Goal: Complete application form: Complete application form

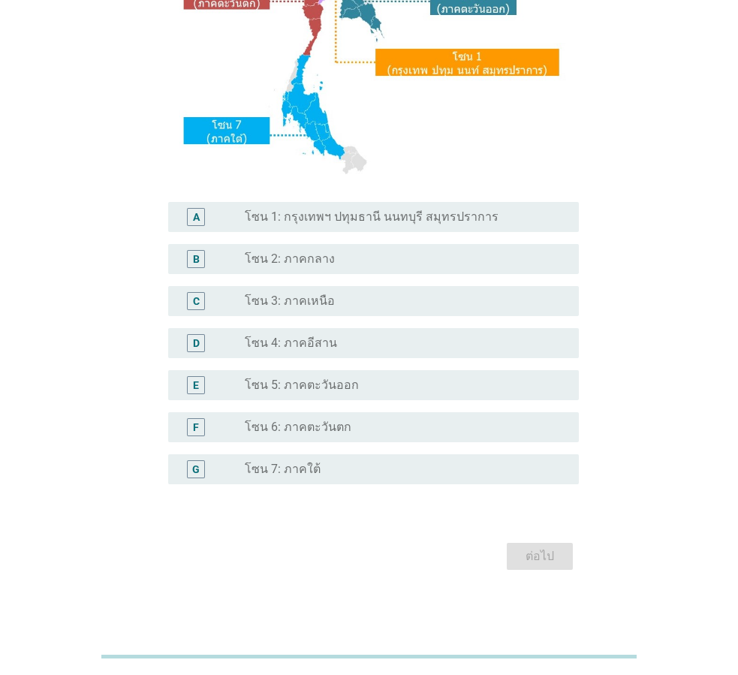
scroll to position [282, 0]
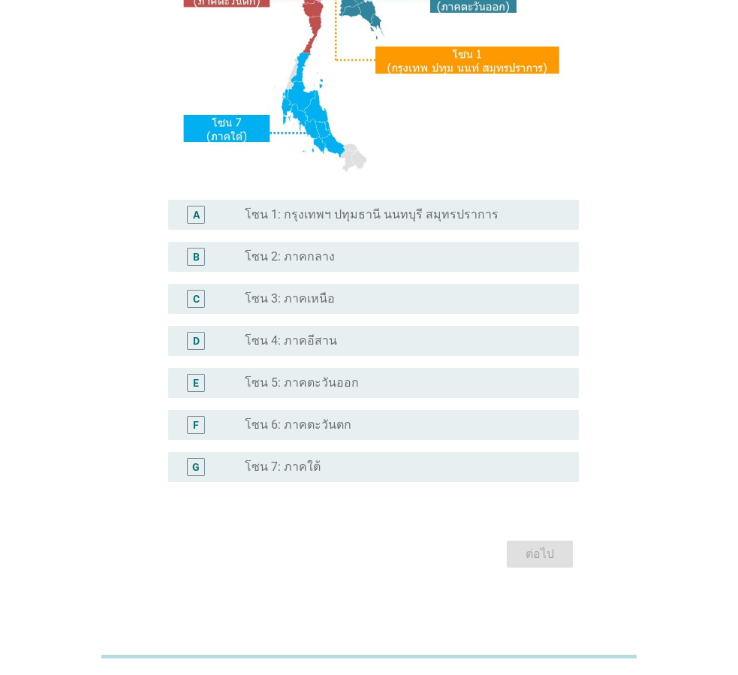
click at [303, 474] on label "โซน 7: ภาคใต้" at bounding box center [283, 466] width 76 height 15
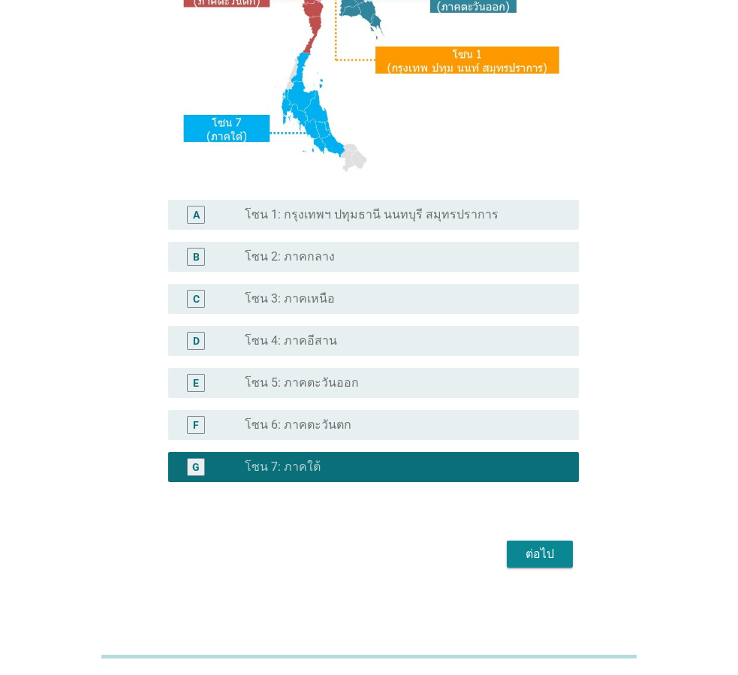
click at [539, 553] on div "ต่อไป" at bounding box center [540, 554] width 42 height 18
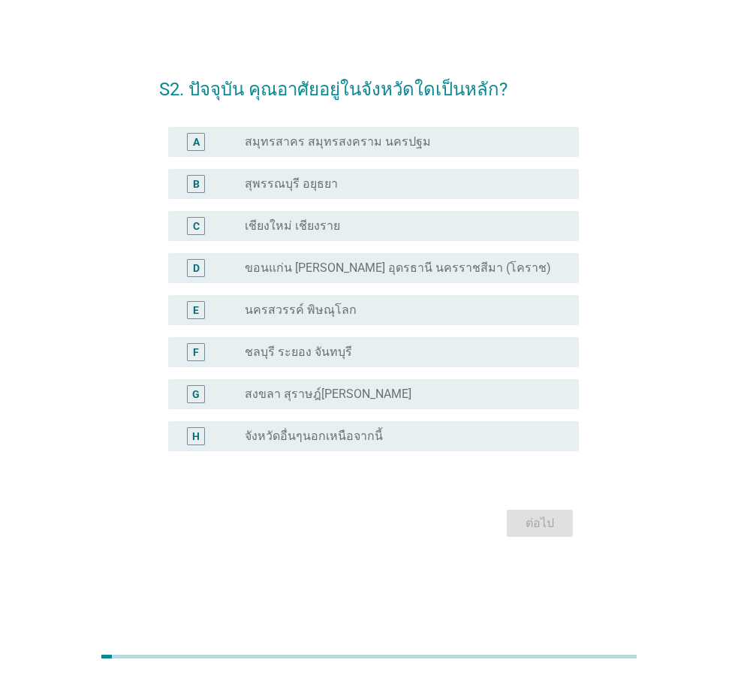
scroll to position [0, 0]
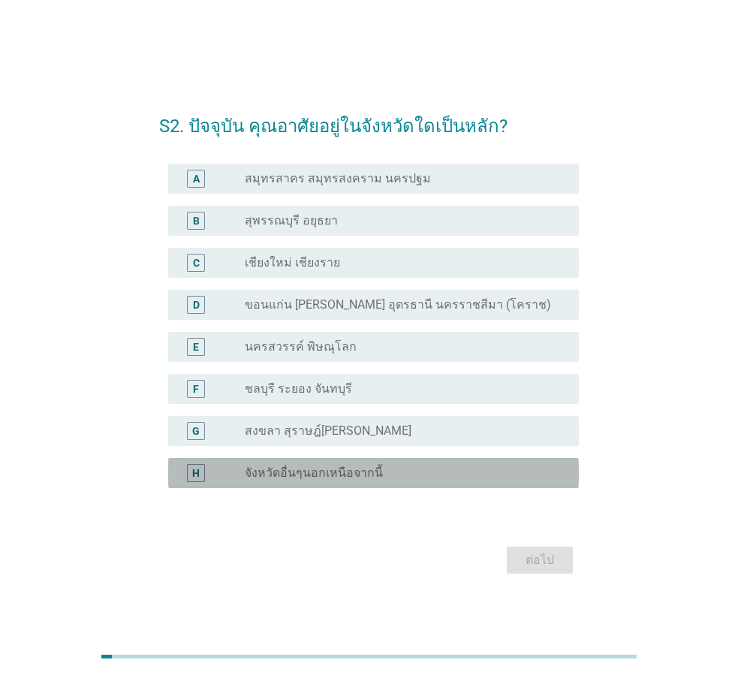
click at [332, 477] on label "จังหวัดอื่นๆนอกเหนือจากนี้" at bounding box center [314, 472] width 138 height 15
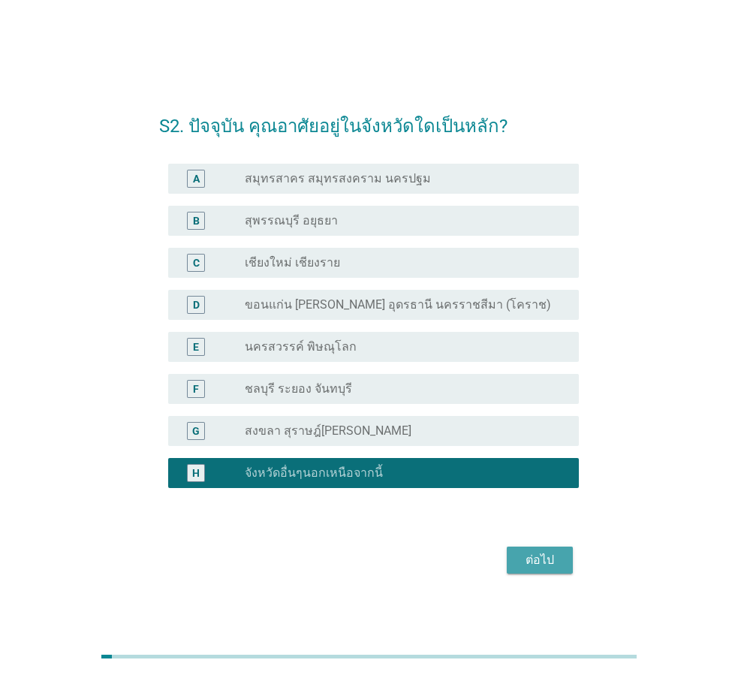
click at [537, 562] on div "ต่อไป" at bounding box center [540, 560] width 42 height 18
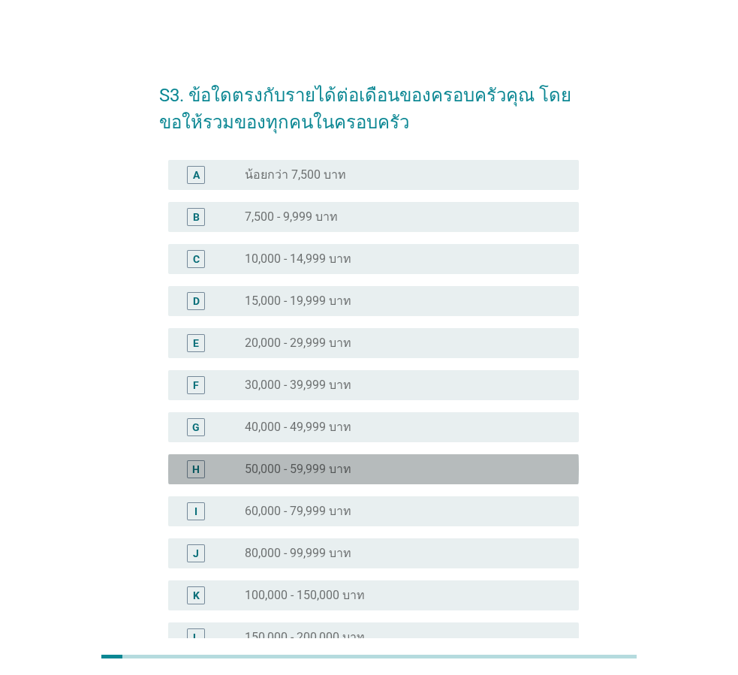
click at [325, 472] on label "50,000 - 59,999 บาท" at bounding box center [298, 469] width 107 height 15
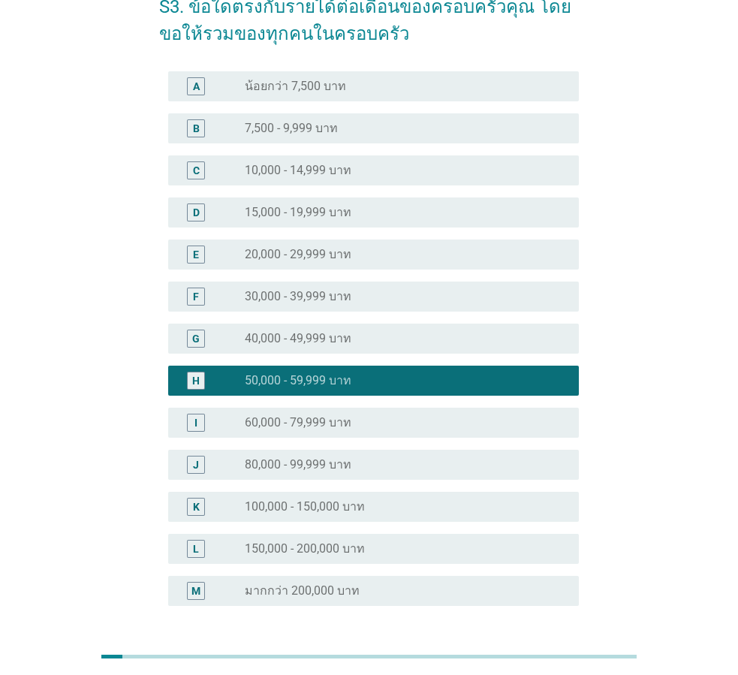
scroll to position [212, 0]
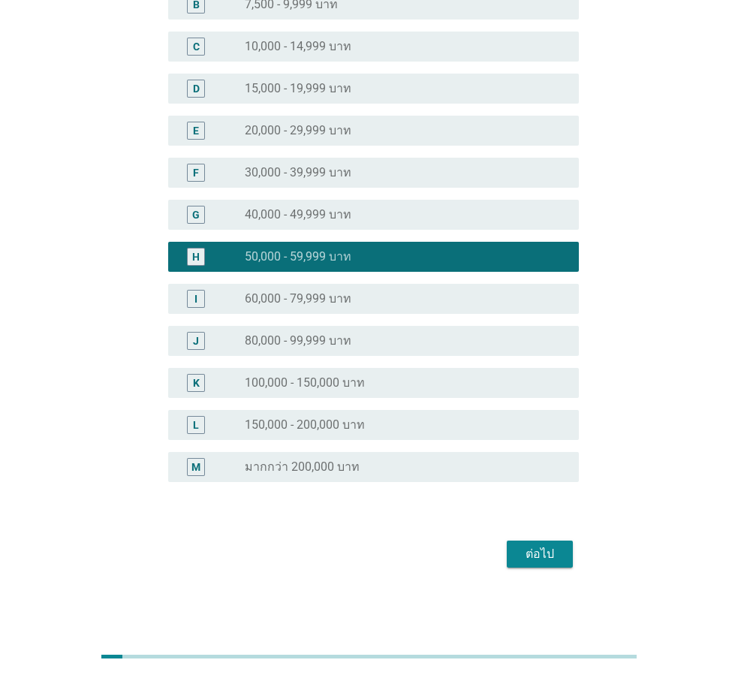
click at [531, 565] on button "ต่อไป" at bounding box center [540, 553] width 66 height 27
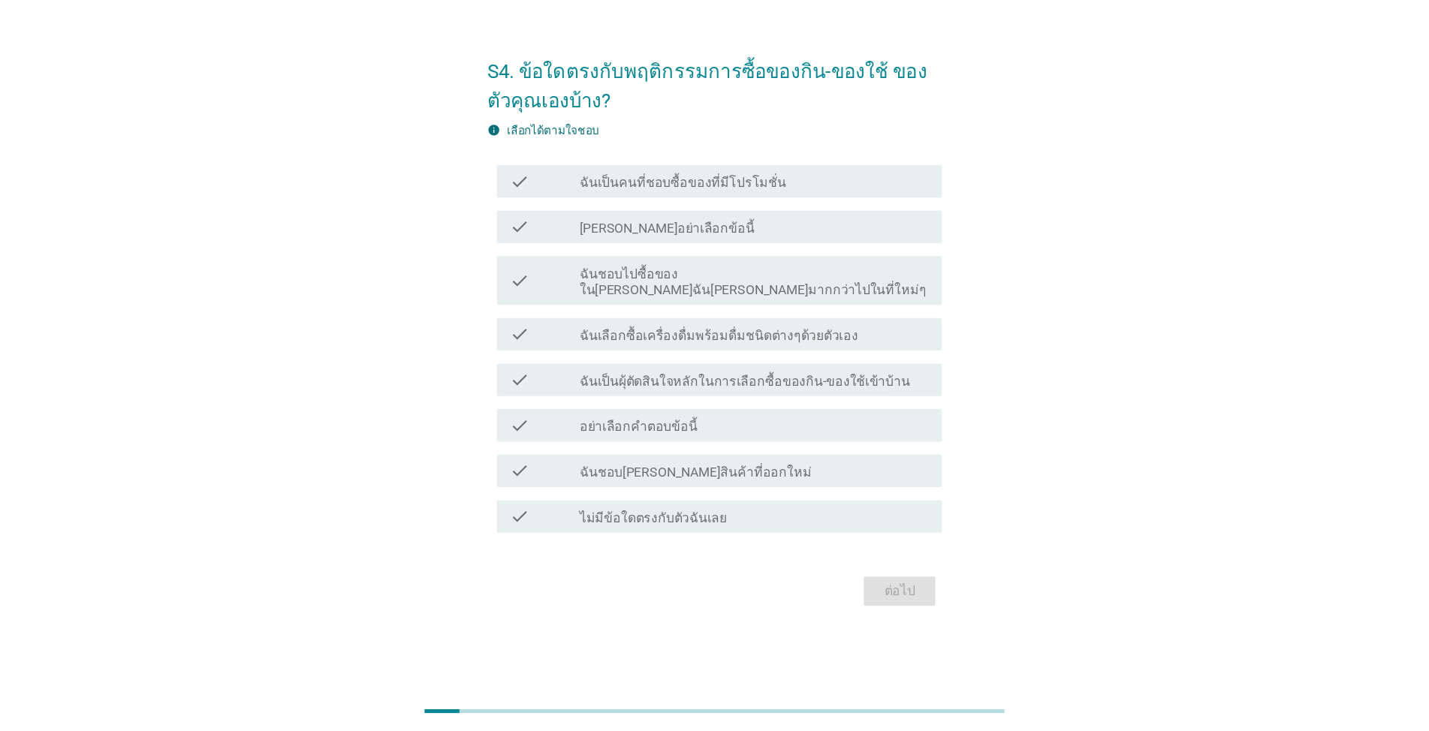
scroll to position [0, 0]
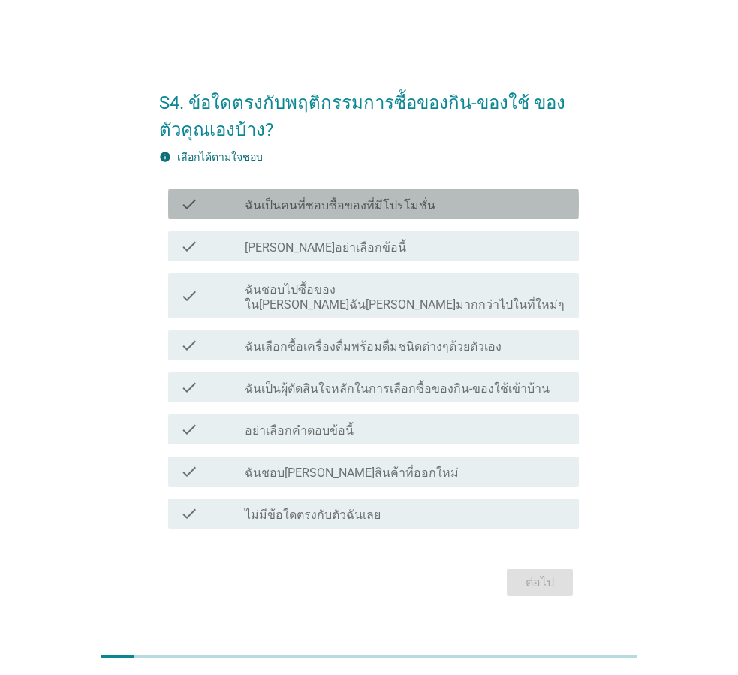
click at [353, 209] on label "ฉันเป็นคนที่ชอบซื้อของที่มีโปรโมชั่น" at bounding box center [340, 205] width 191 height 15
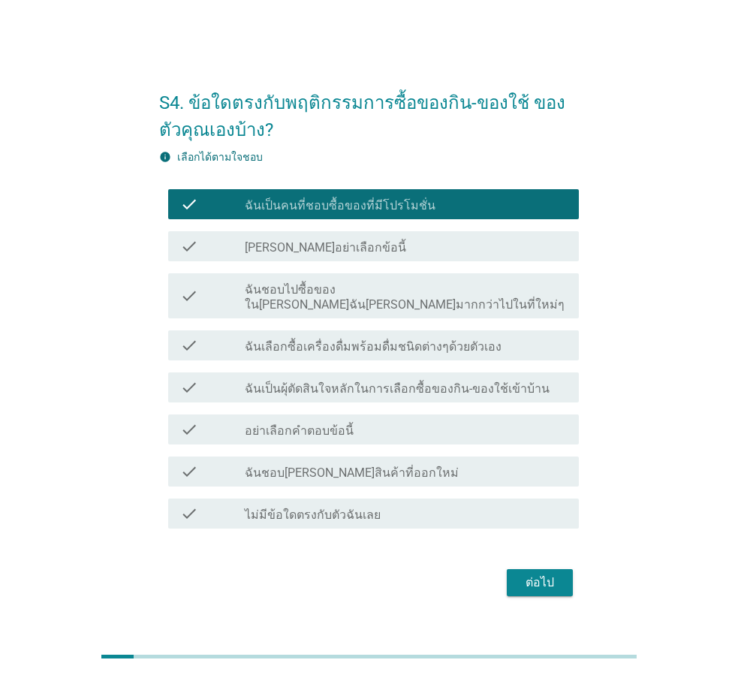
click at [550, 574] on div "ต่อไป" at bounding box center [540, 583] width 42 height 18
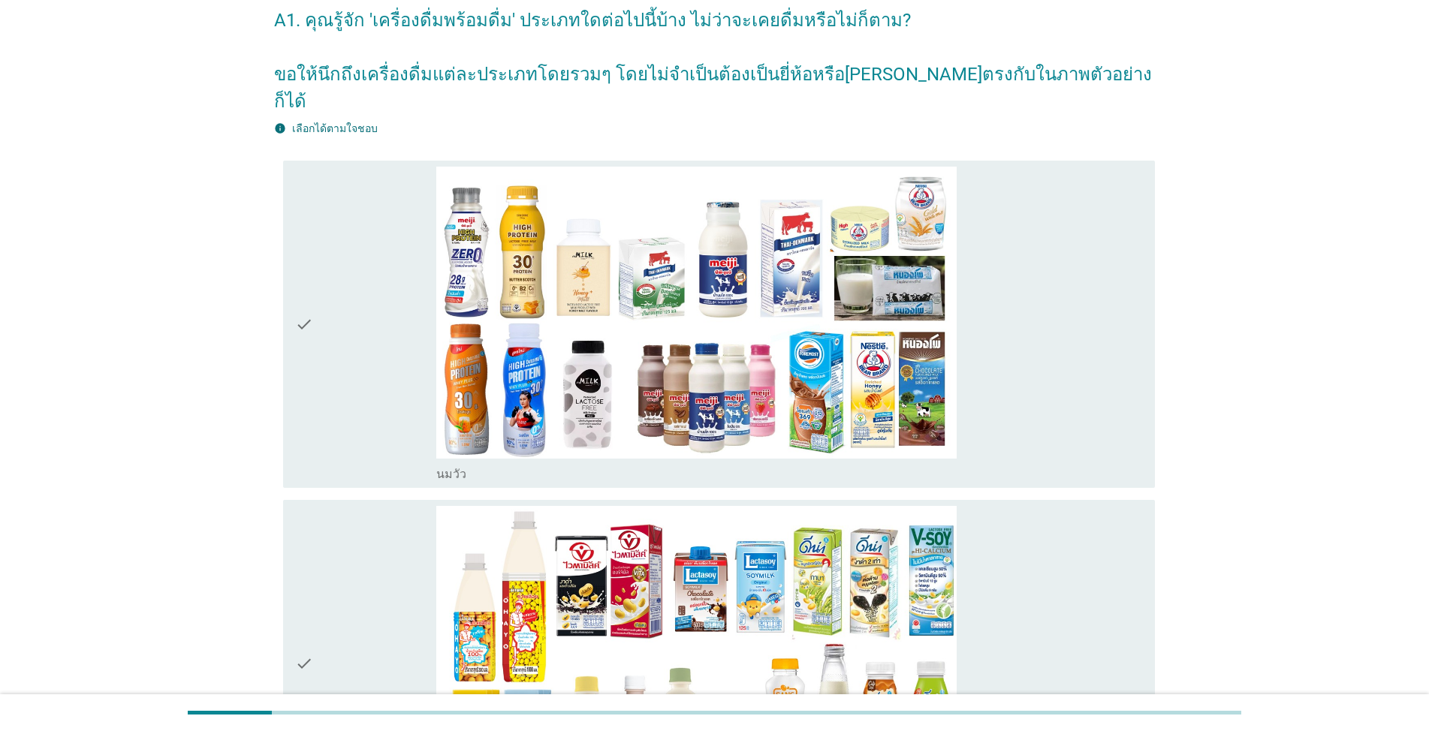
click at [303, 289] on icon "check" at bounding box center [304, 325] width 18 height 316
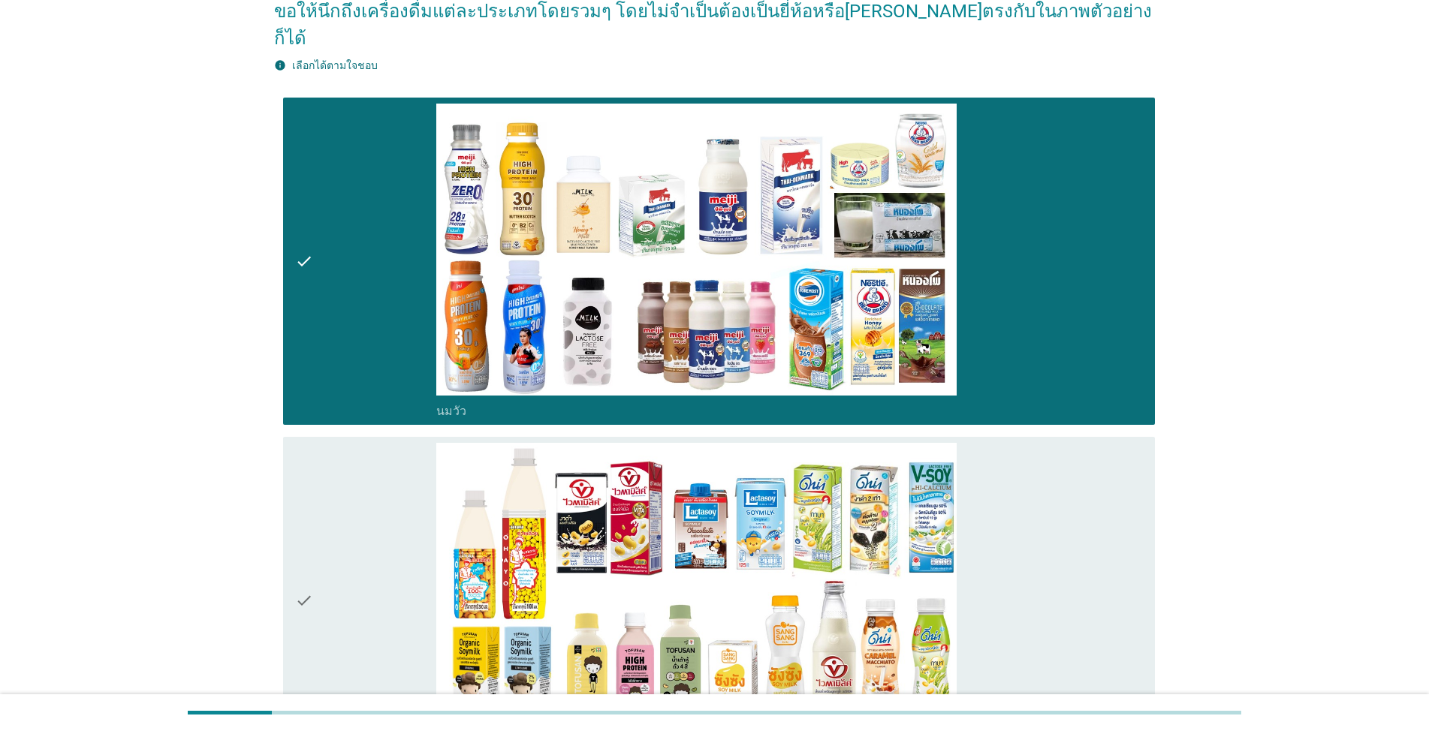
scroll to position [225, 0]
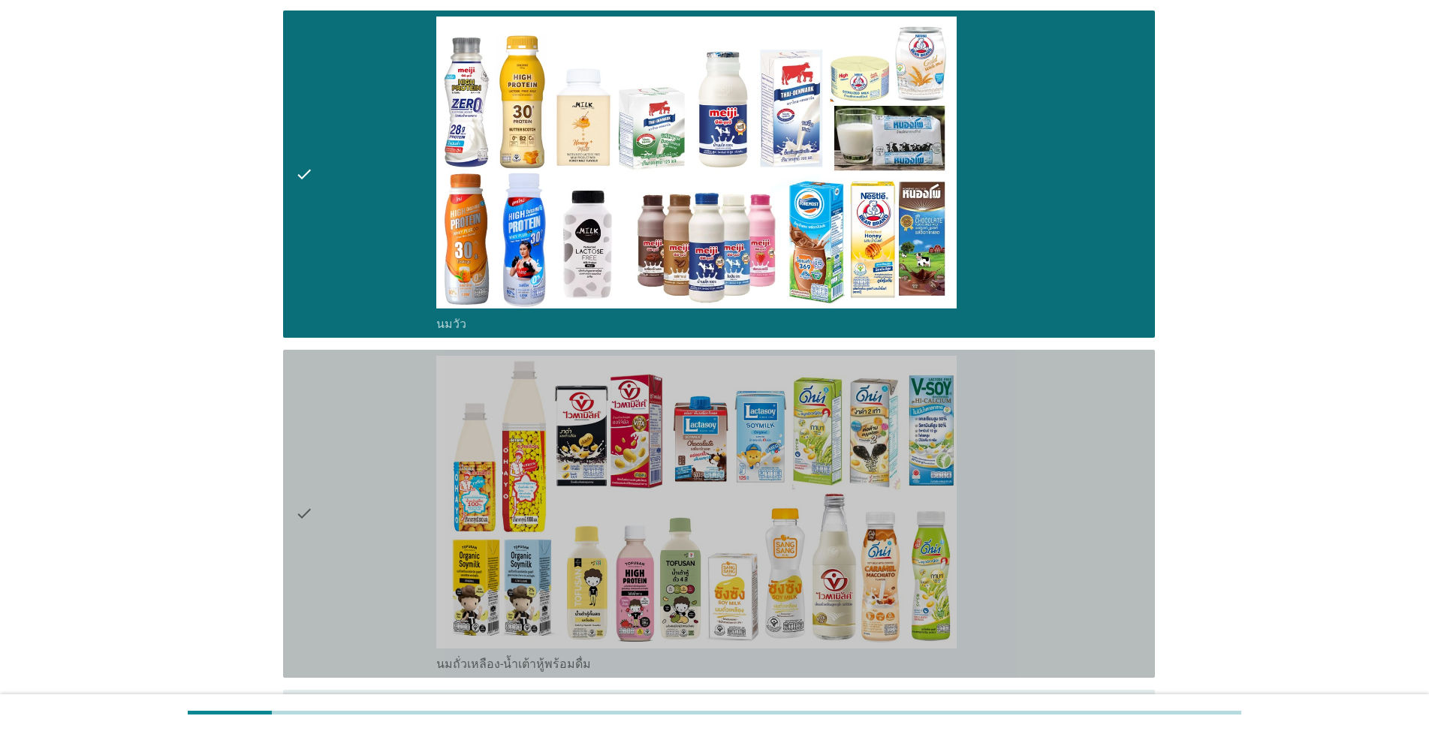
click at [308, 489] on icon "check" at bounding box center [304, 514] width 18 height 316
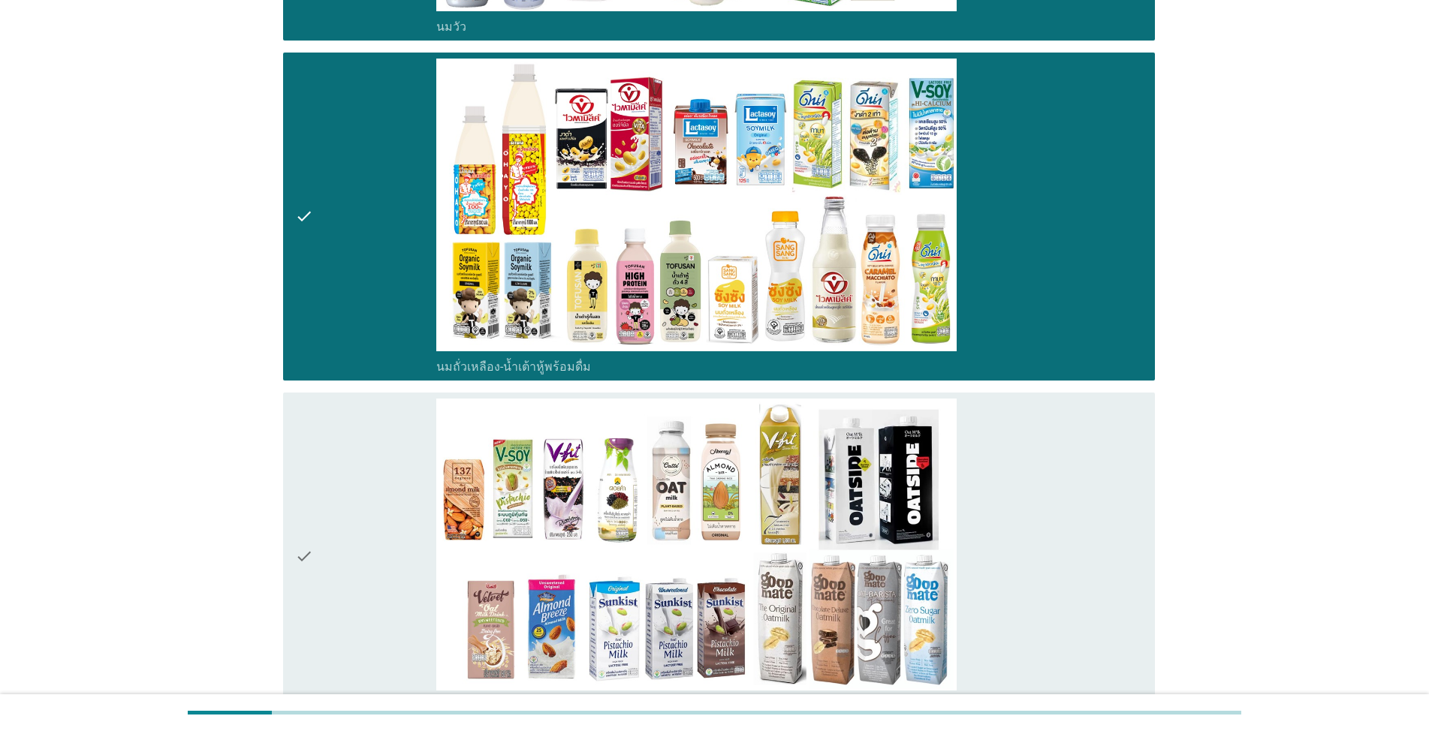
scroll to position [525, 0]
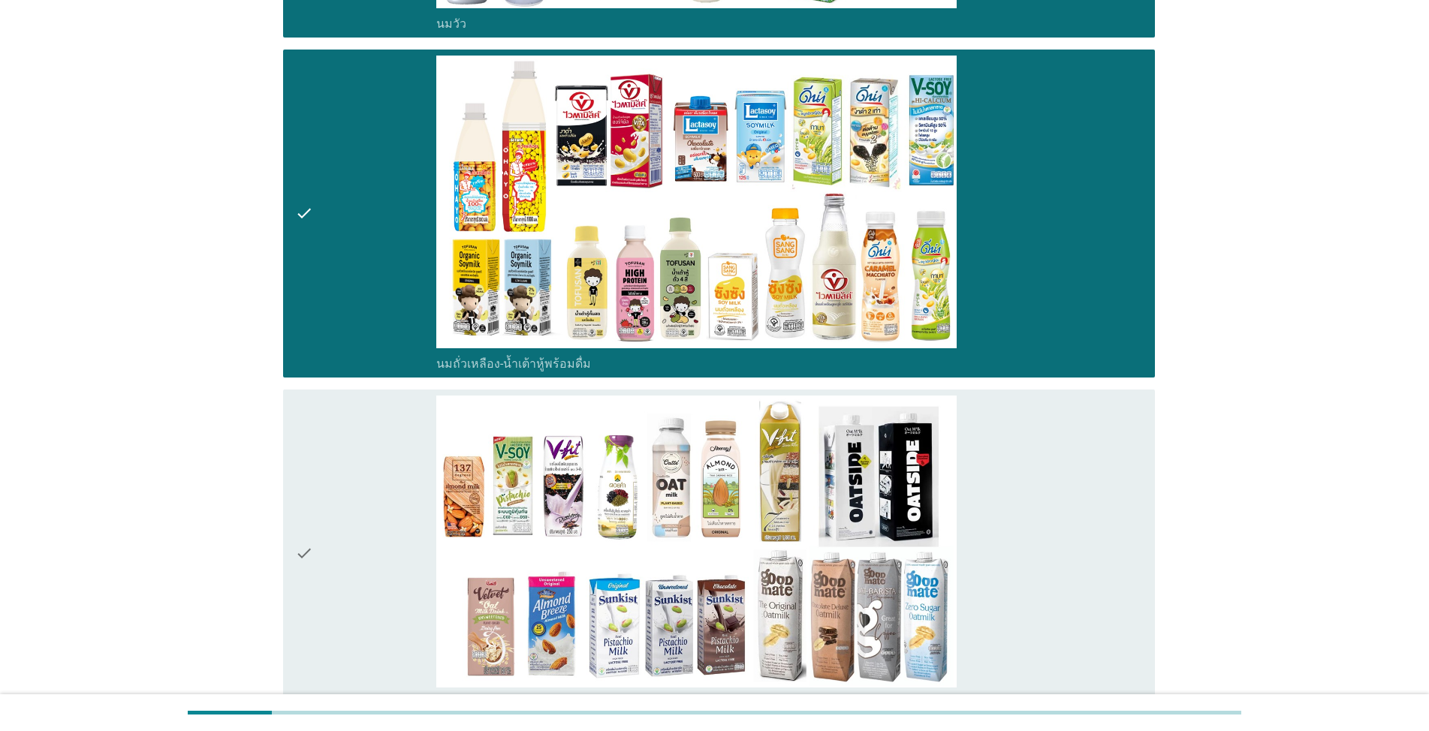
click at [309, 528] on icon "check" at bounding box center [304, 554] width 18 height 316
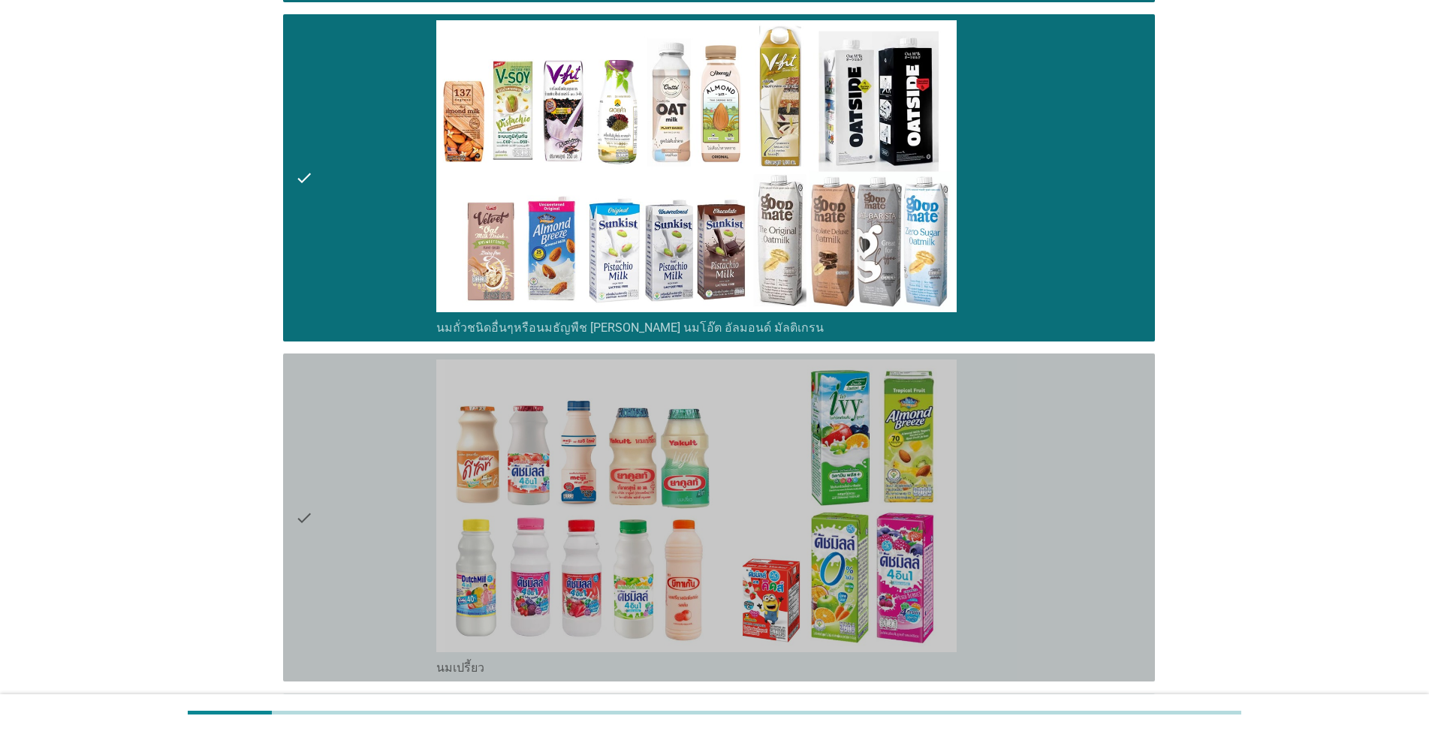
click at [303, 490] on icon "check" at bounding box center [304, 518] width 18 height 316
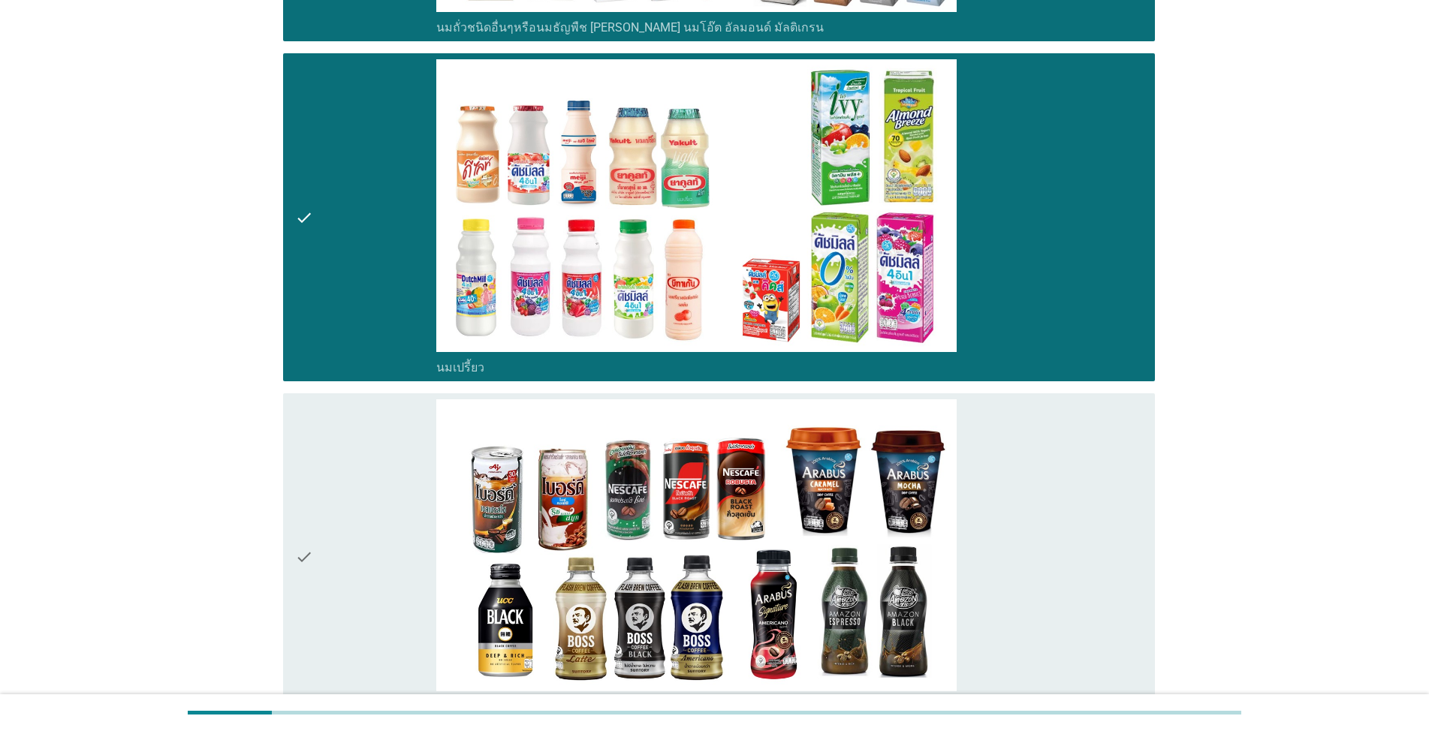
scroll to position [1276, 0]
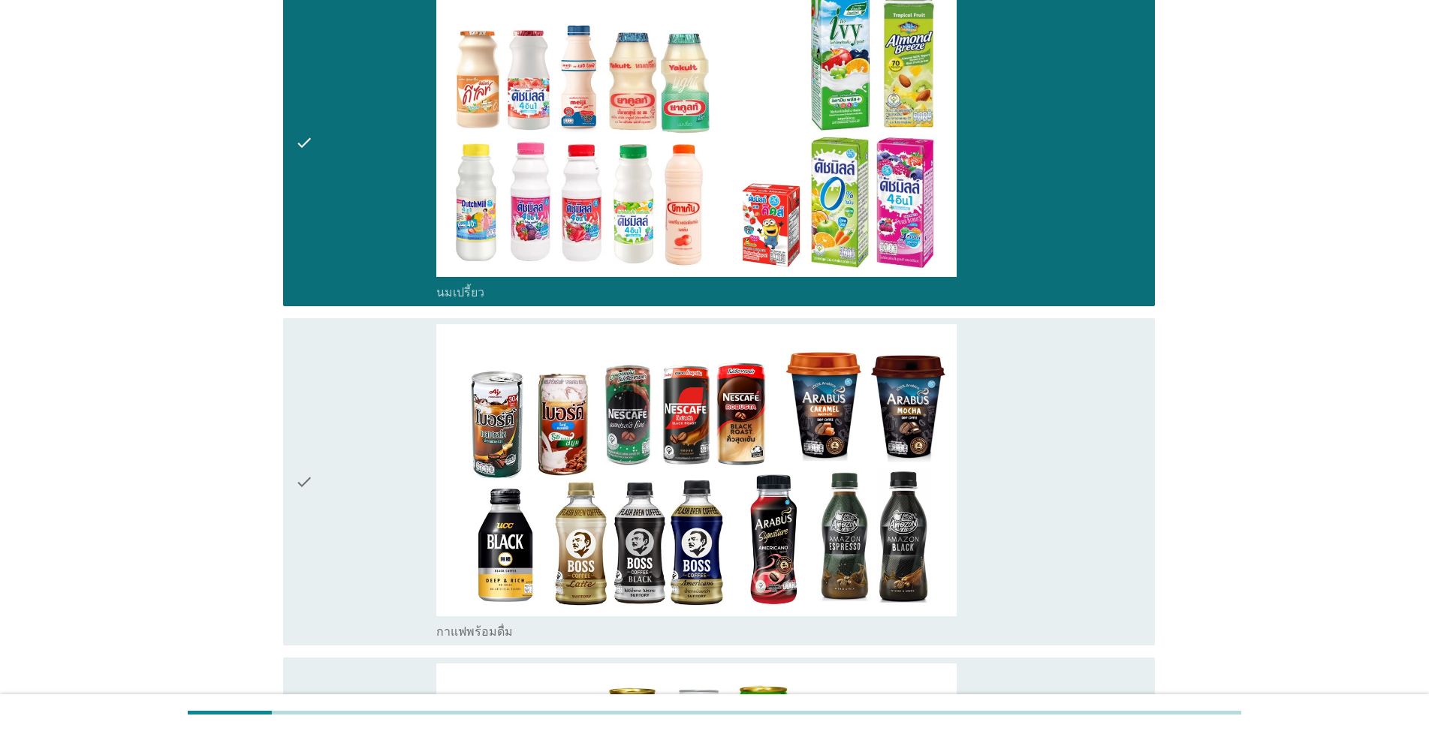
click at [301, 457] on icon "check" at bounding box center [304, 482] width 18 height 316
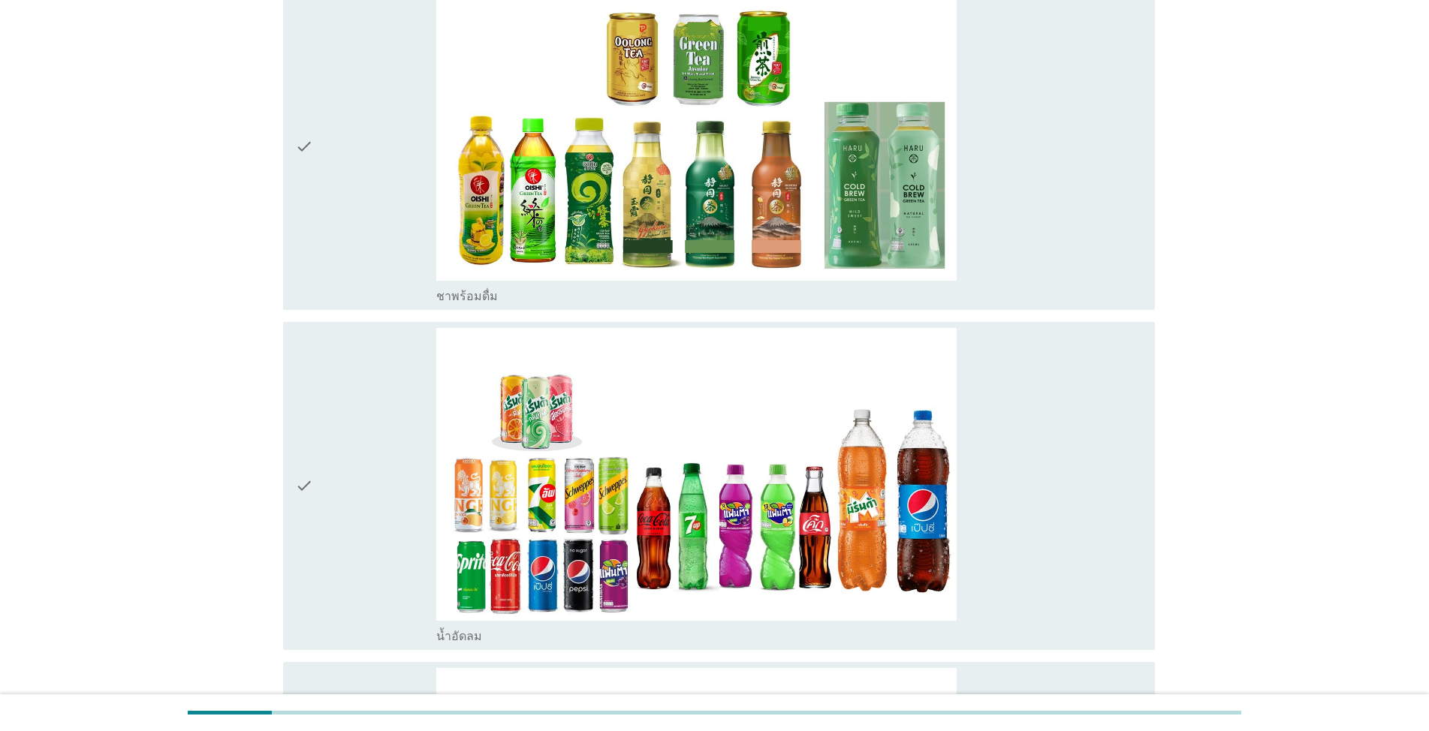
scroll to position [2027, 0]
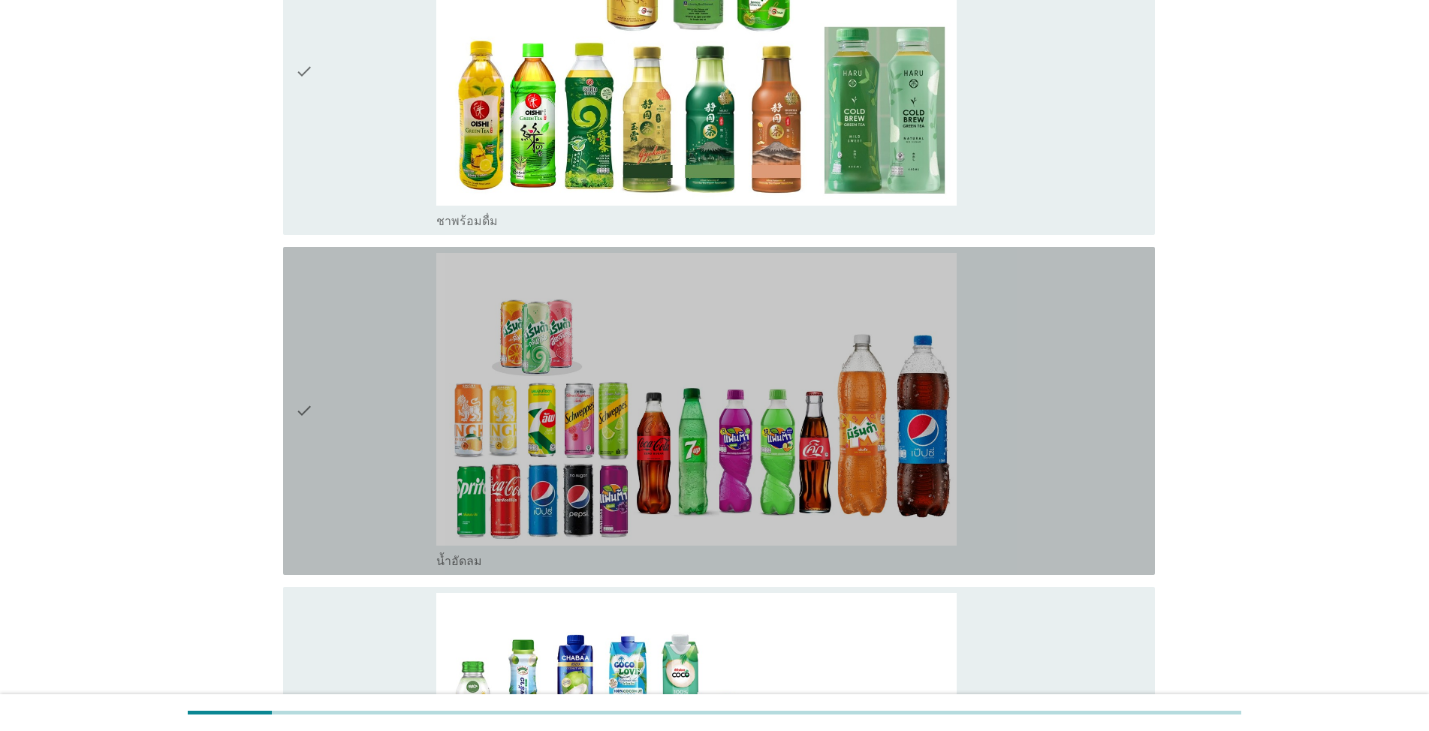
click at [305, 390] on icon "check" at bounding box center [304, 411] width 18 height 316
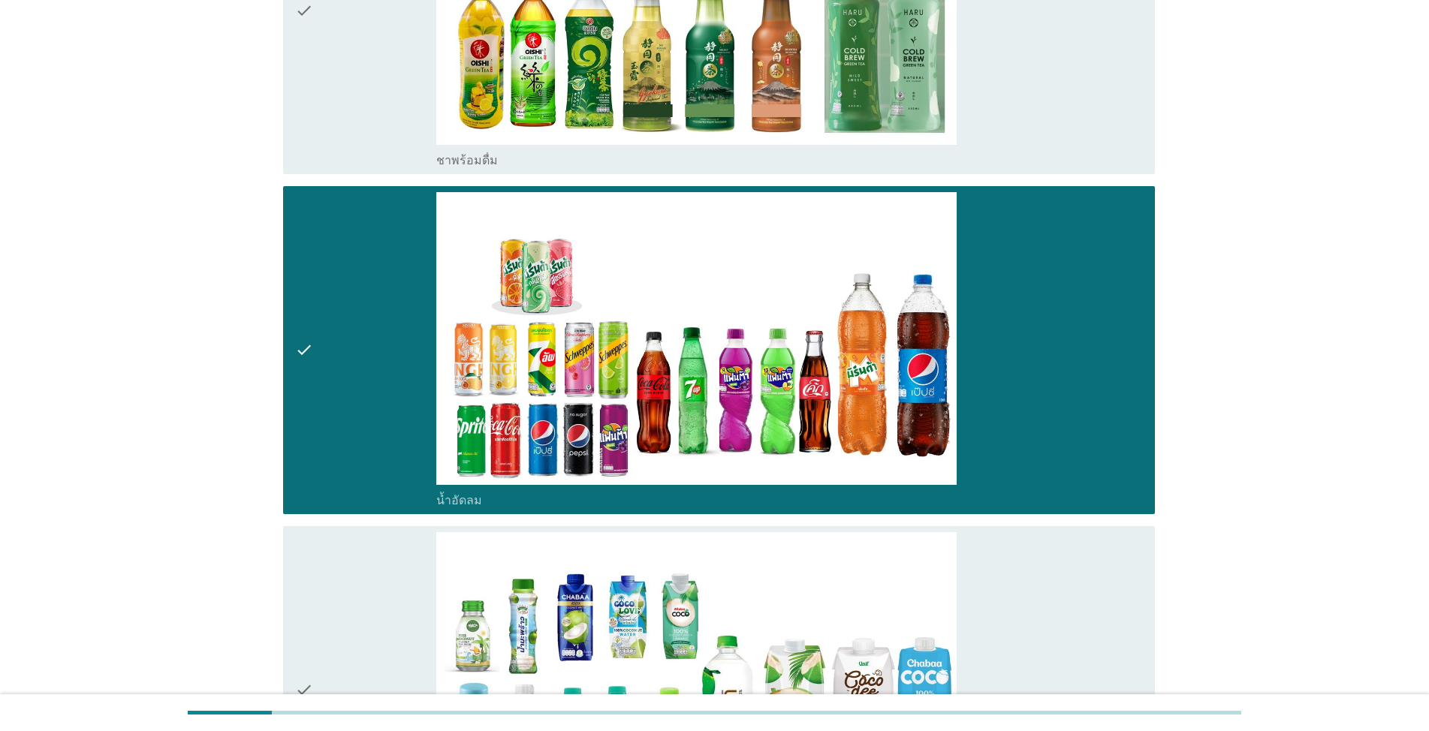
scroll to position [2327, 0]
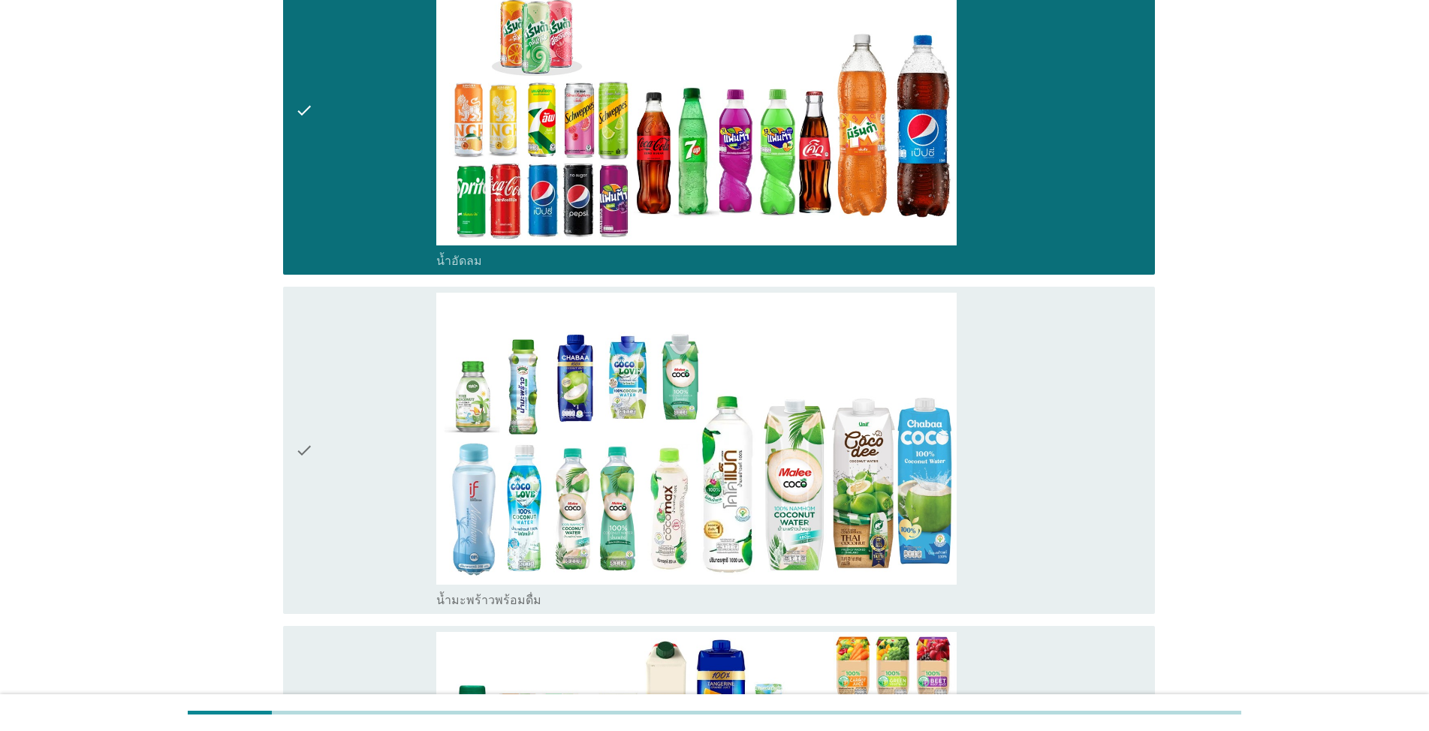
click at [301, 421] on icon "check" at bounding box center [304, 451] width 18 height 316
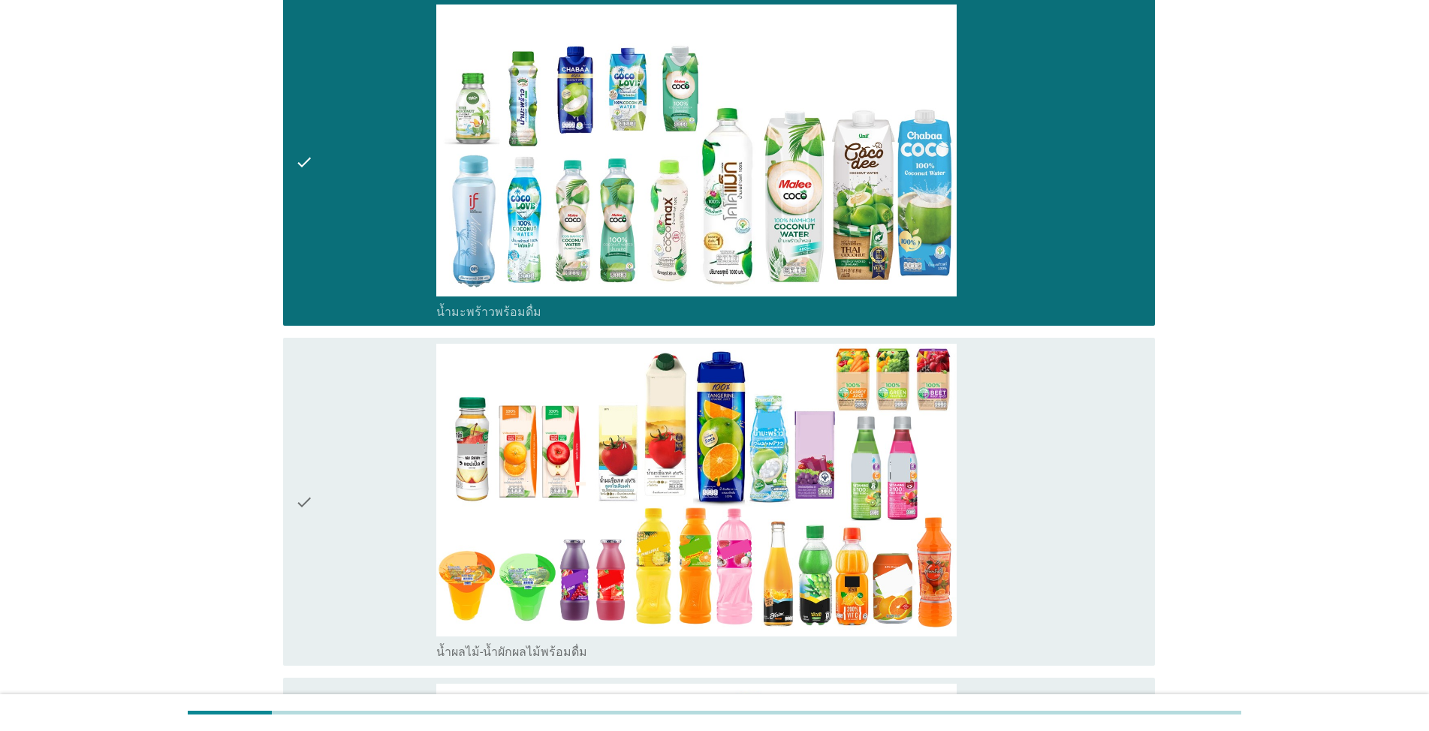
scroll to position [2627, 0]
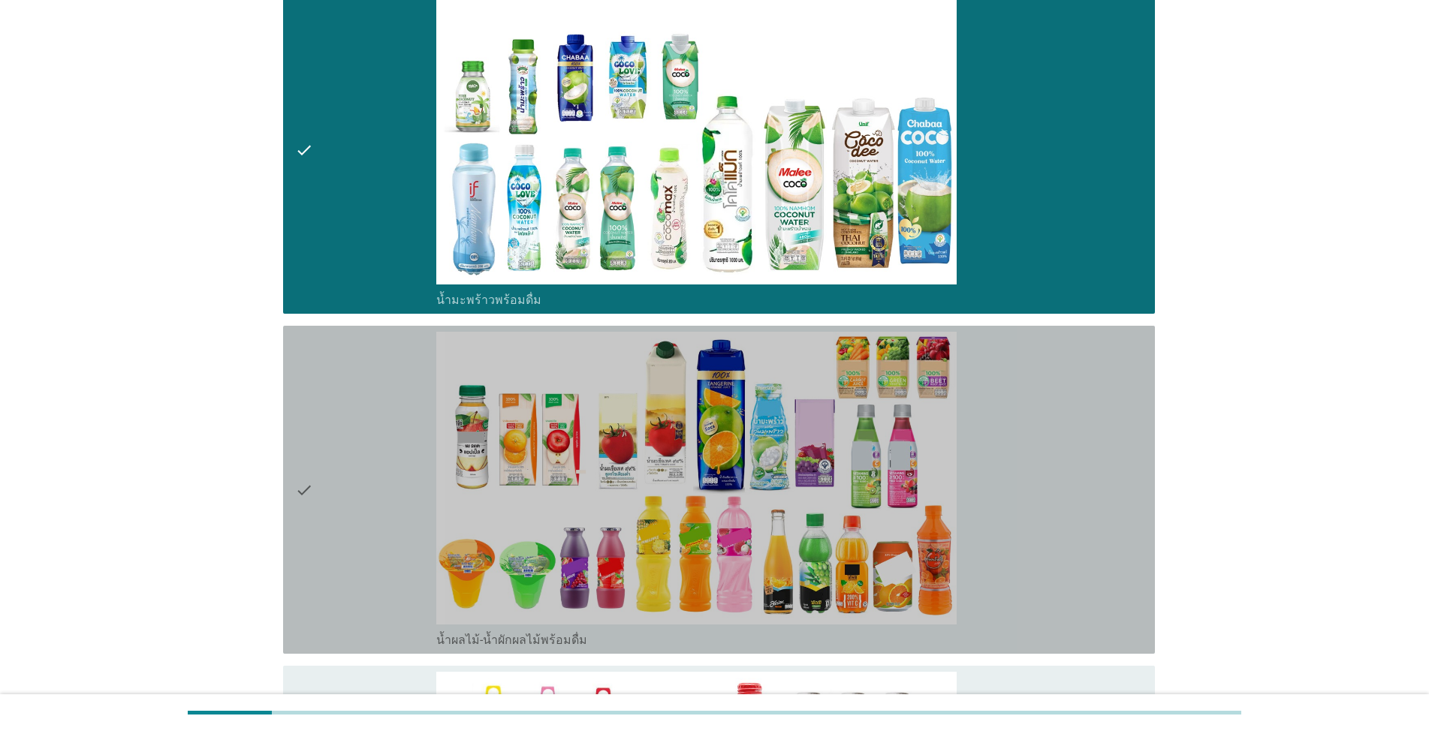
click at [308, 471] on icon "check" at bounding box center [304, 490] width 18 height 316
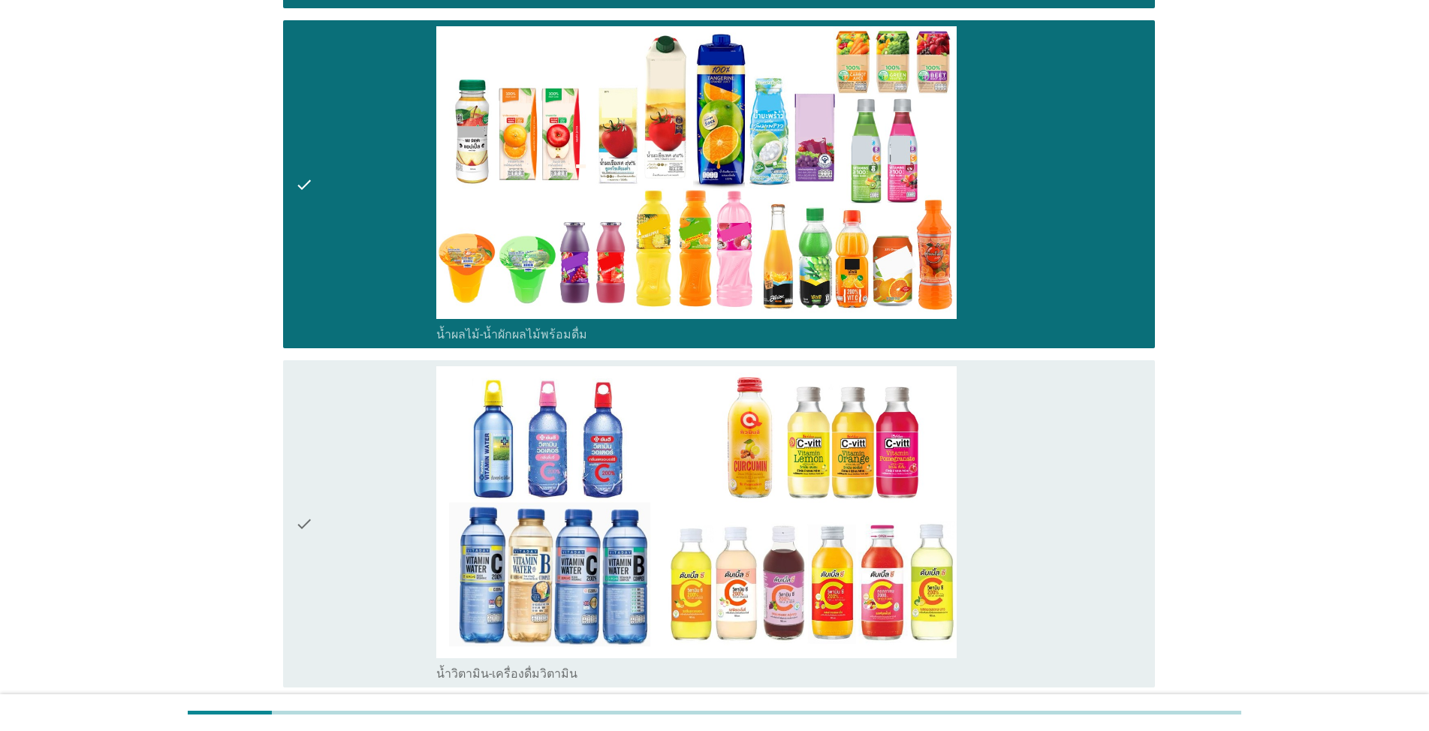
scroll to position [3078, 0]
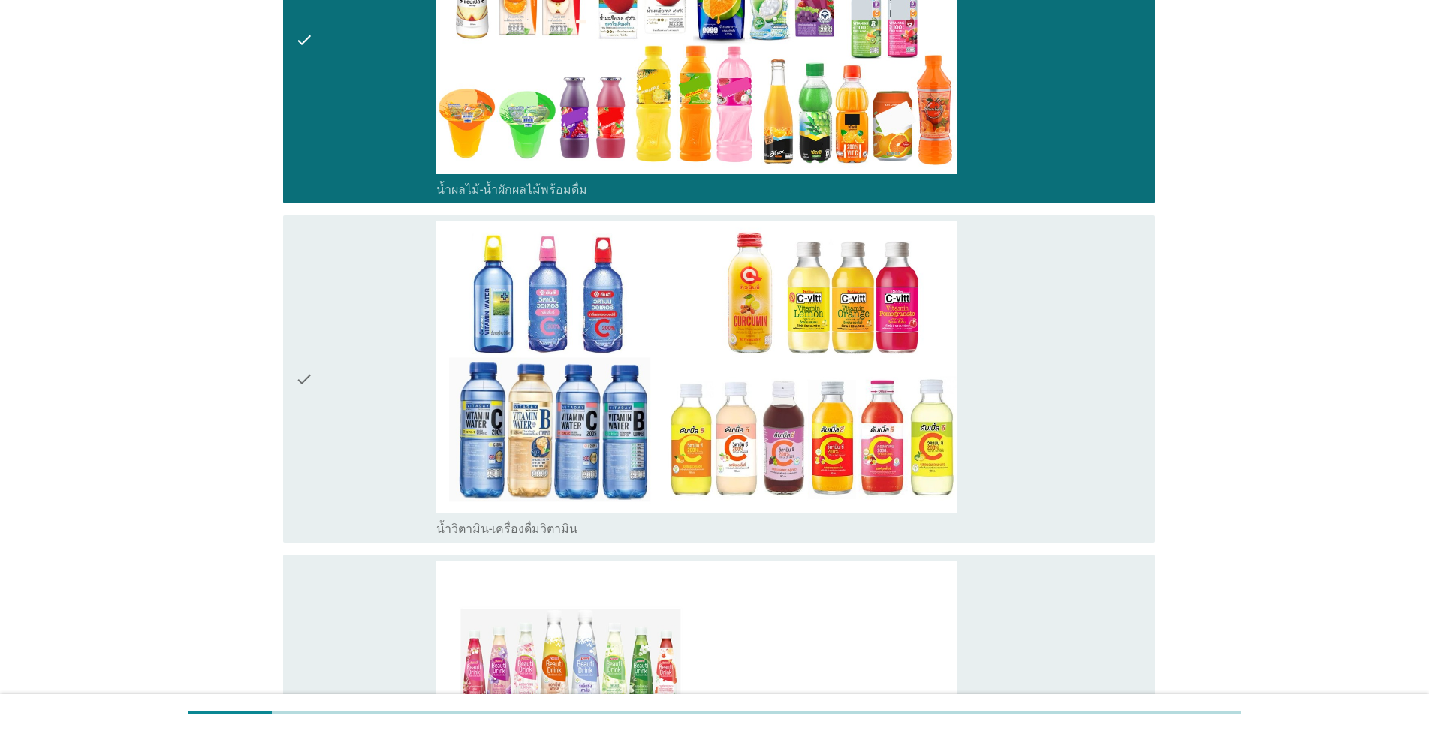
click at [307, 354] on icon "check" at bounding box center [304, 379] width 18 height 316
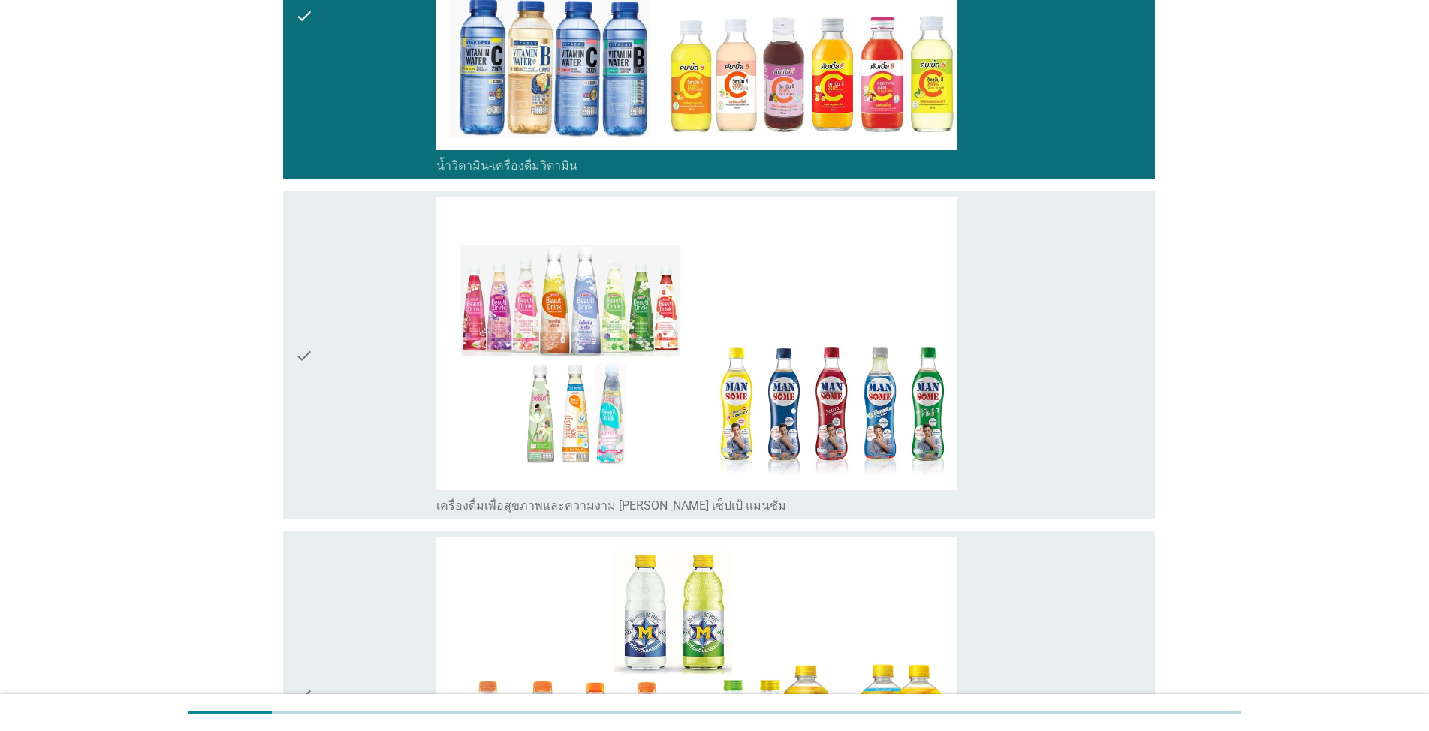
scroll to position [3453, 0]
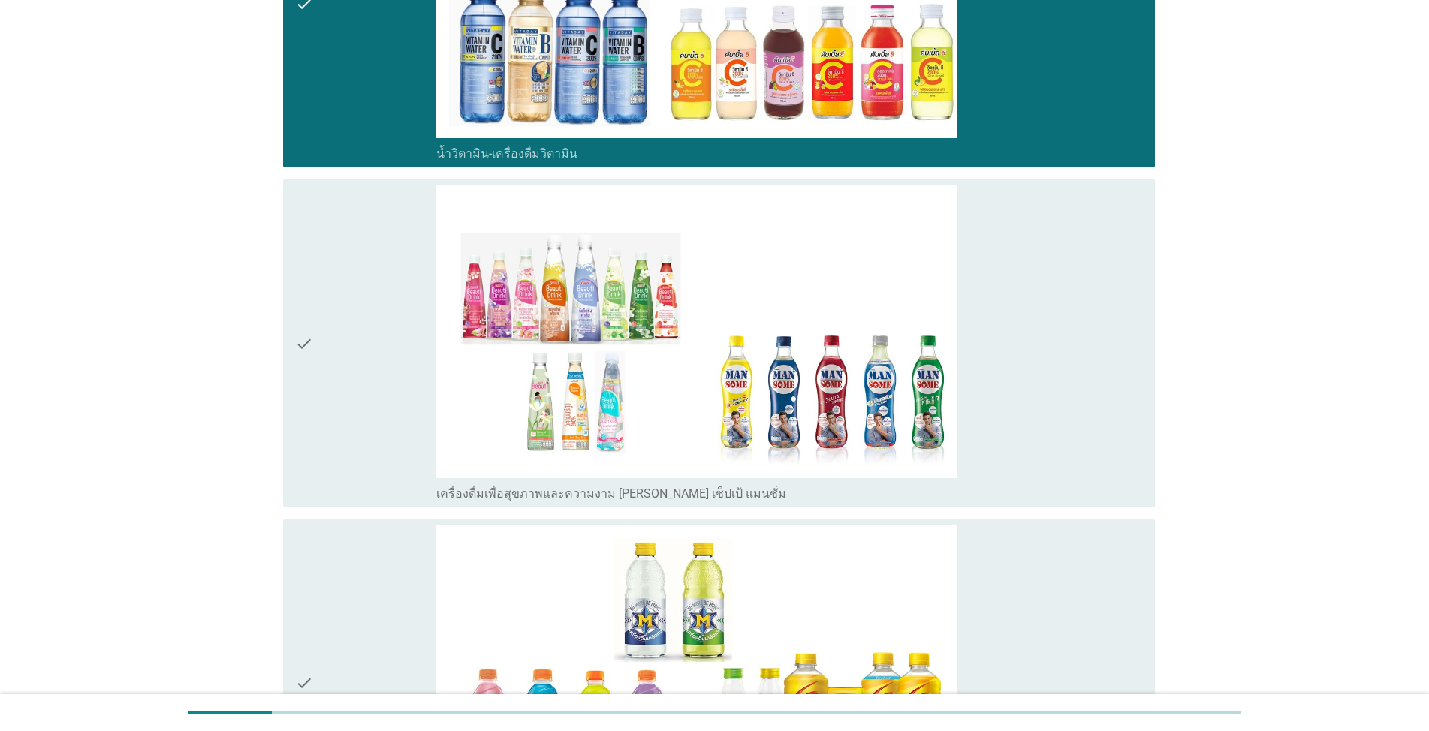
click at [301, 319] on icon "check" at bounding box center [304, 343] width 18 height 316
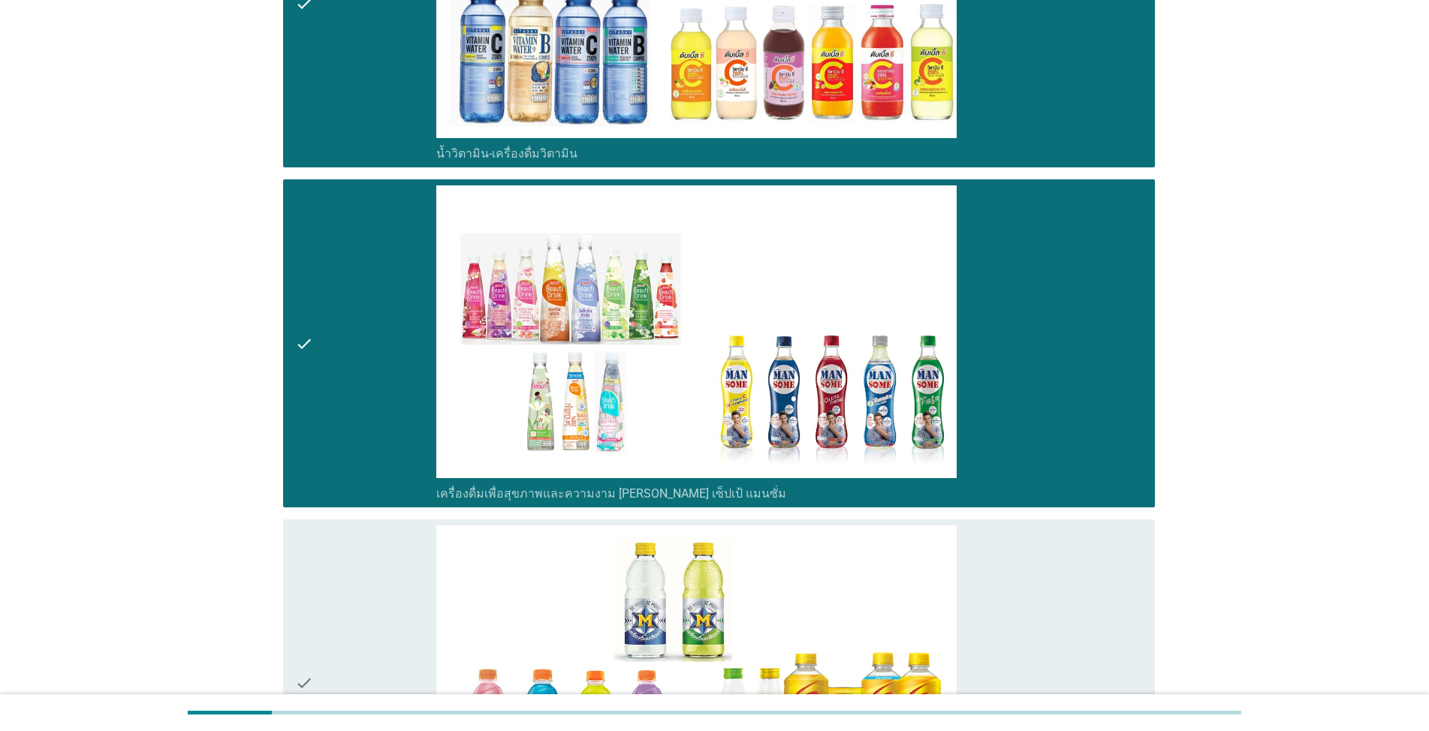
click at [297, 655] on icon "check" at bounding box center [304, 683] width 18 height 316
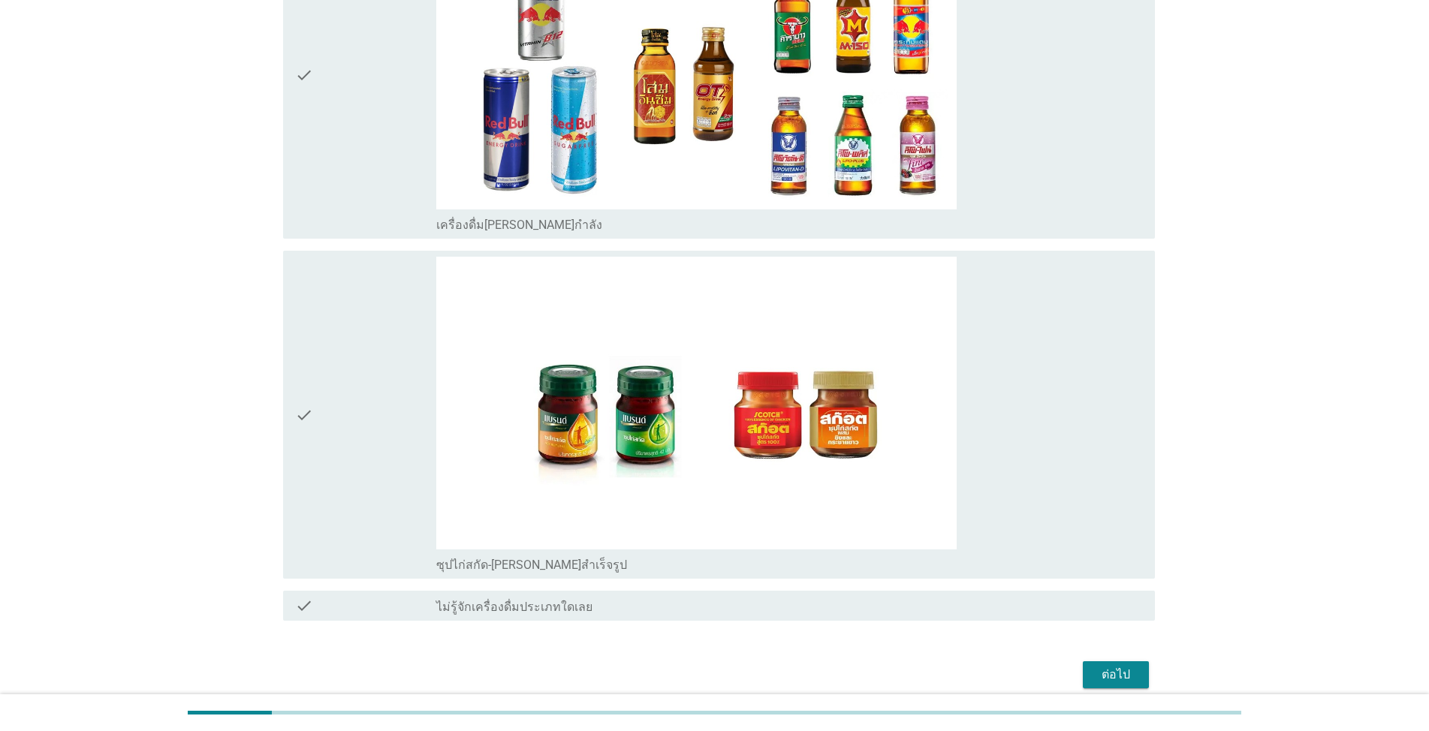
scroll to position [4429, 0]
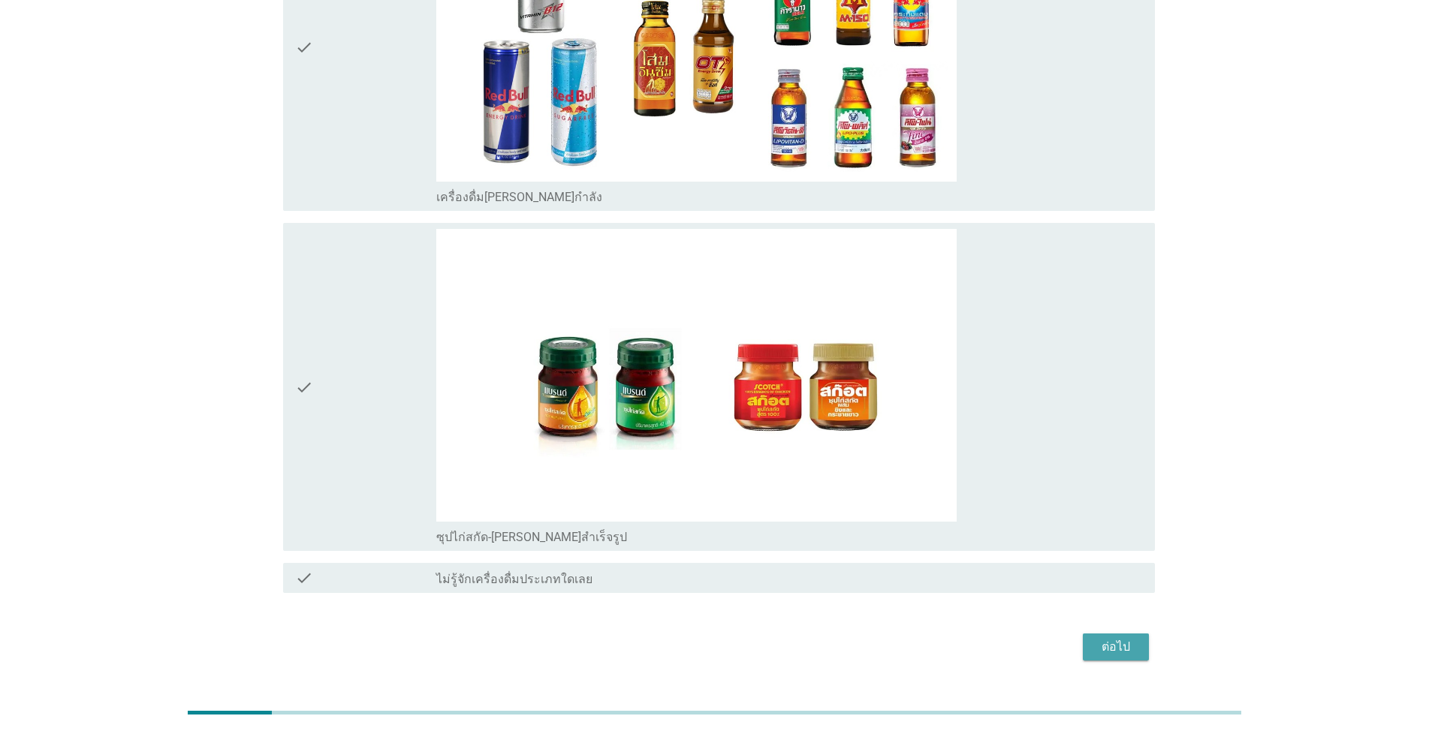
click at [737, 638] on div "ต่อไป" at bounding box center [1116, 647] width 42 height 18
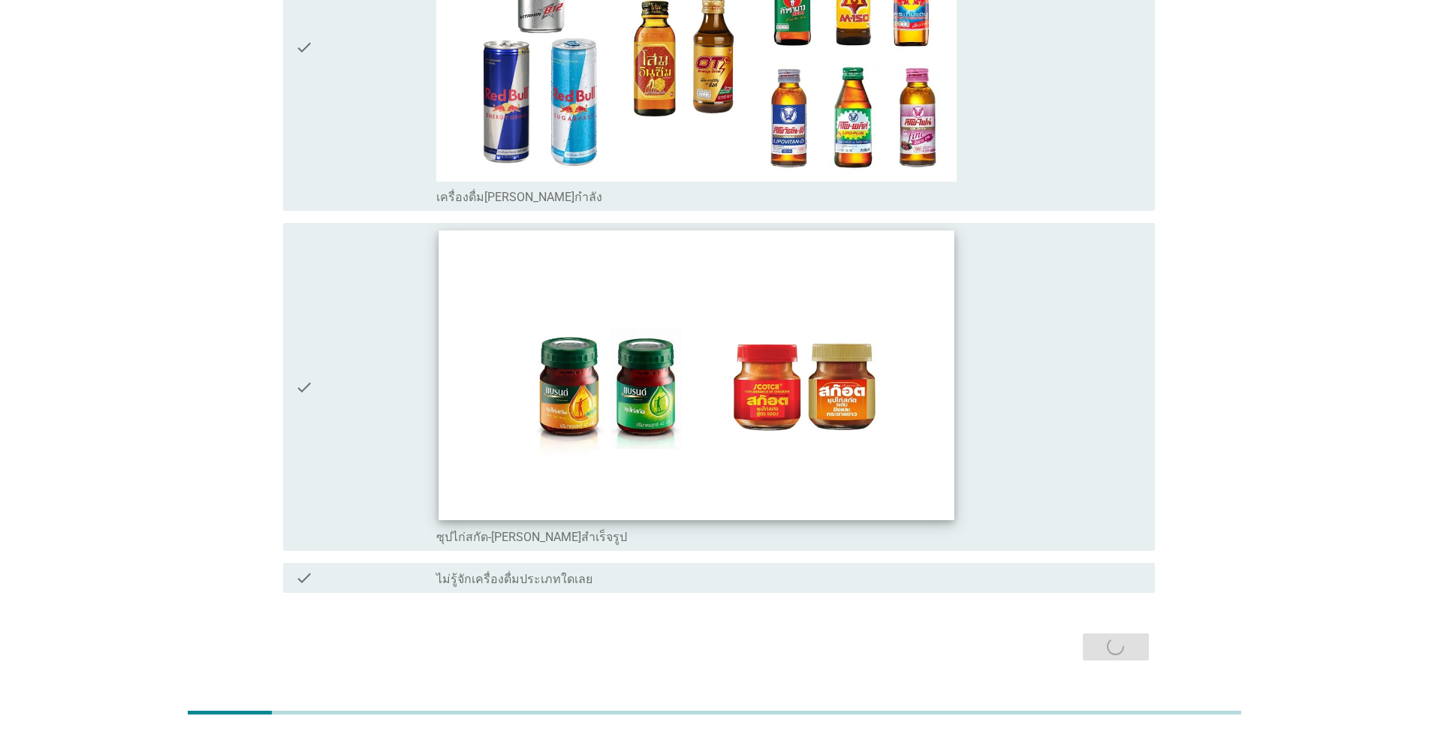
scroll to position [0, 0]
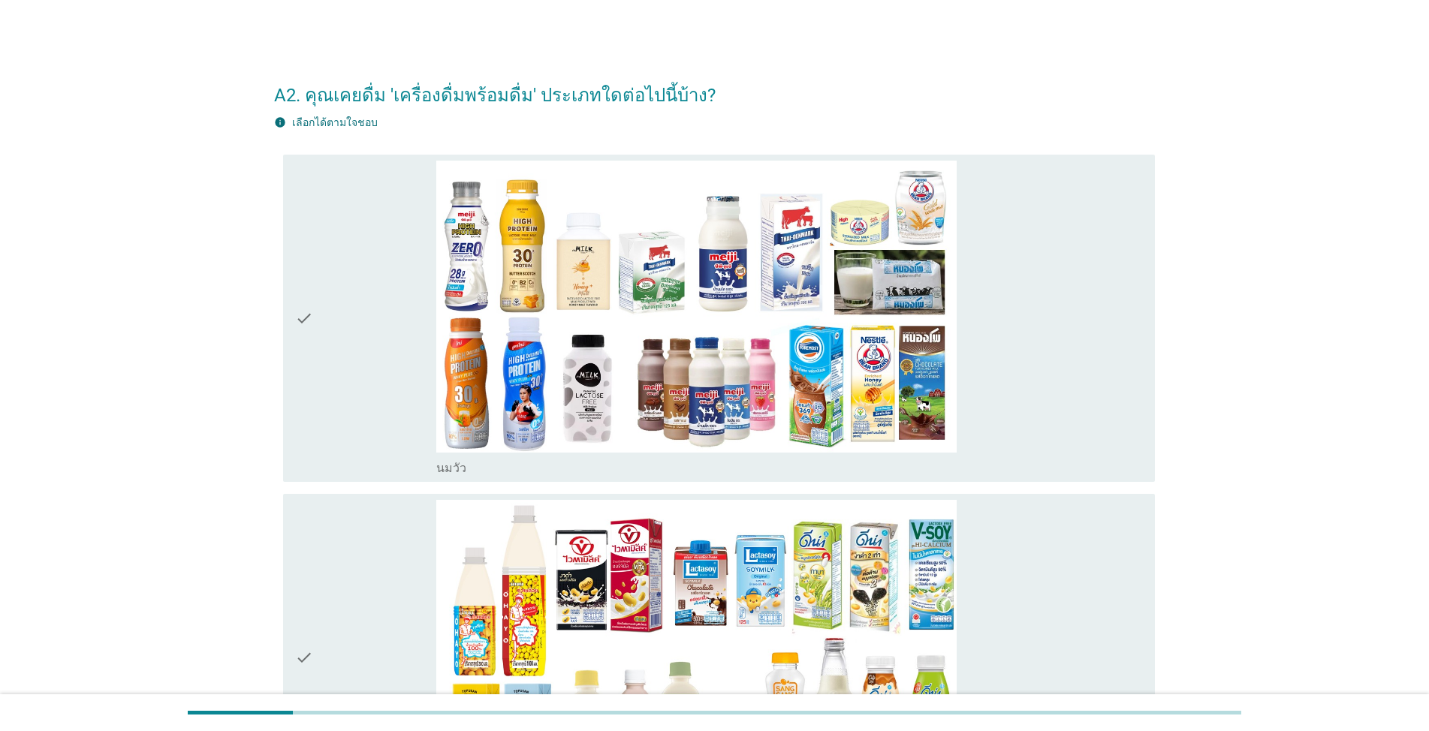
click at [306, 317] on icon "check" at bounding box center [304, 319] width 18 height 316
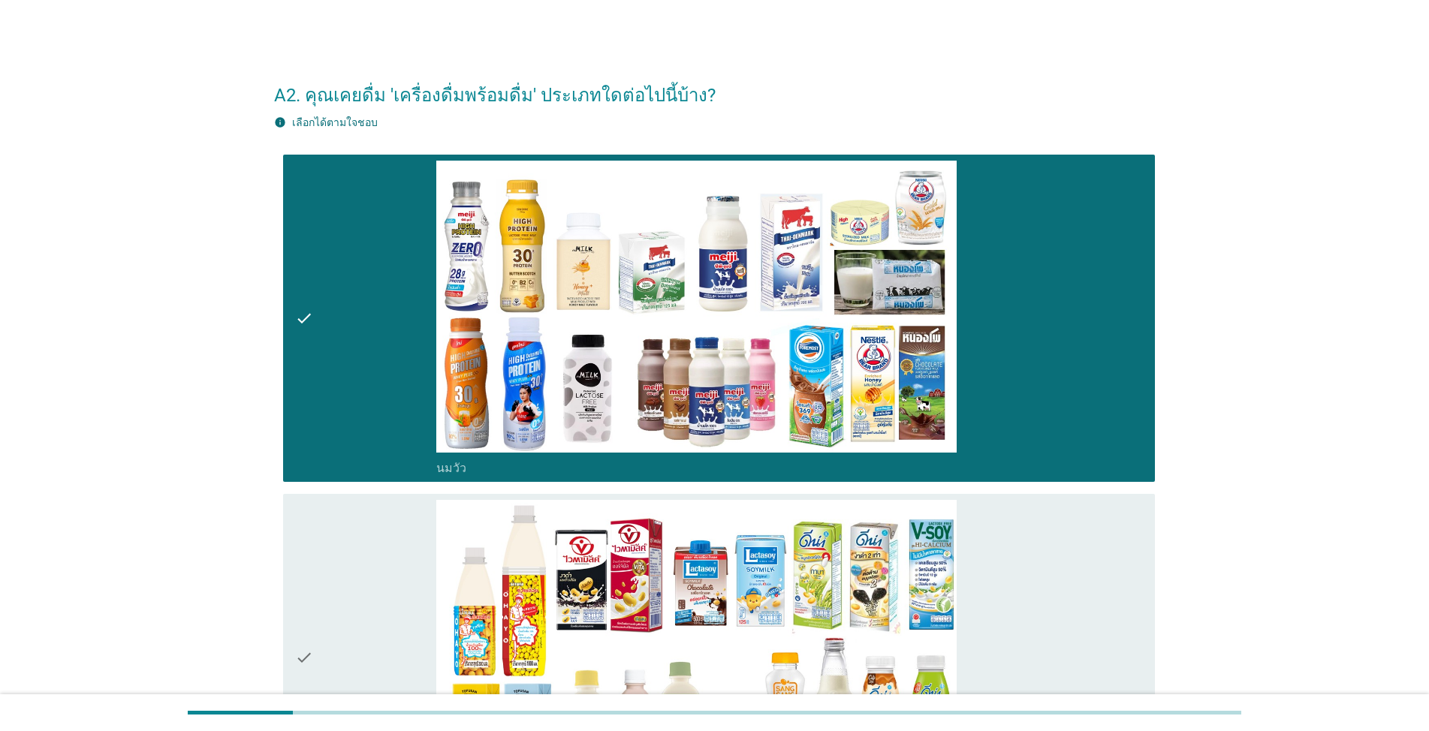
click at [301, 660] on icon "check" at bounding box center [304, 658] width 18 height 316
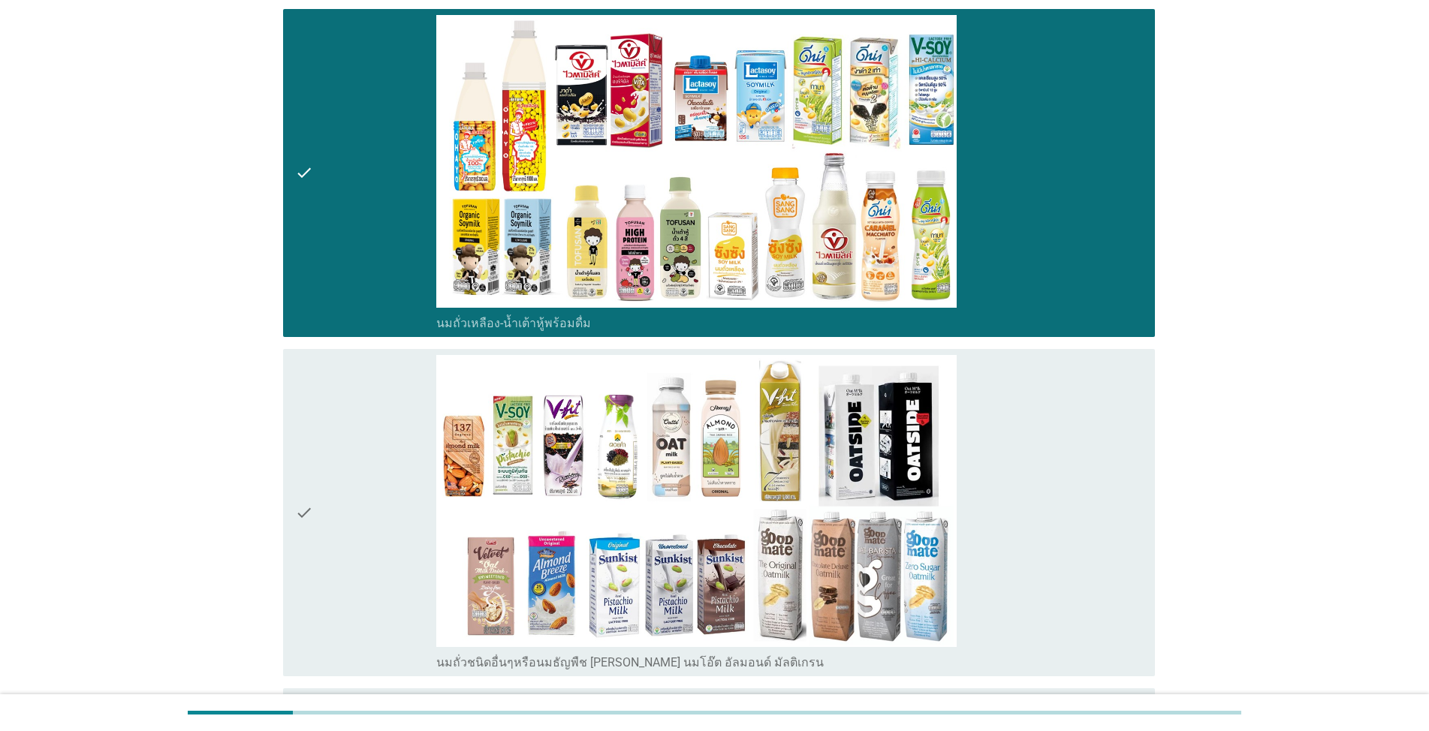
scroll to position [525, 0]
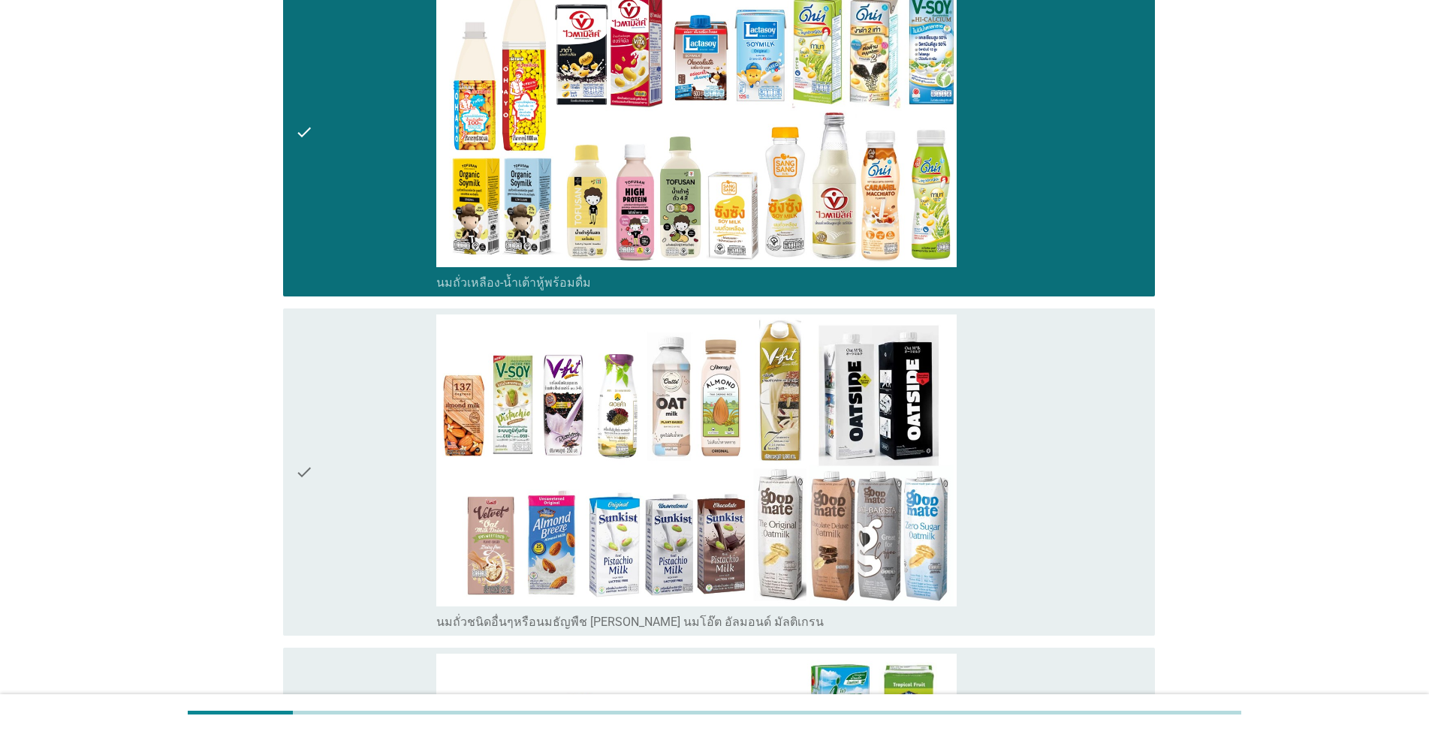
click at [303, 474] on icon "check" at bounding box center [304, 473] width 18 height 316
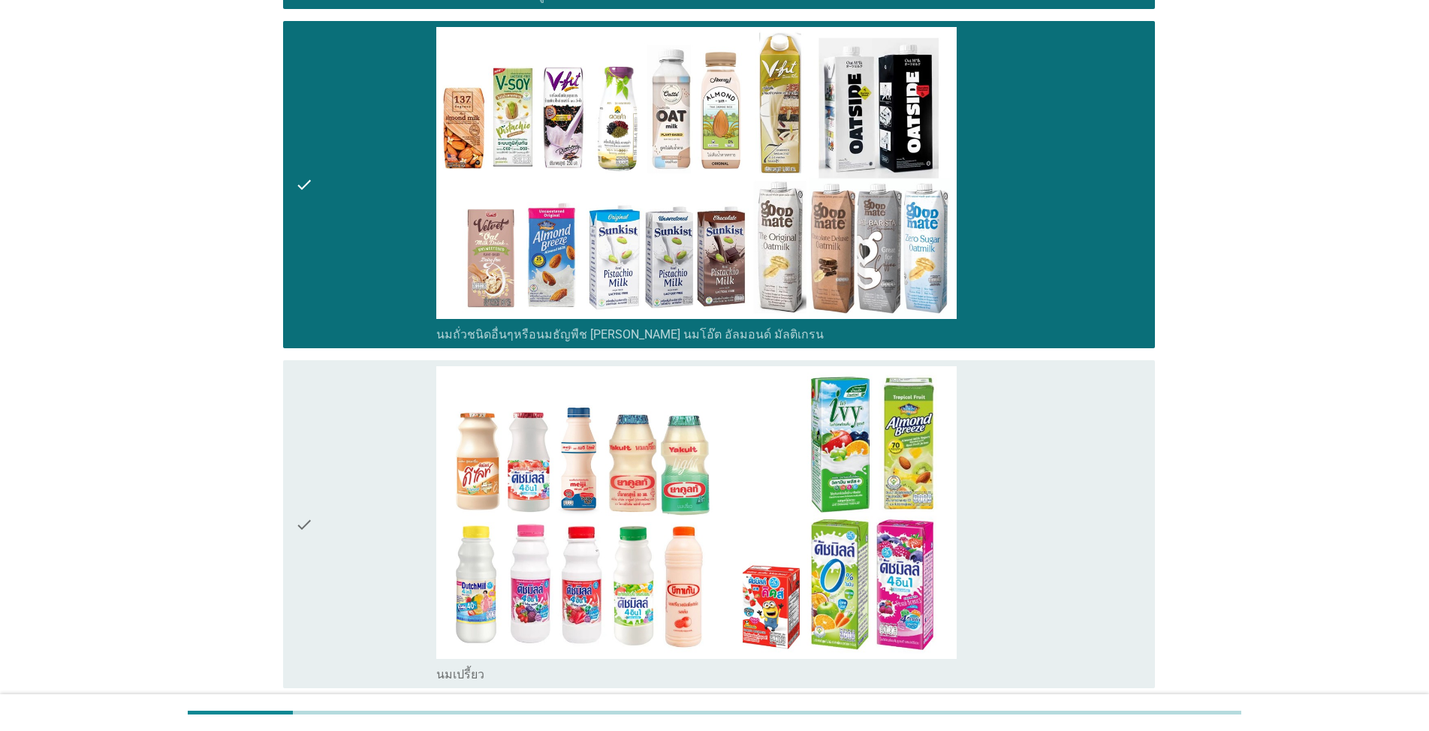
scroll to position [826, 0]
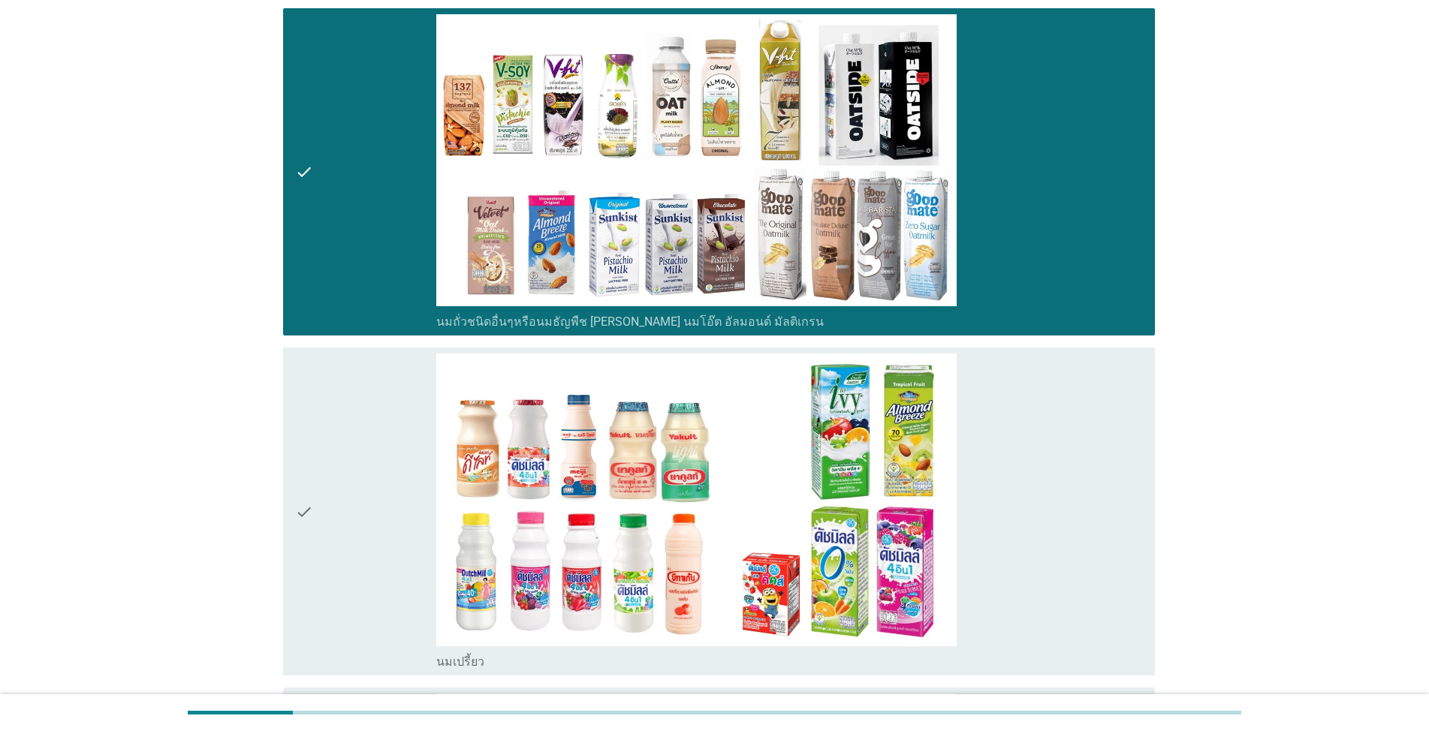
click at [299, 519] on icon "check" at bounding box center [304, 512] width 18 height 316
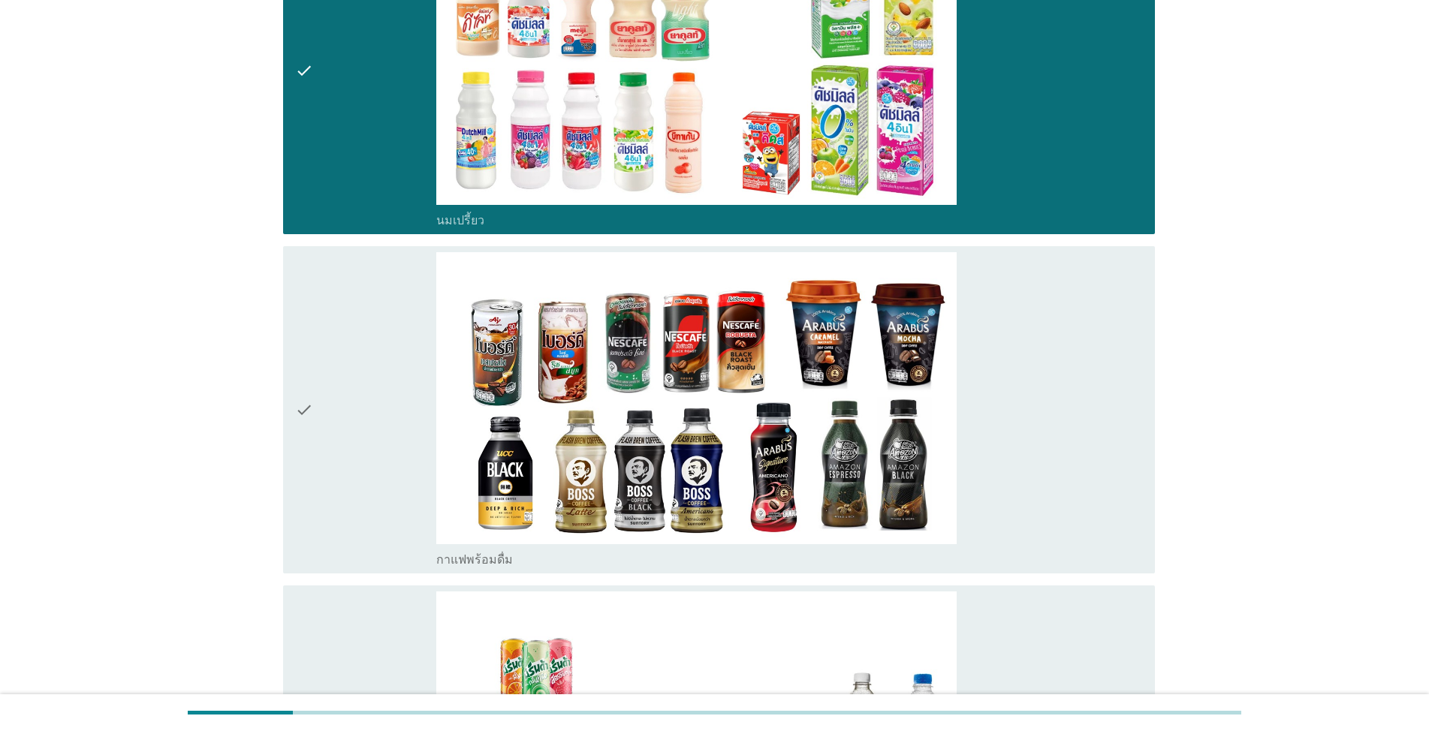
scroll to position [1276, 0]
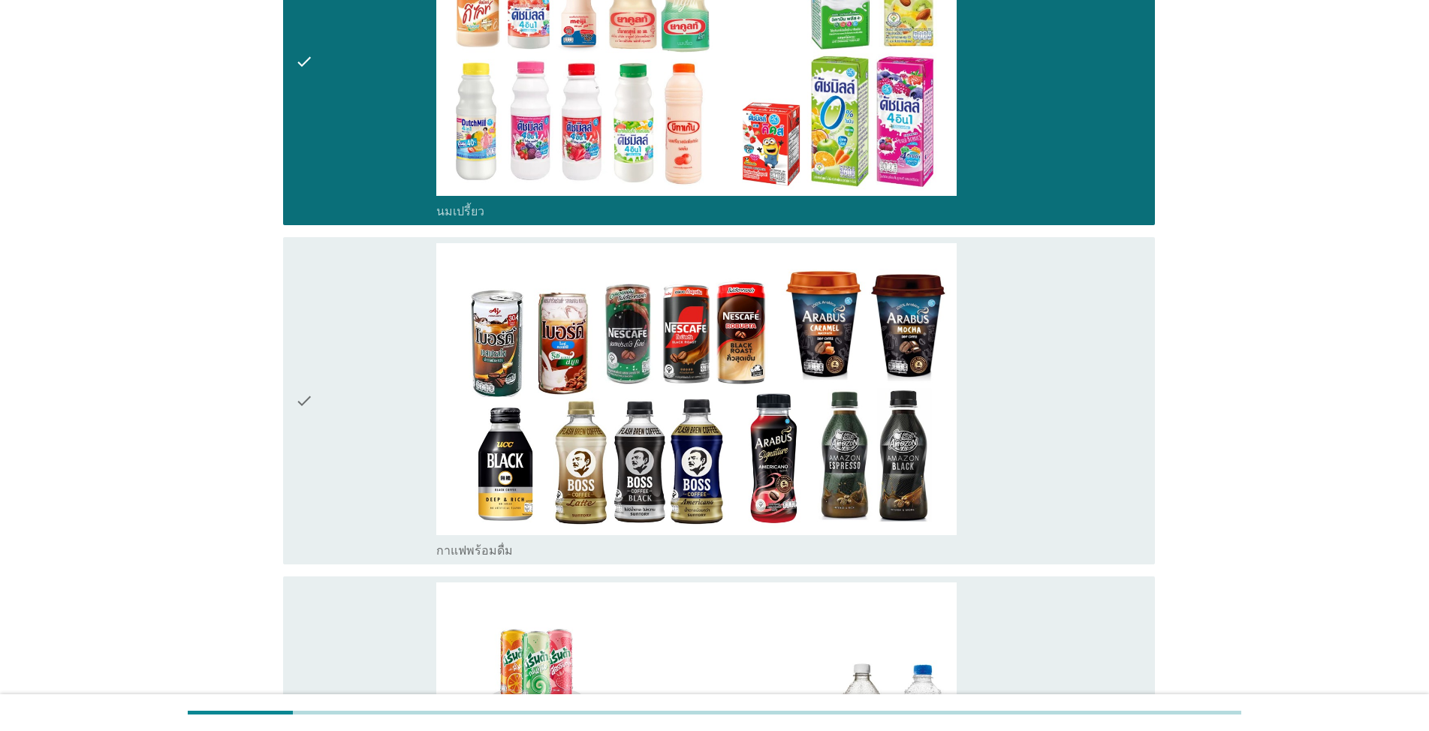
click at [301, 406] on icon "check" at bounding box center [304, 401] width 18 height 316
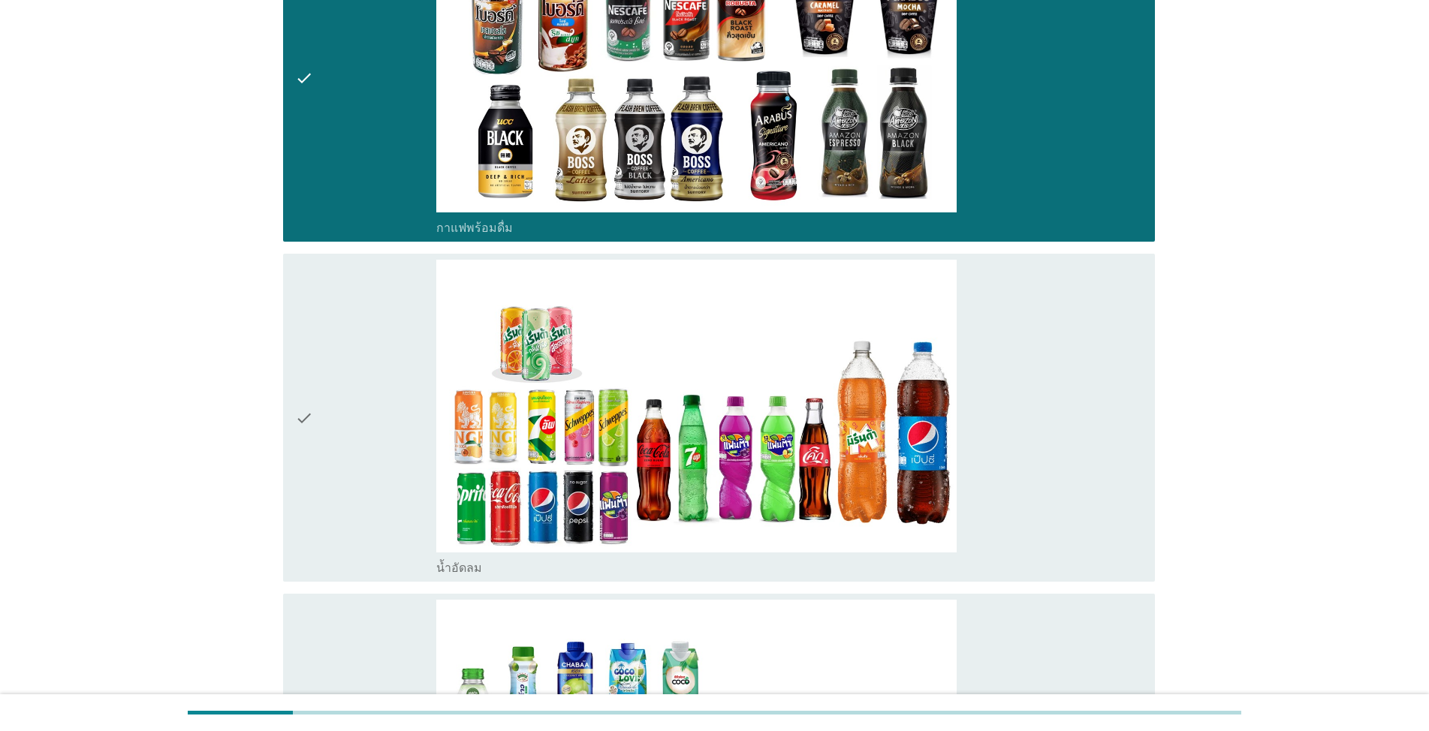
scroll to position [1652, 0]
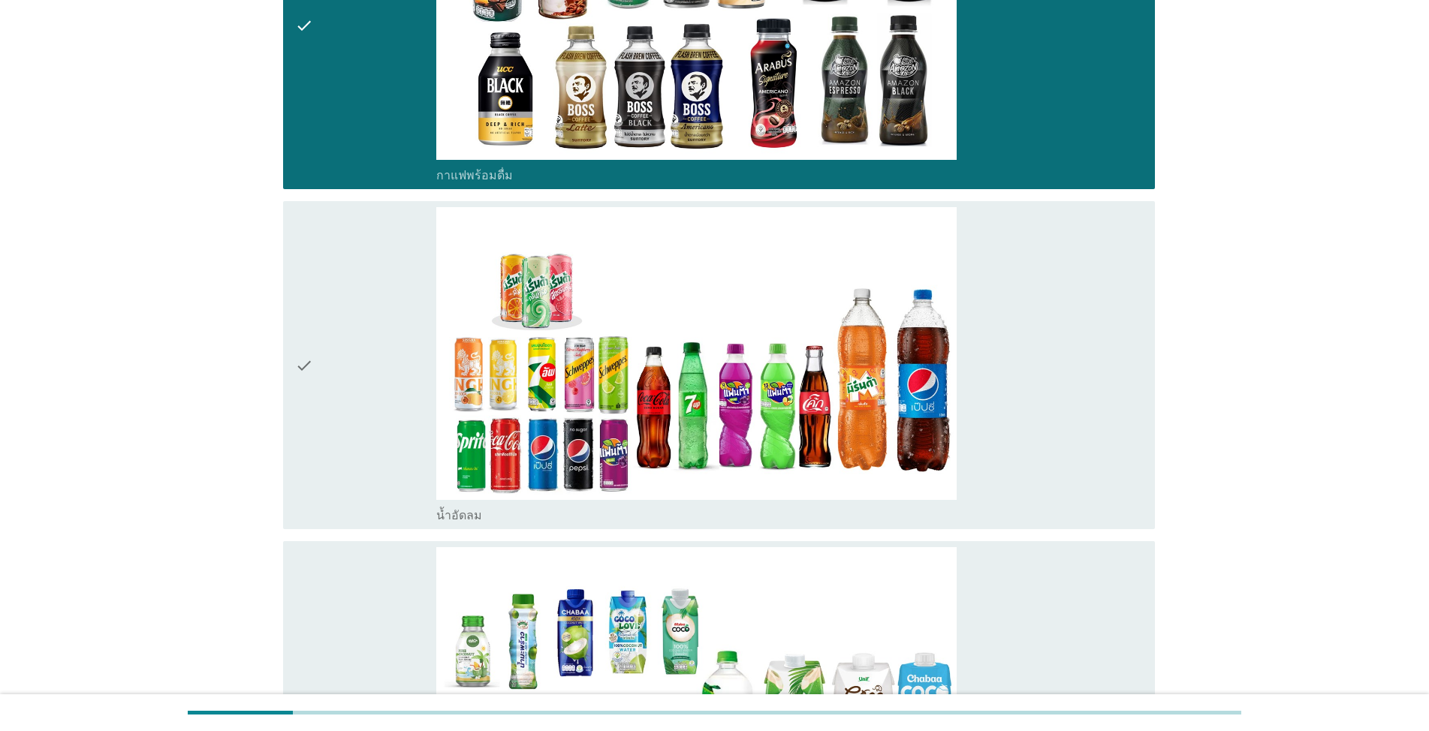
click at [303, 368] on icon "check" at bounding box center [304, 365] width 18 height 316
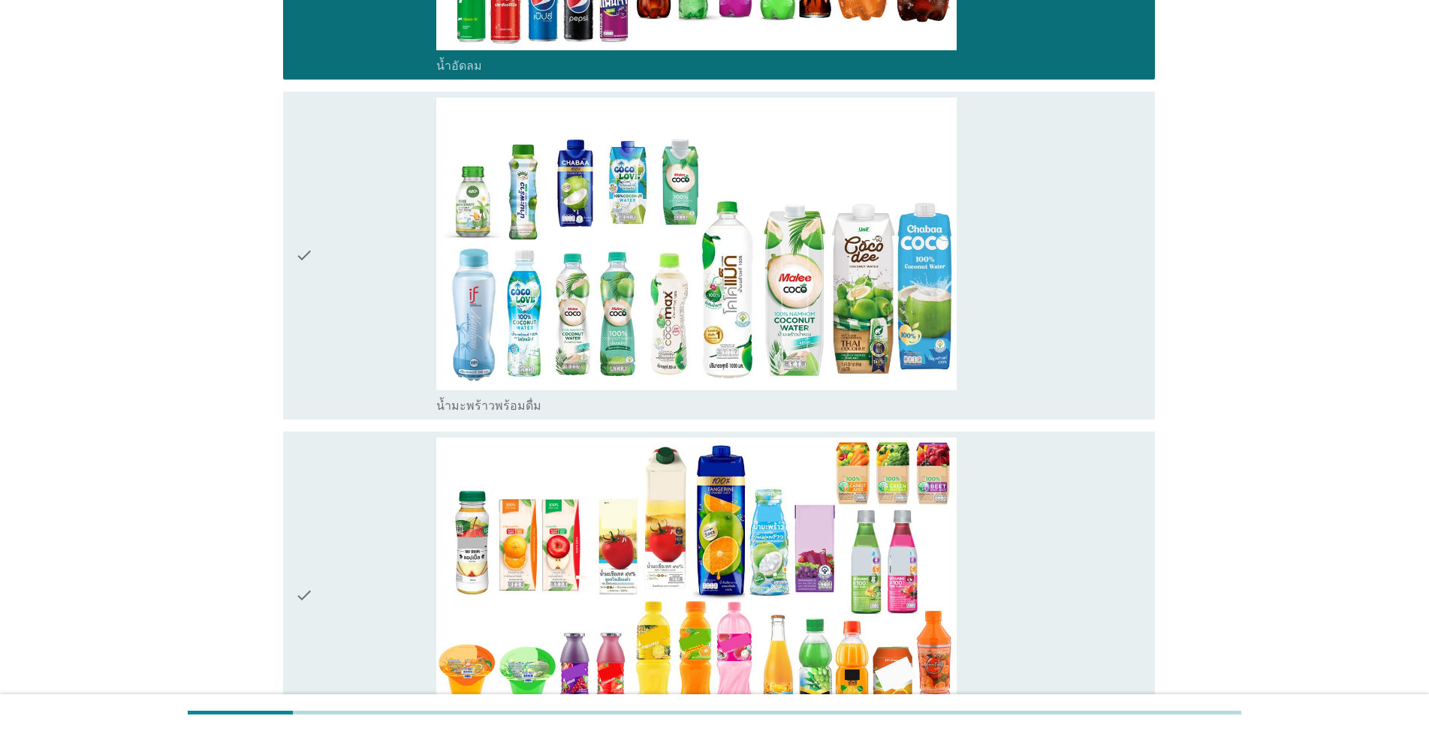
scroll to position [2102, 0]
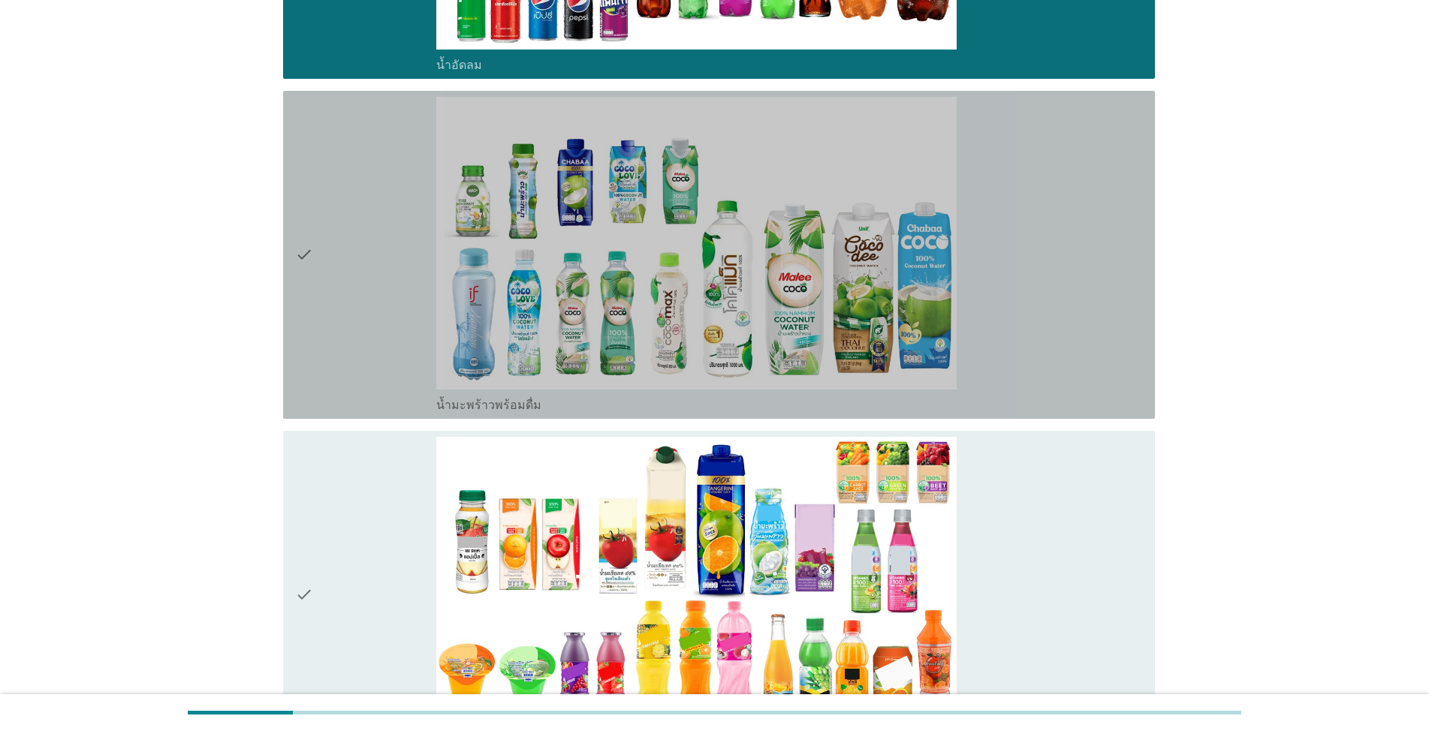
click at [307, 259] on icon "check" at bounding box center [304, 255] width 18 height 316
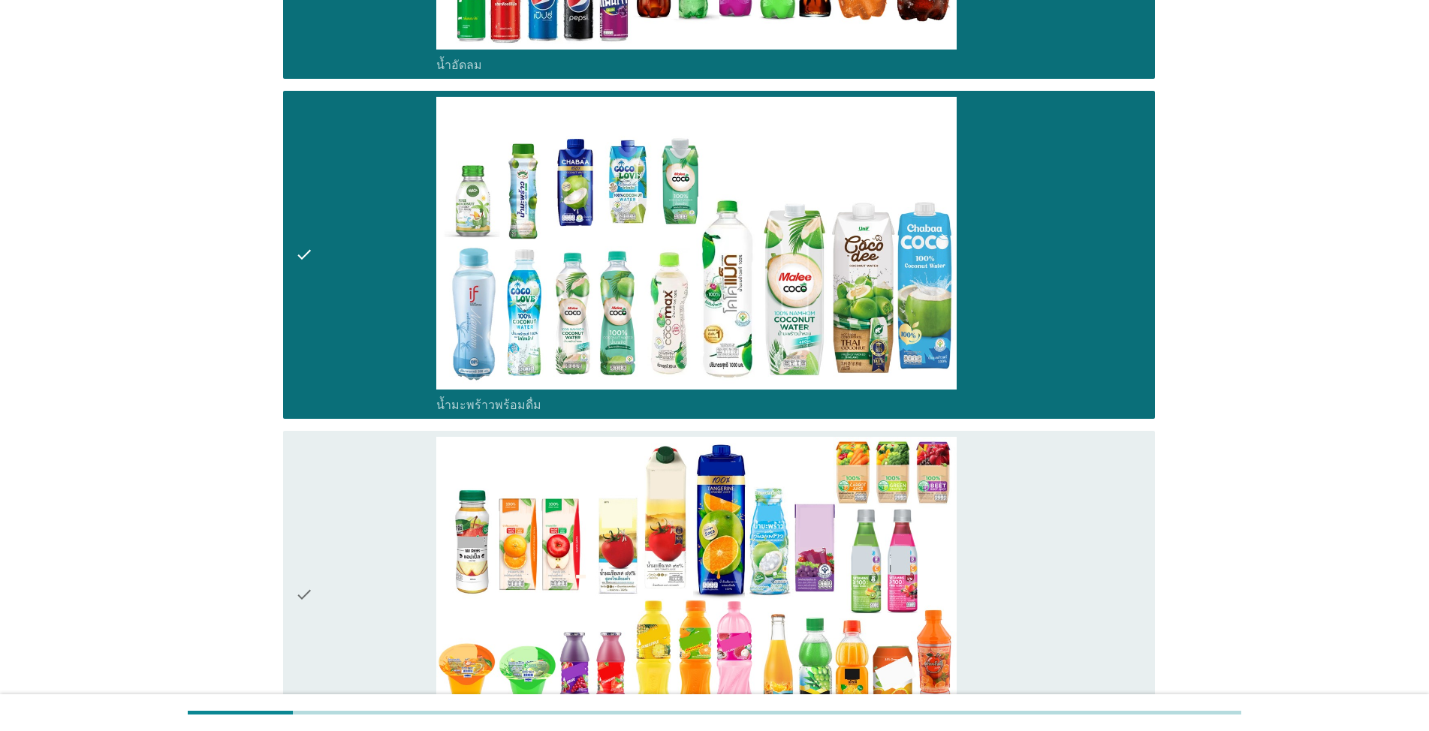
click at [303, 592] on icon "check" at bounding box center [304, 595] width 18 height 316
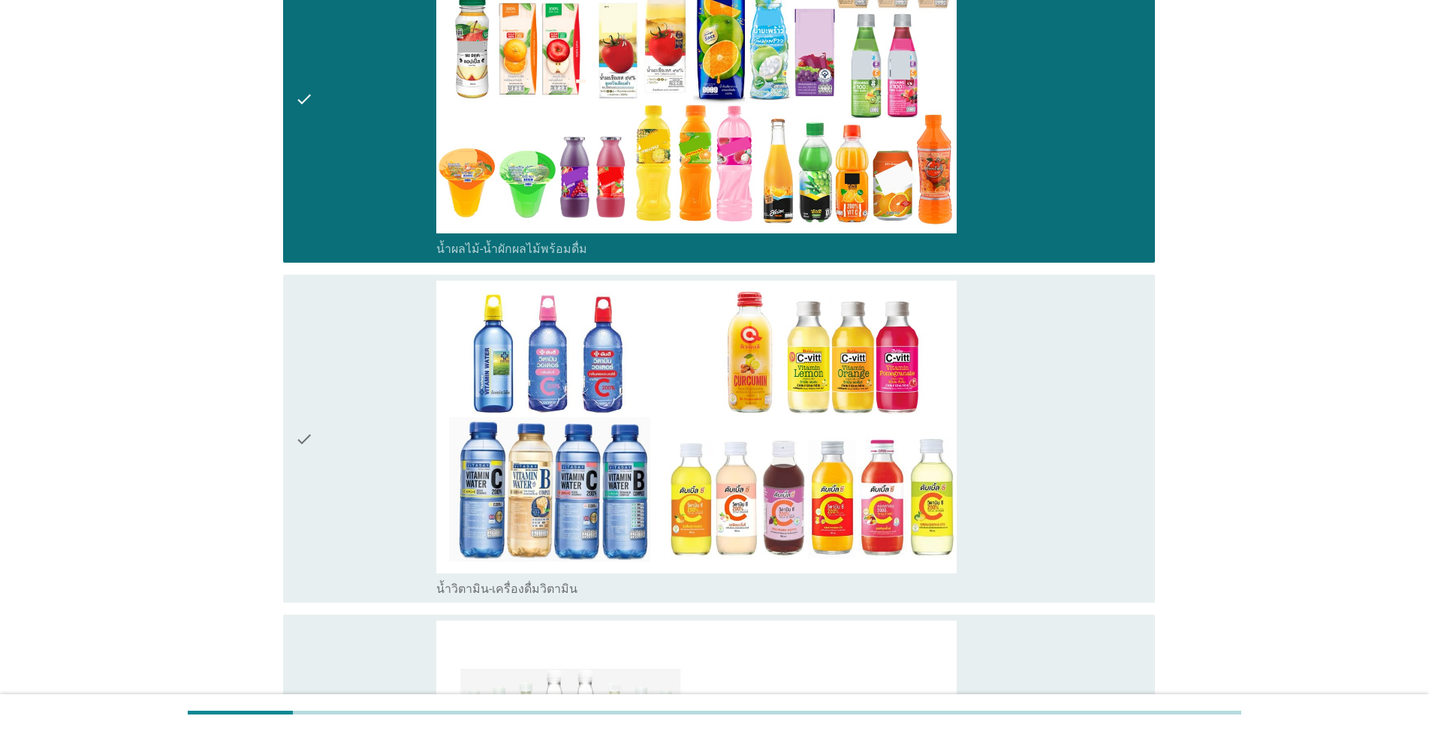
scroll to position [2627, 0]
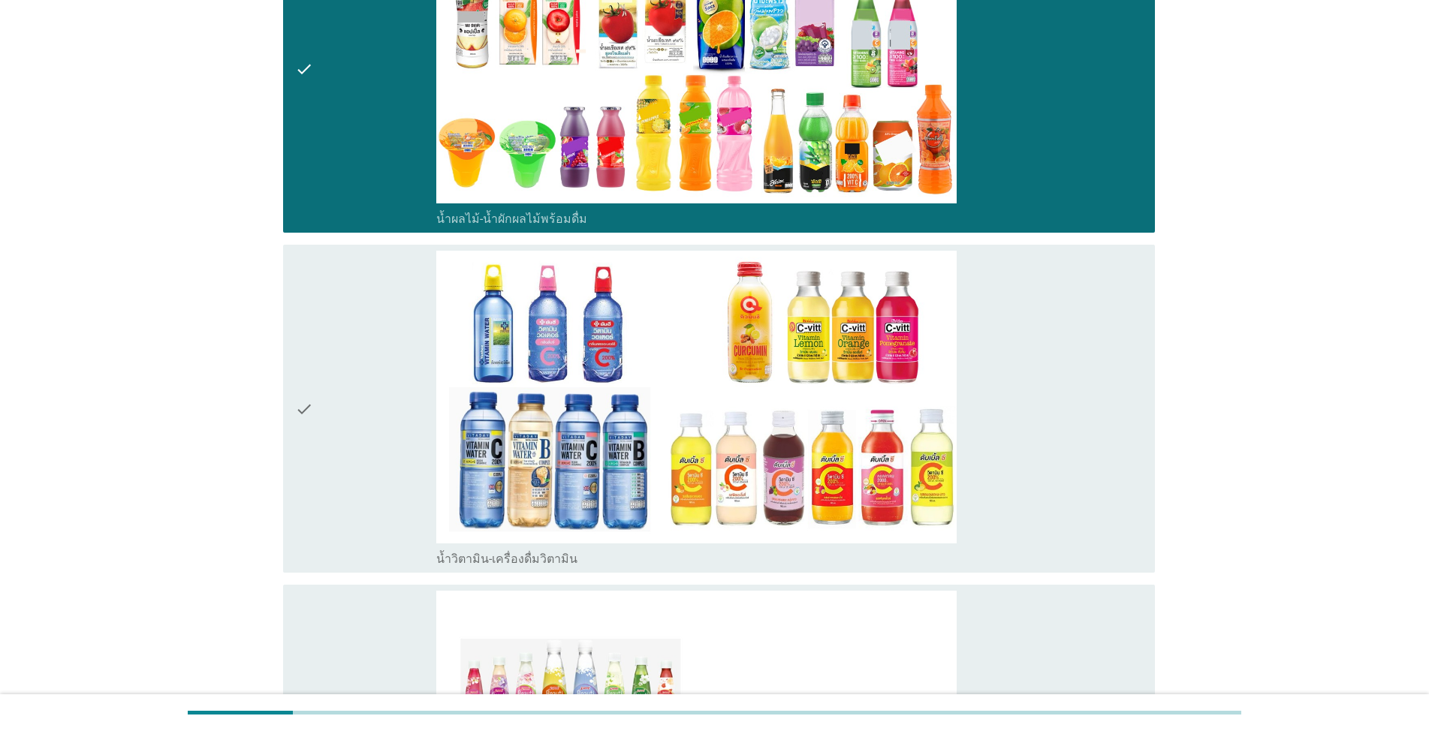
click at [308, 403] on icon "check" at bounding box center [304, 409] width 18 height 316
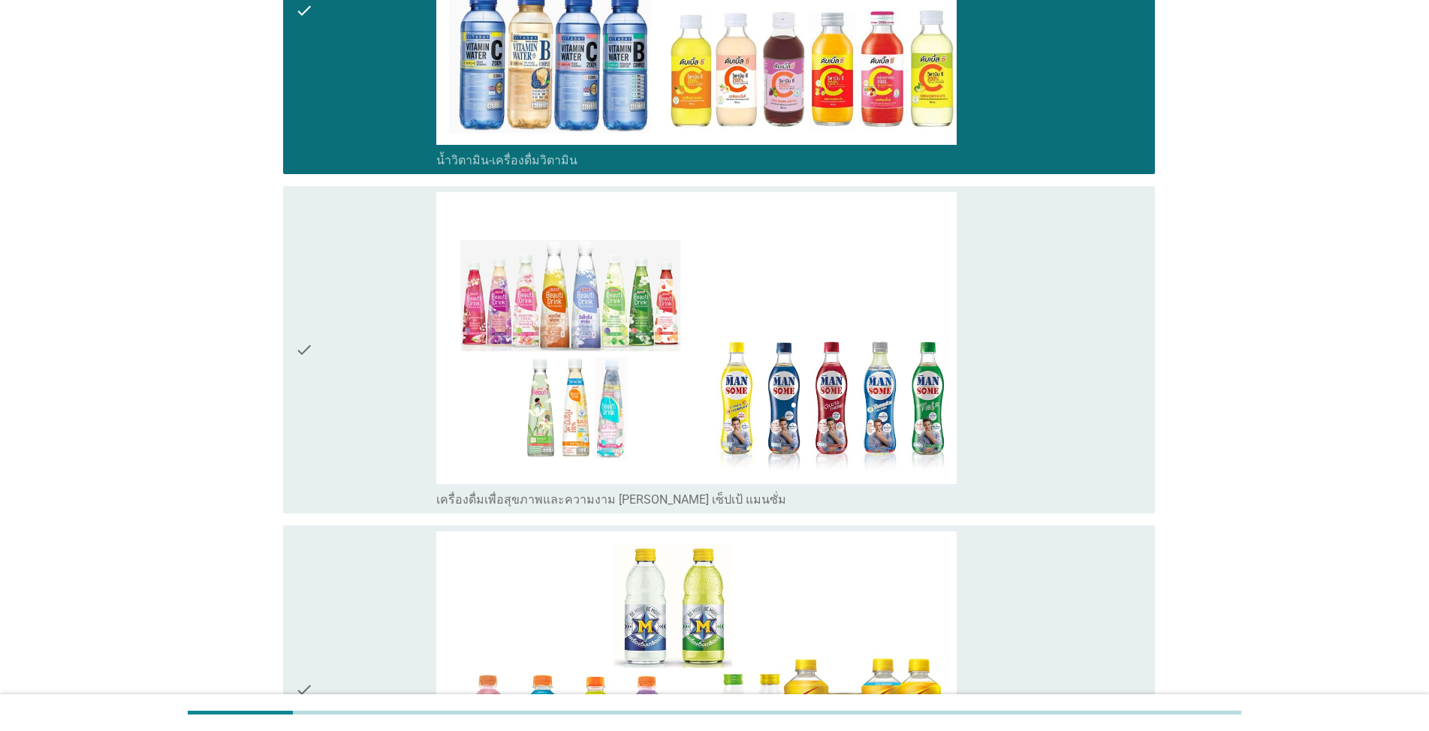
scroll to position [3078, 0]
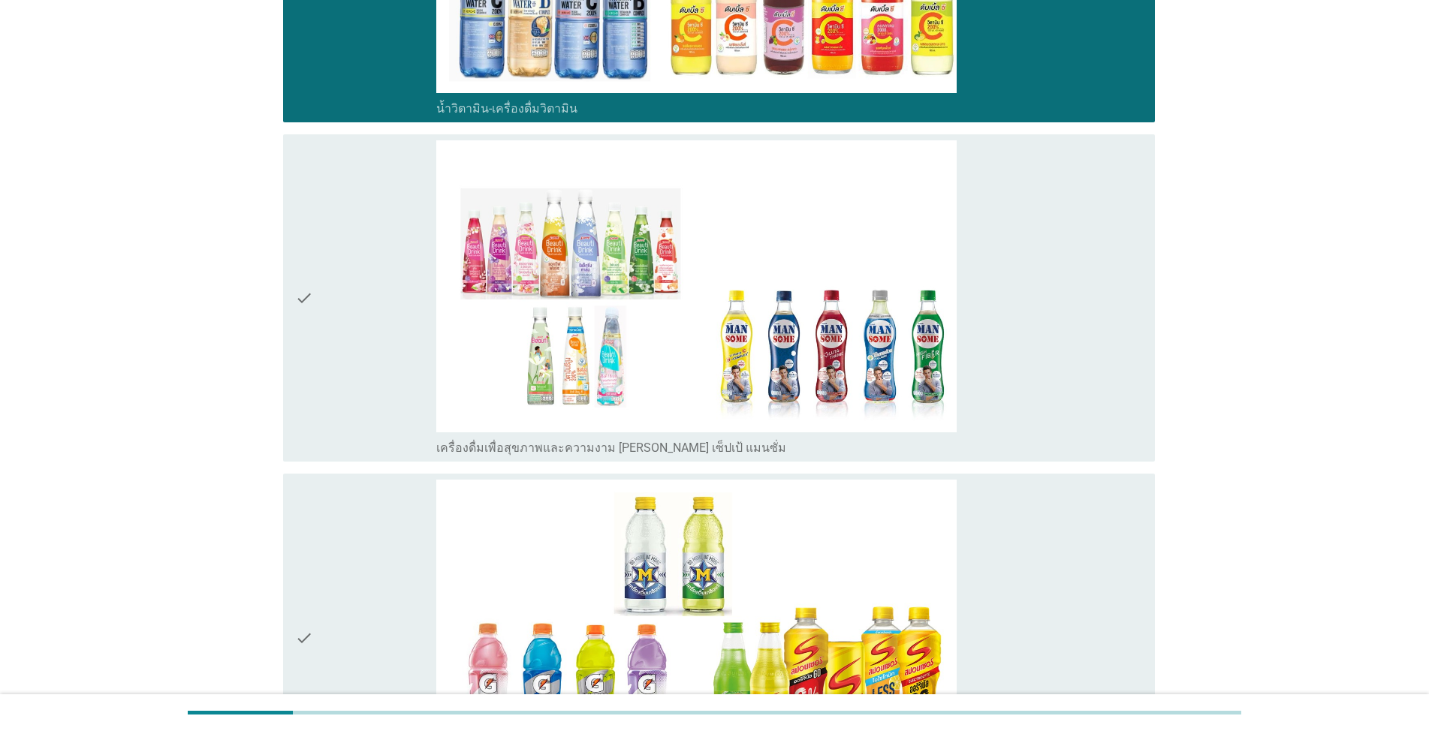
click at [306, 642] on icon "check" at bounding box center [304, 638] width 18 height 316
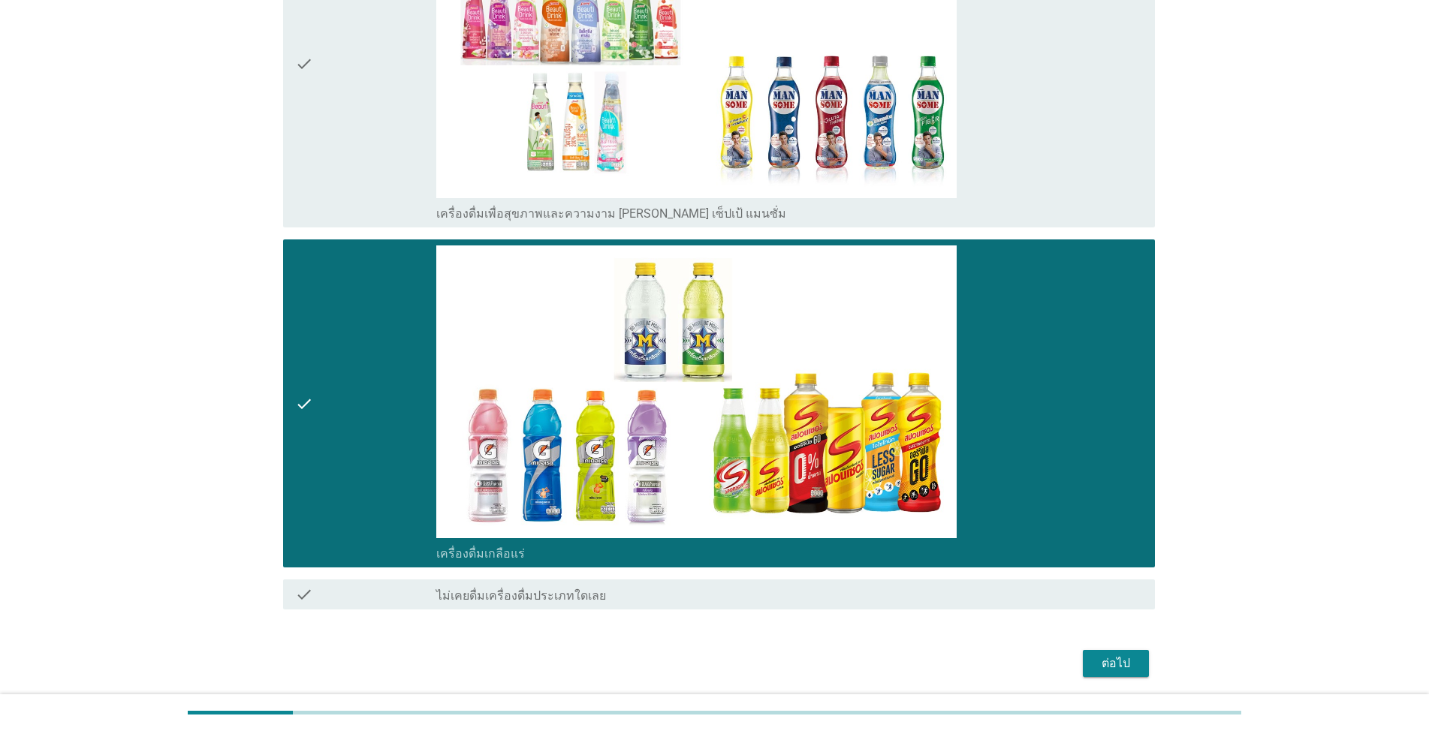
scroll to position [3366, 0]
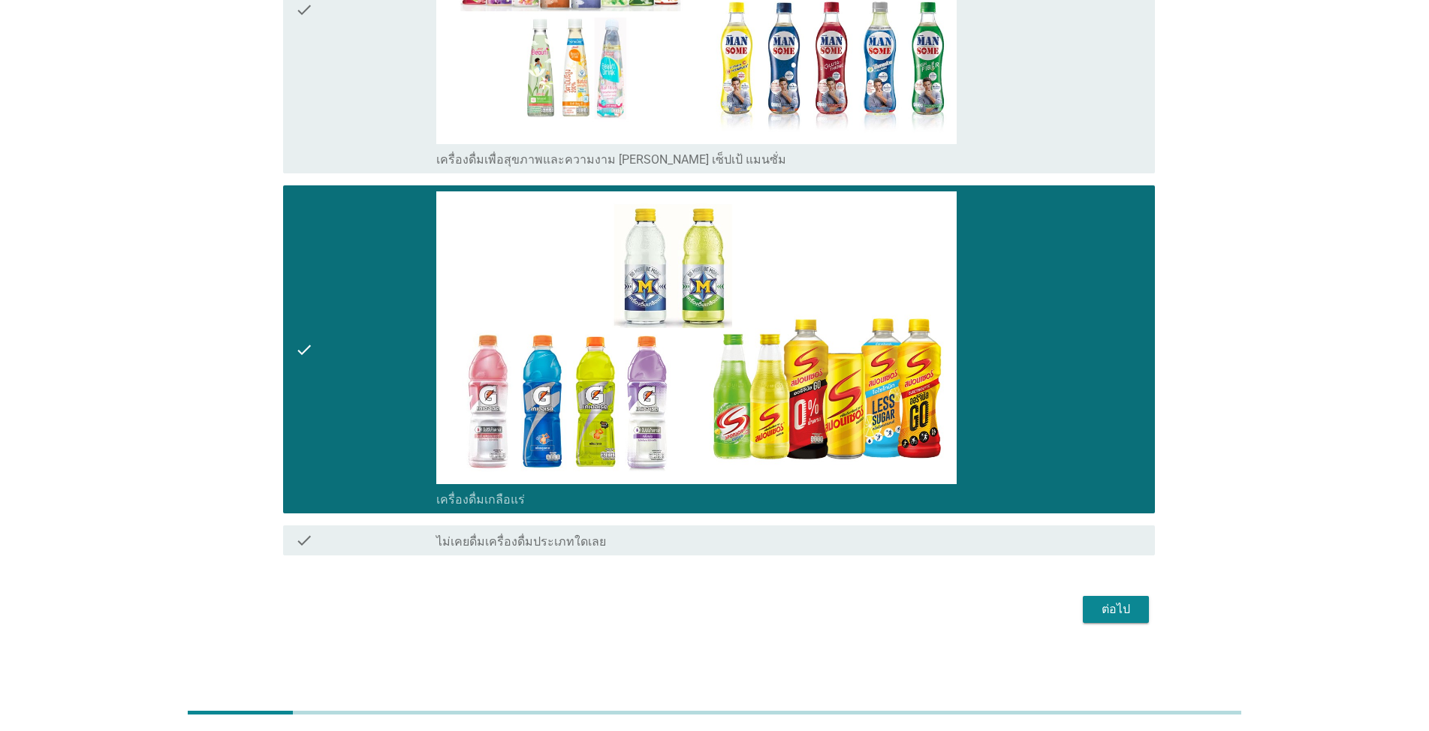
click at [737, 615] on div "ต่อไป" at bounding box center [1116, 610] width 42 height 18
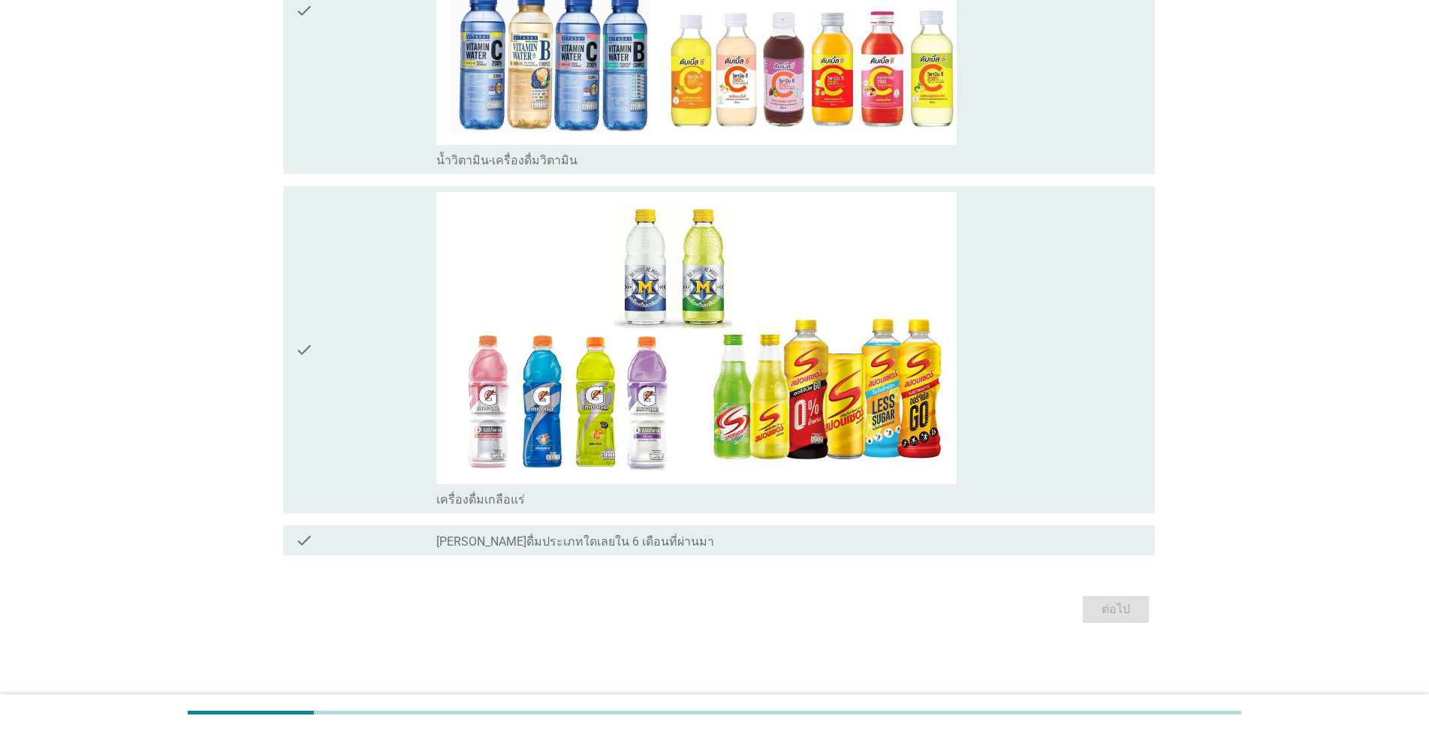
scroll to position [0, 0]
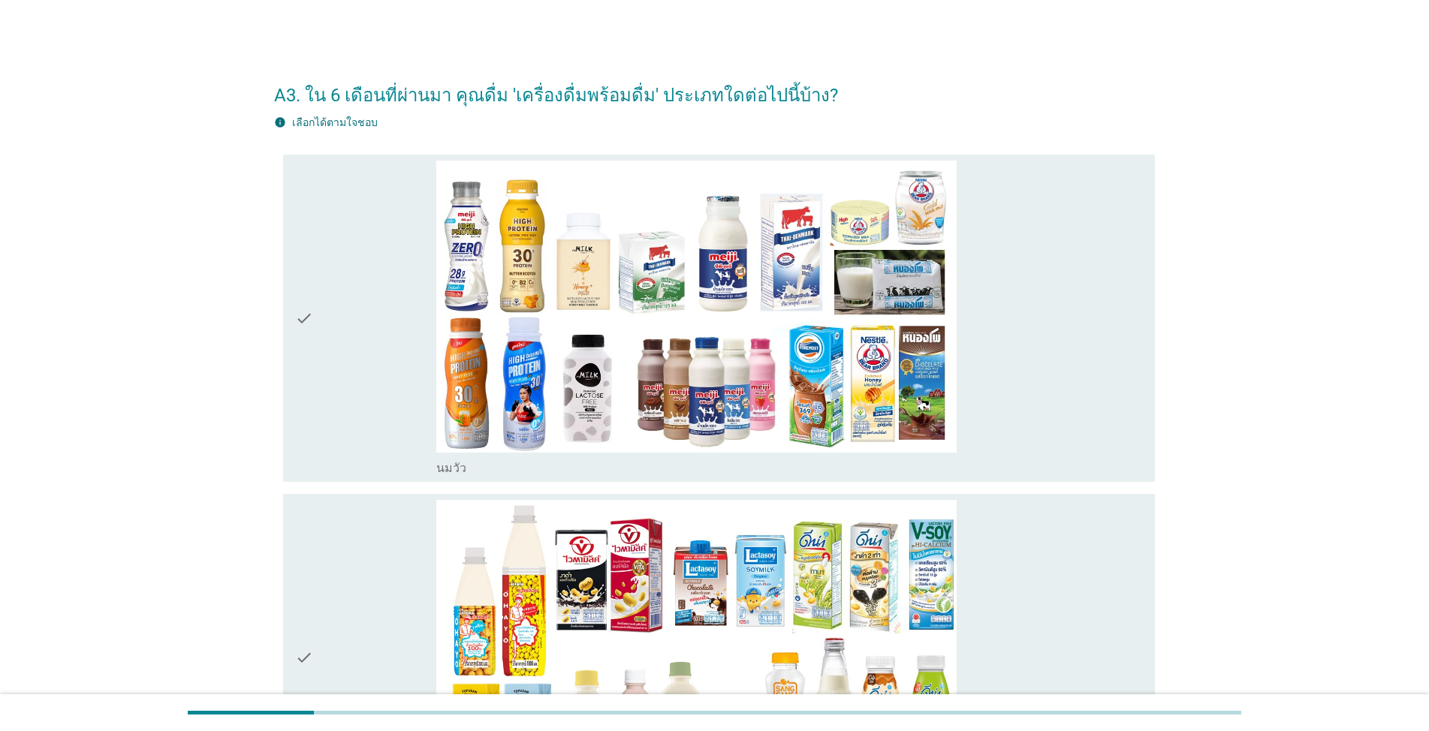
click at [306, 313] on icon "check" at bounding box center [304, 319] width 18 height 316
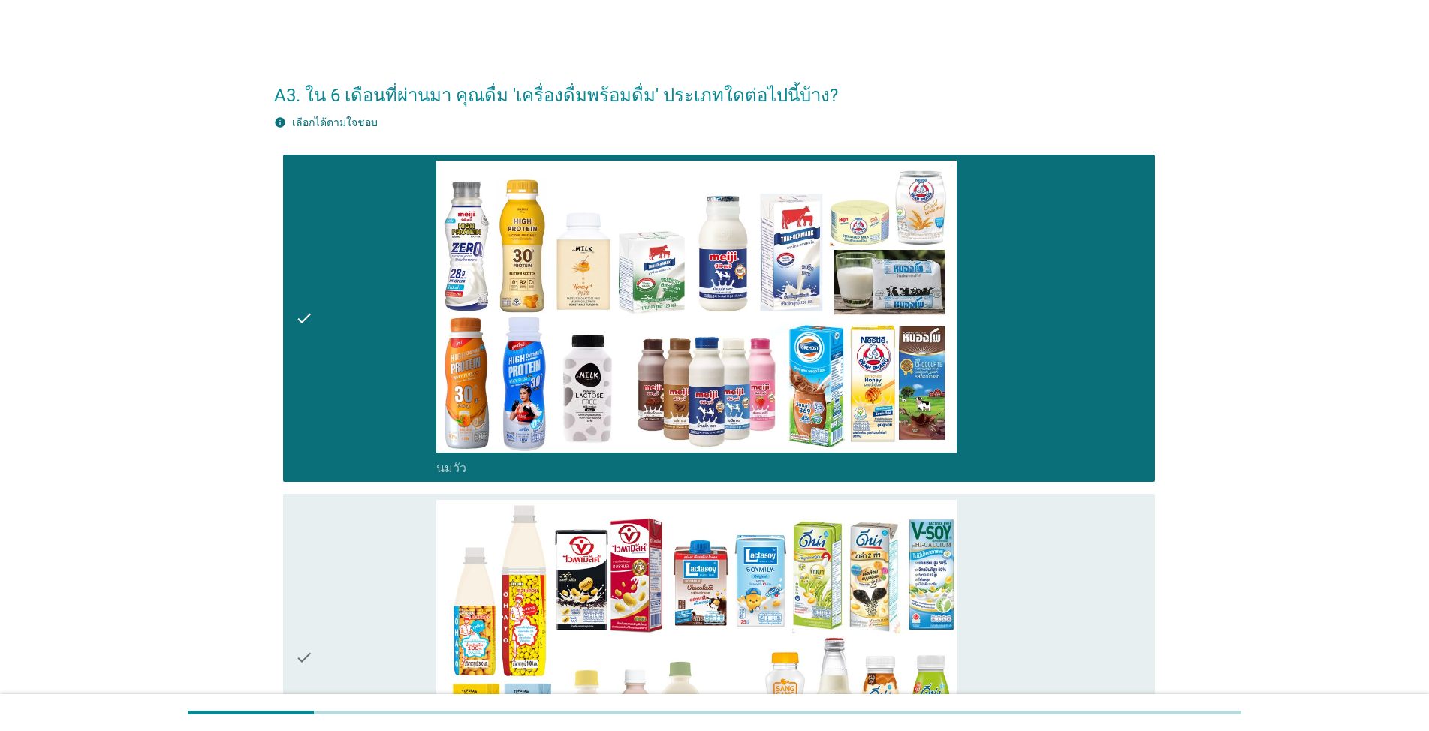
click at [303, 656] on icon "check" at bounding box center [304, 658] width 18 height 316
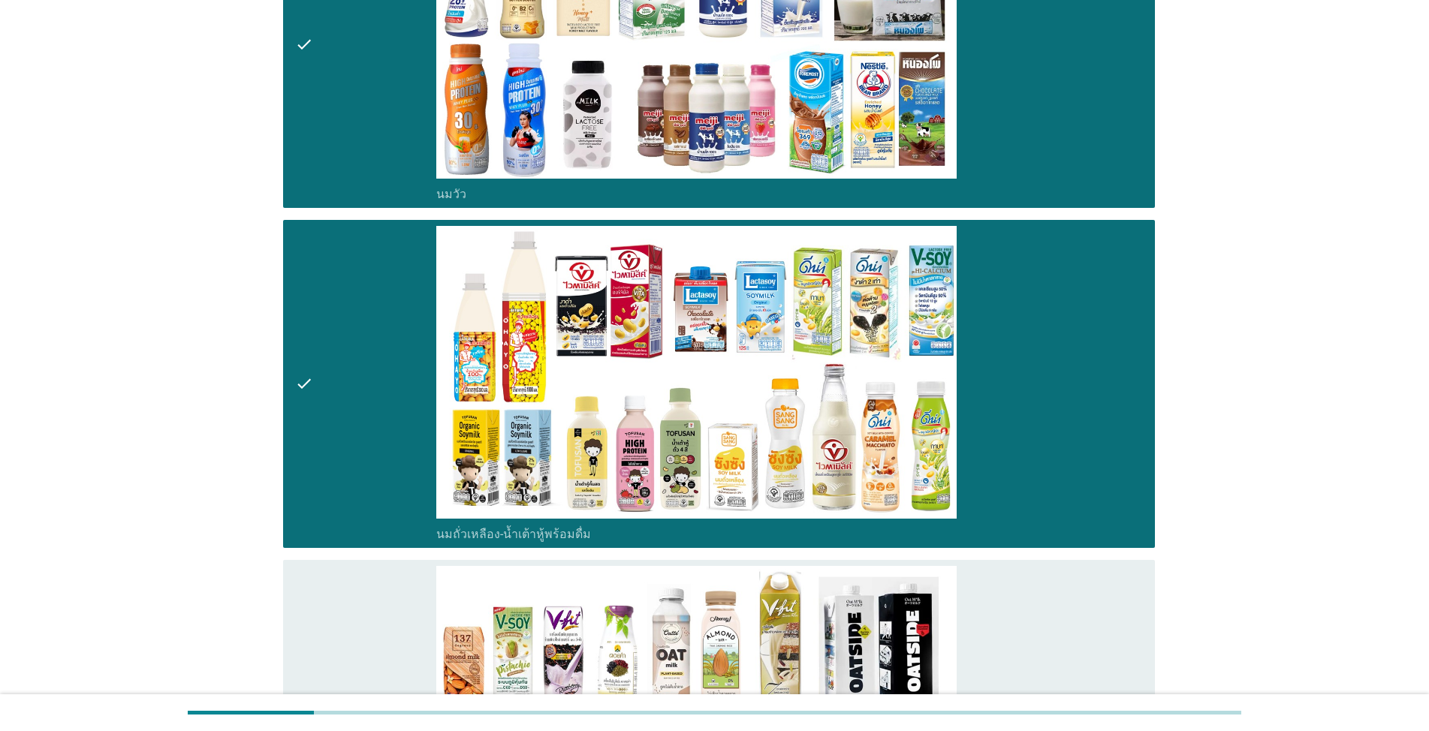
scroll to position [525, 0]
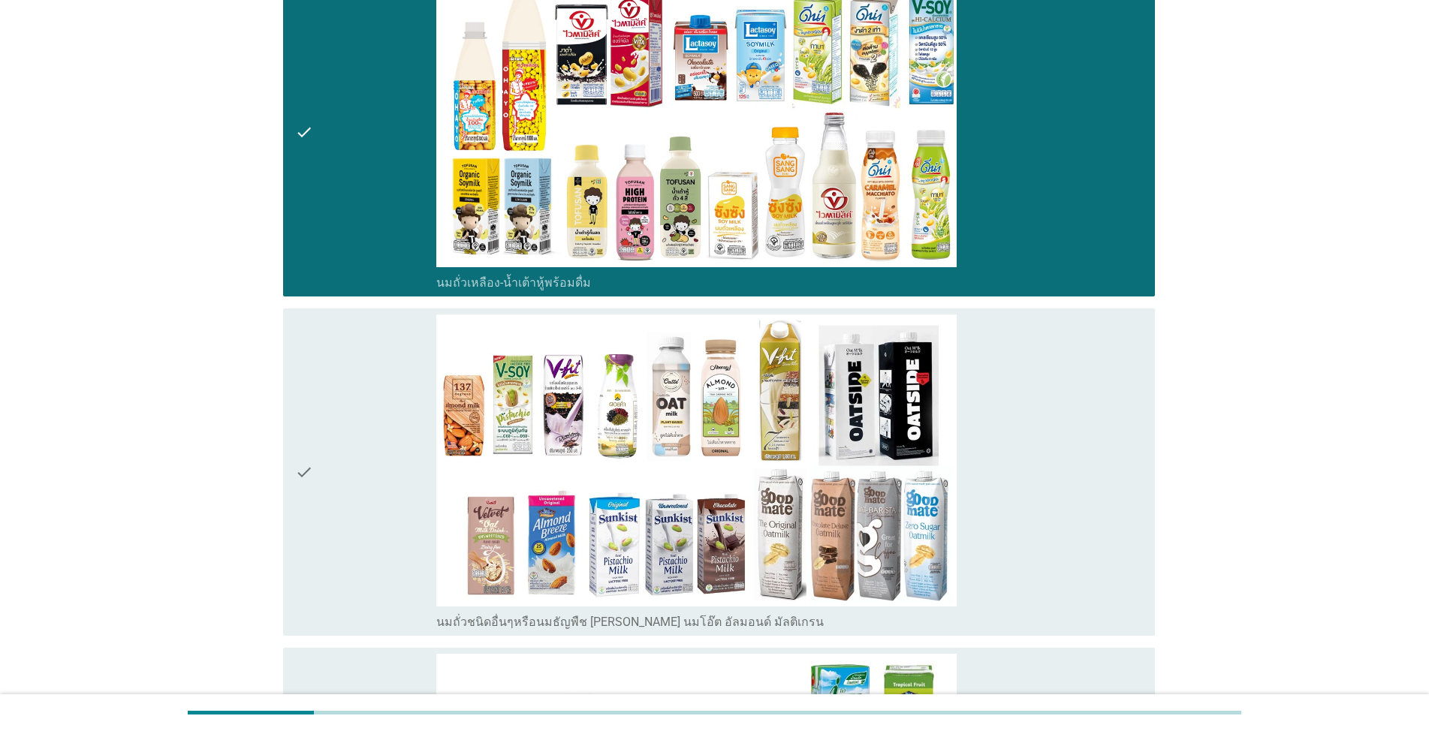
click at [301, 471] on icon "check" at bounding box center [304, 473] width 18 height 316
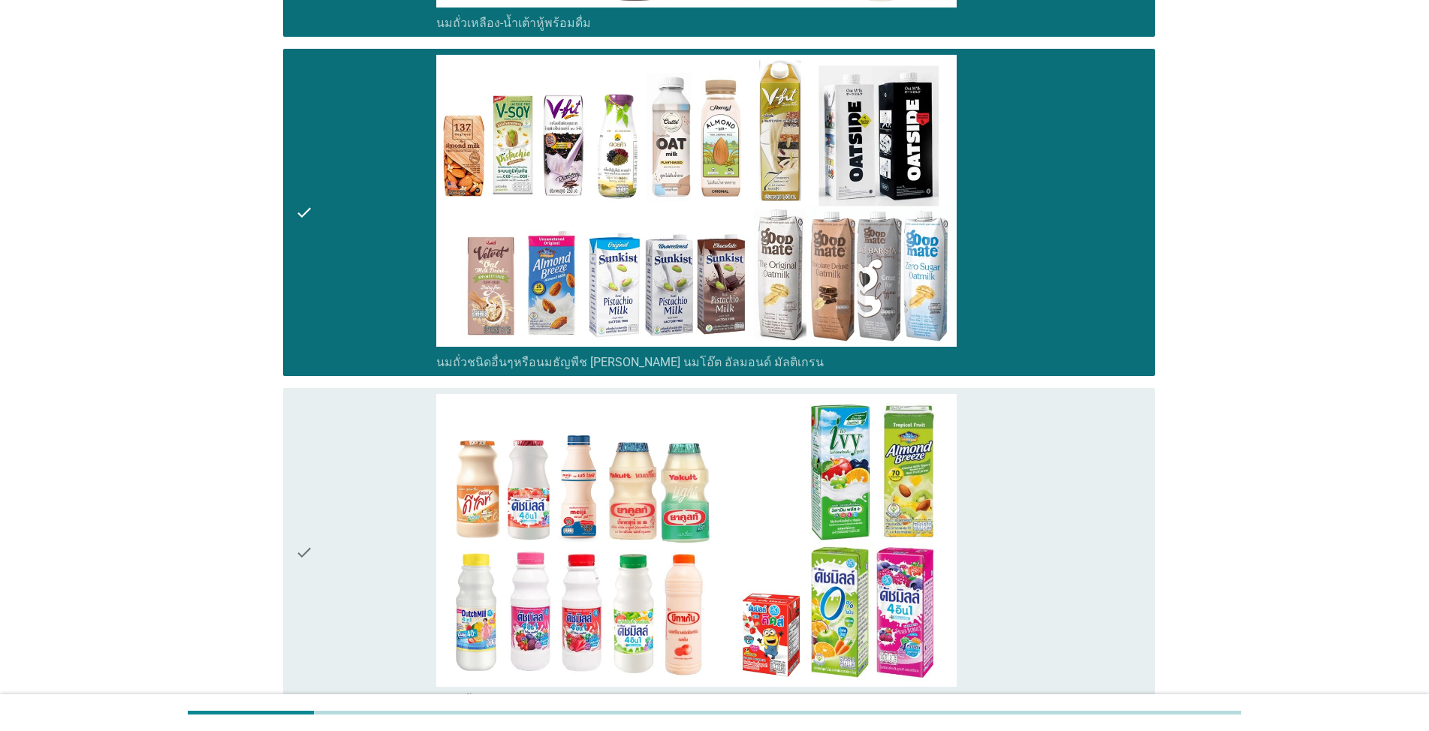
scroll to position [901, 0]
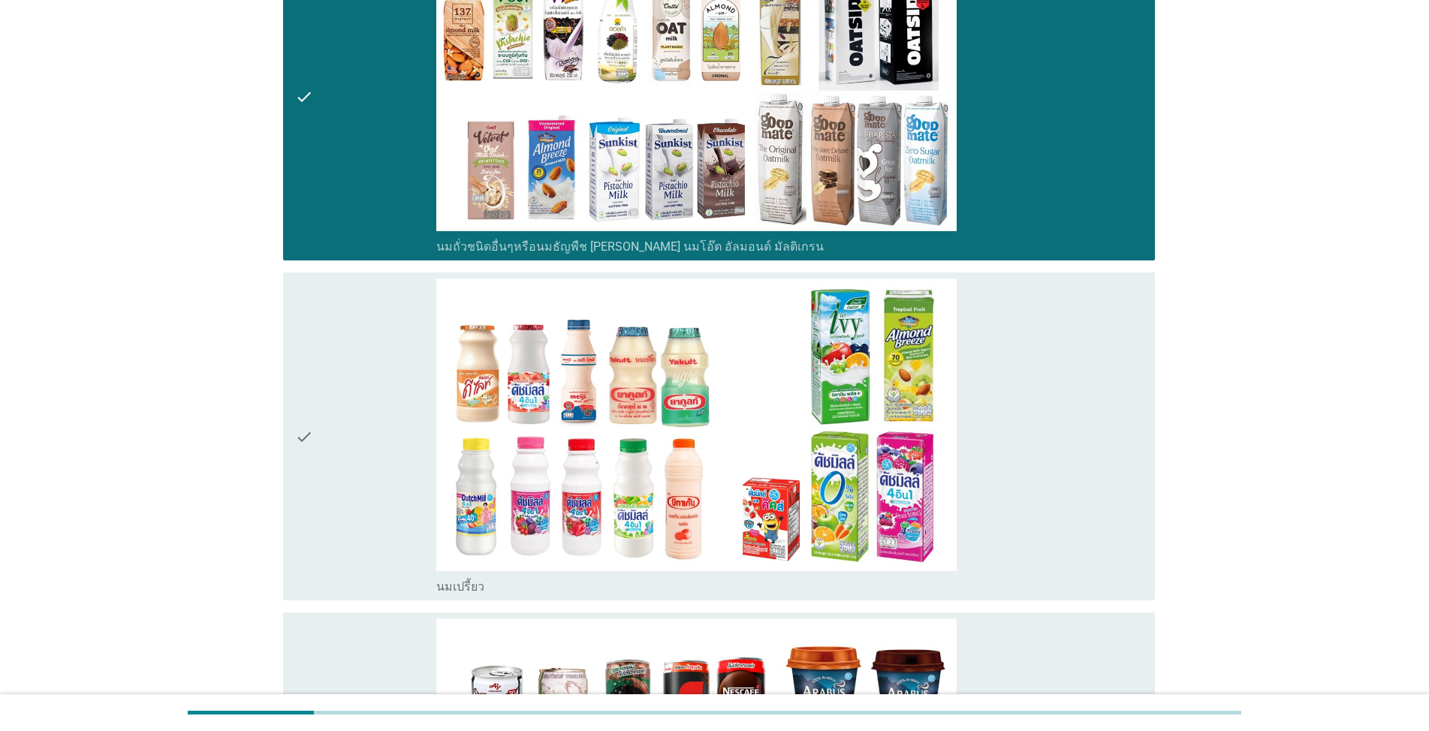
click at [303, 434] on icon "check" at bounding box center [304, 437] width 18 height 316
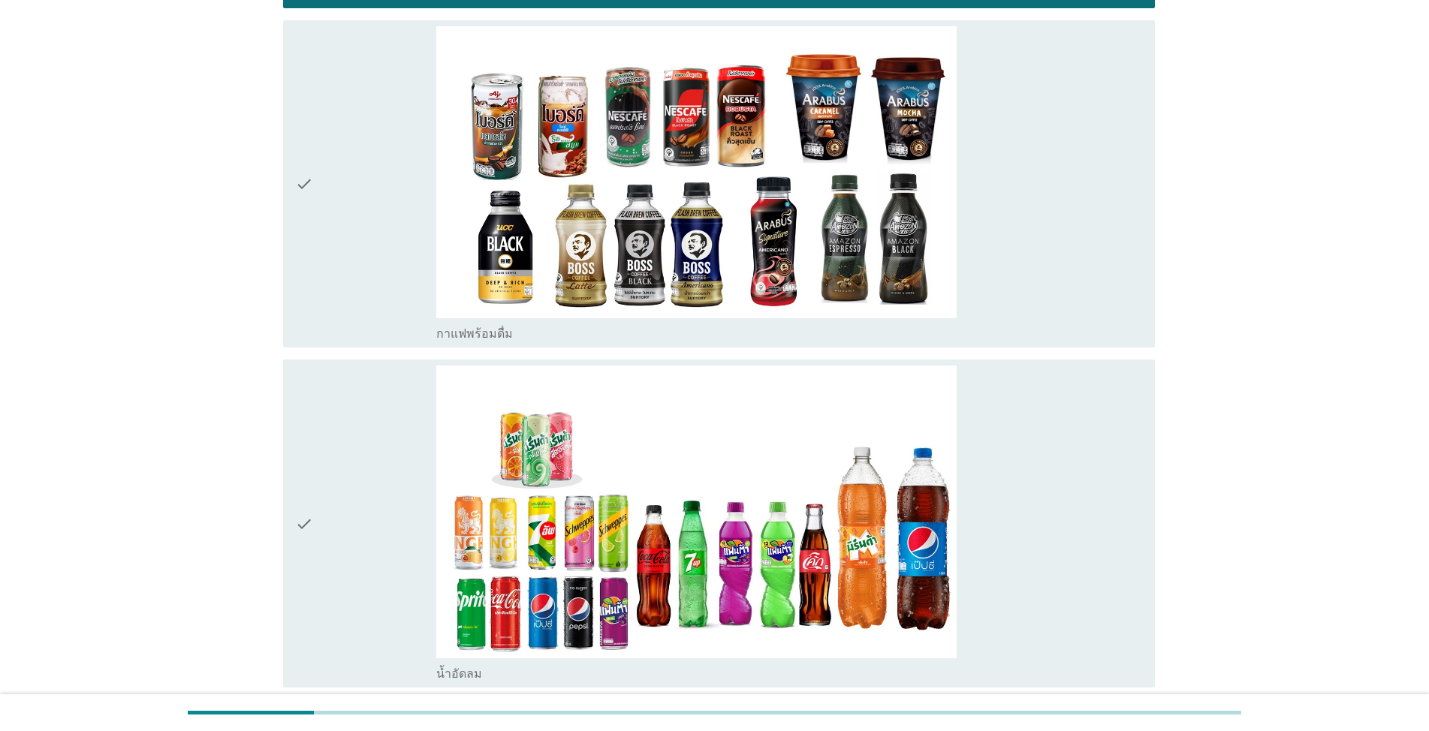
scroll to position [1576, 0]
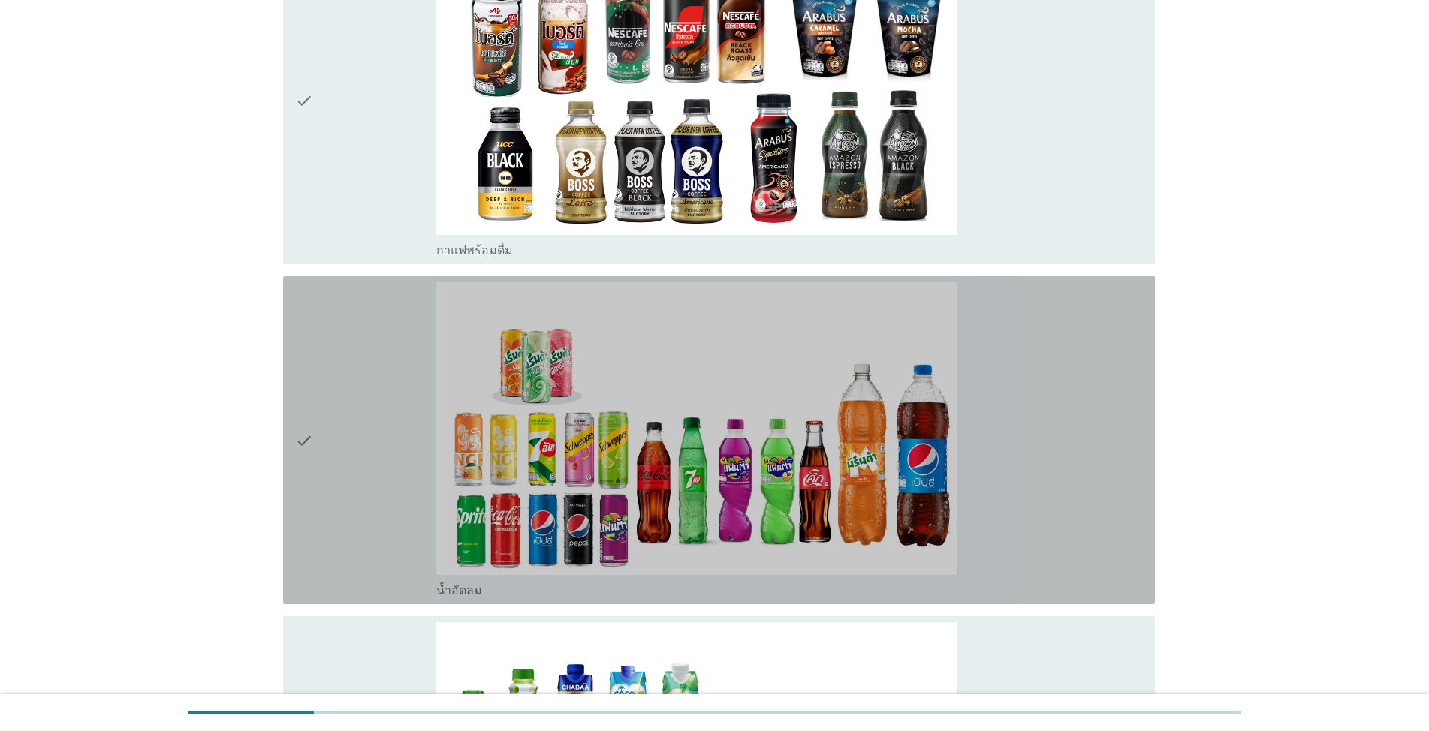
click at [304, 437] on icon "check" at bounding box center [304, 440] width 18 height 316
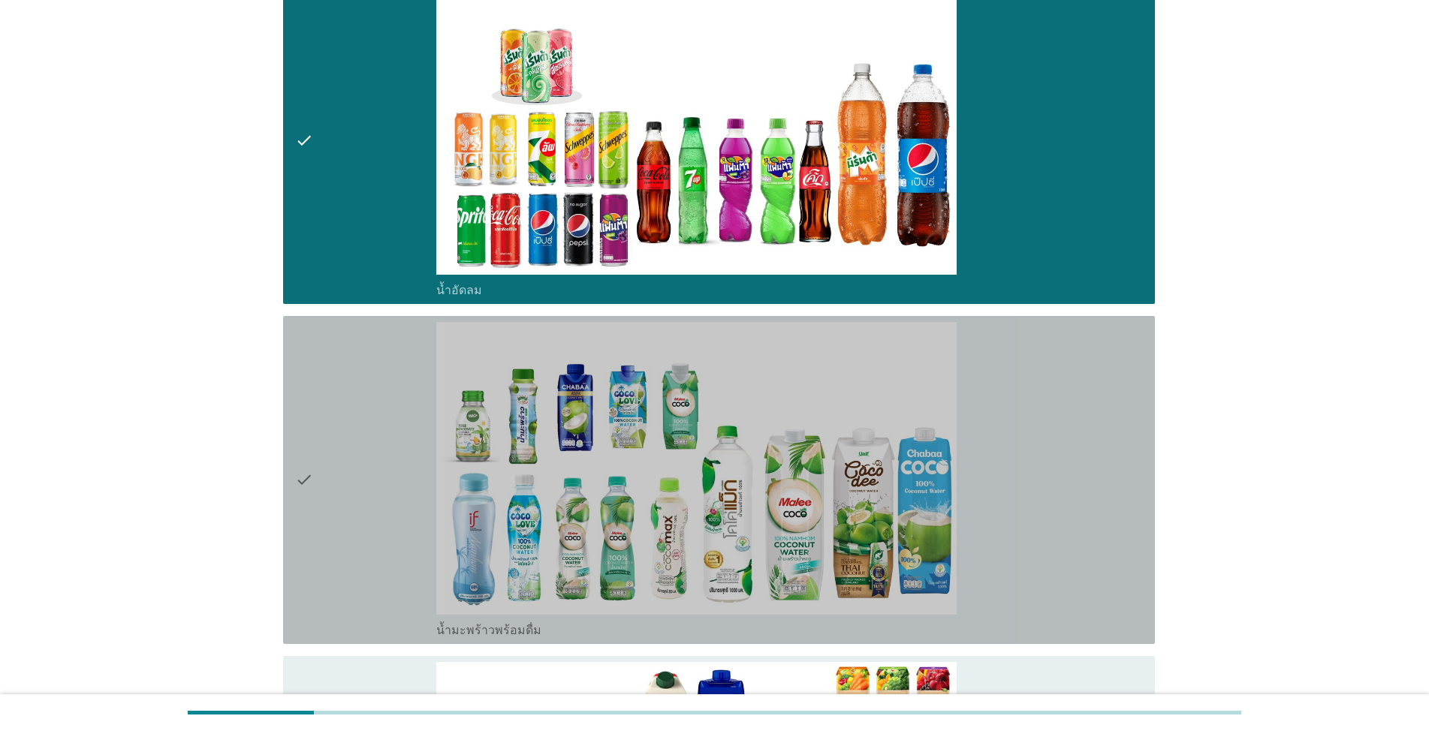
click at [308, 477] on icon "check" at bounding box center [304, 480] width 18 height 316
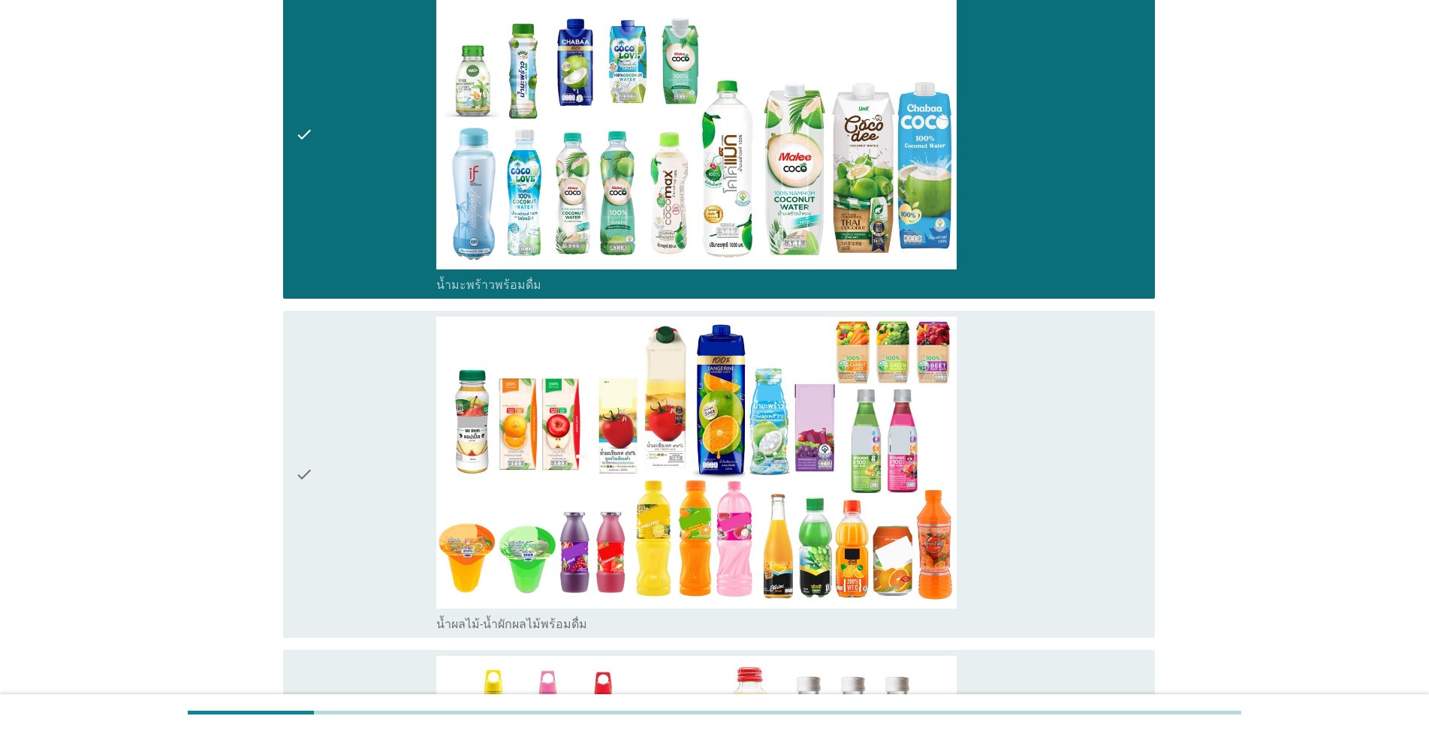
scroll to position [2402, 0]
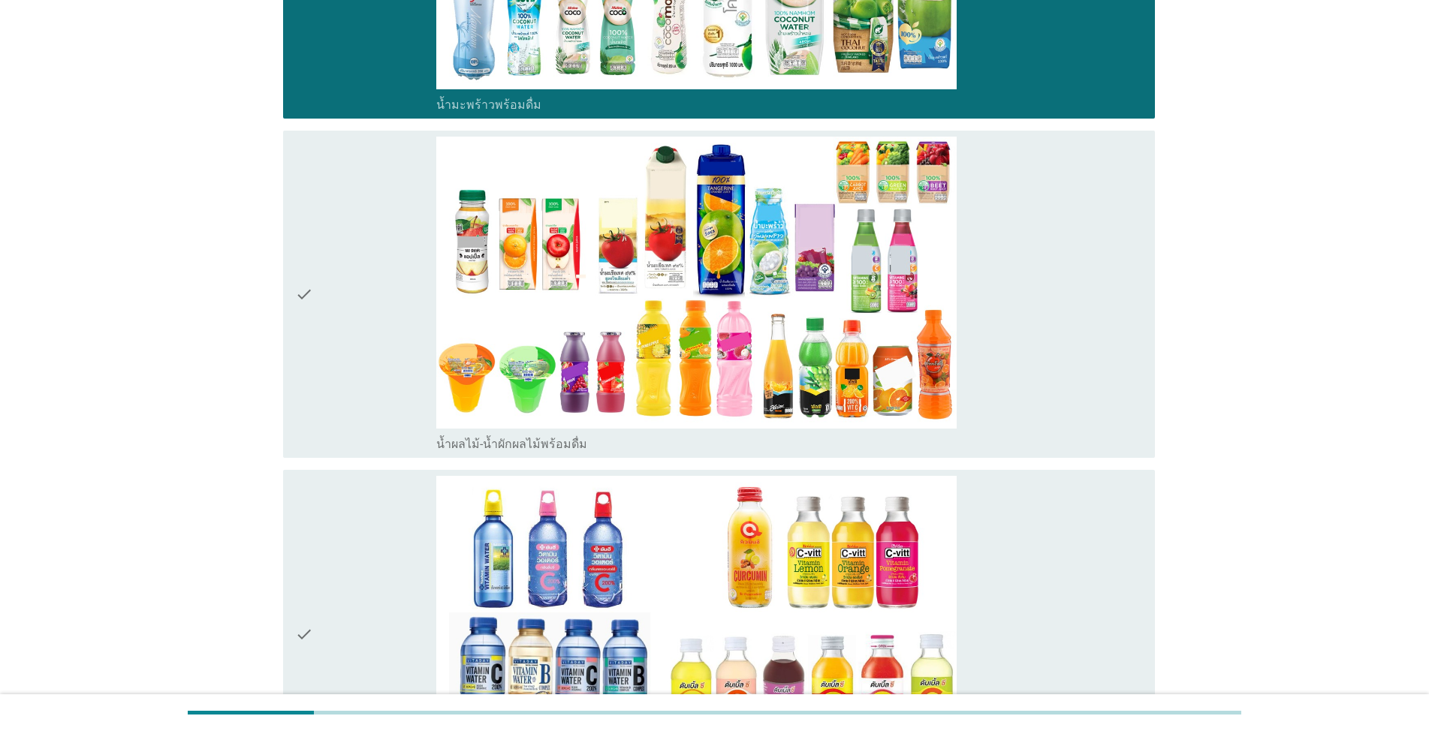
click at [304, 298] on icon "check" at bounding box center [304, 295] width 18 height 316
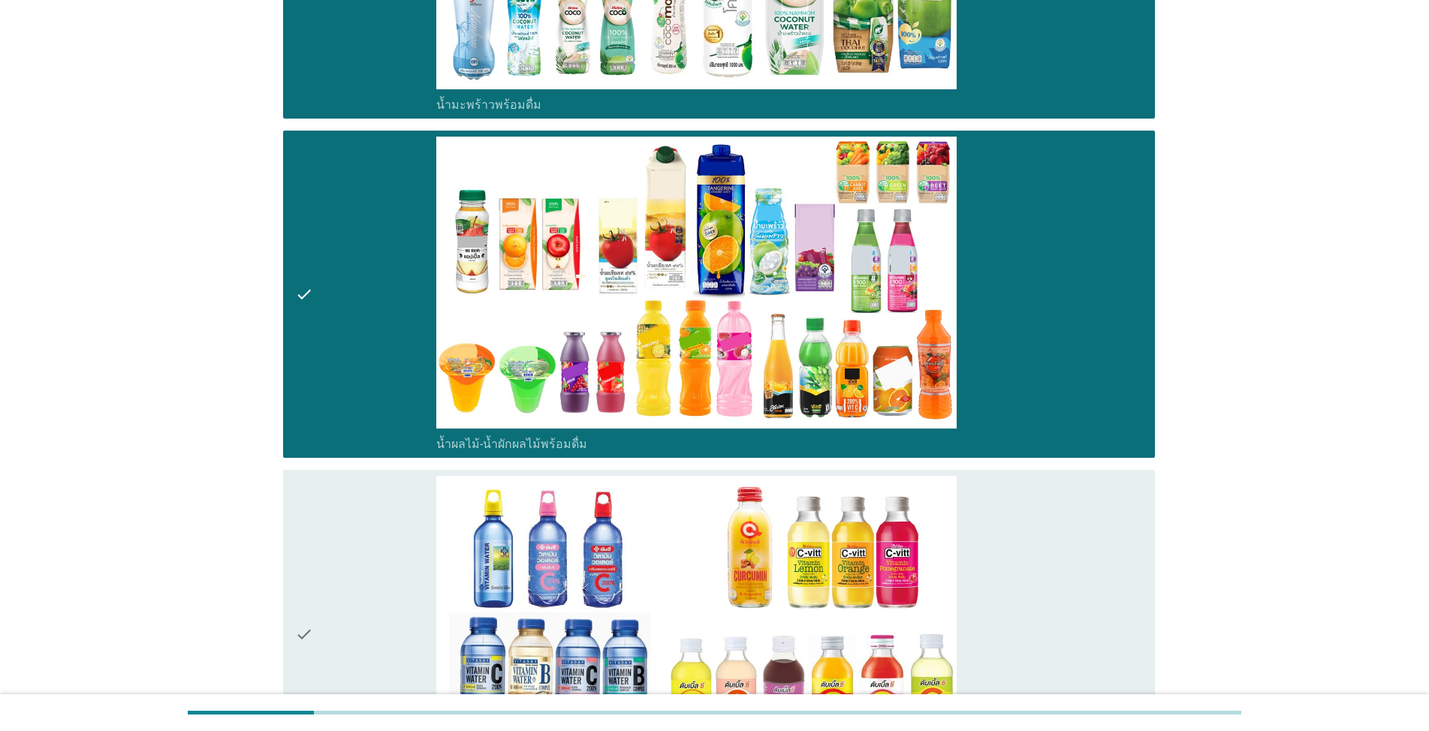
click at [296, 637] on icon "check" at bounding box center [304, 634] width 18 height 316
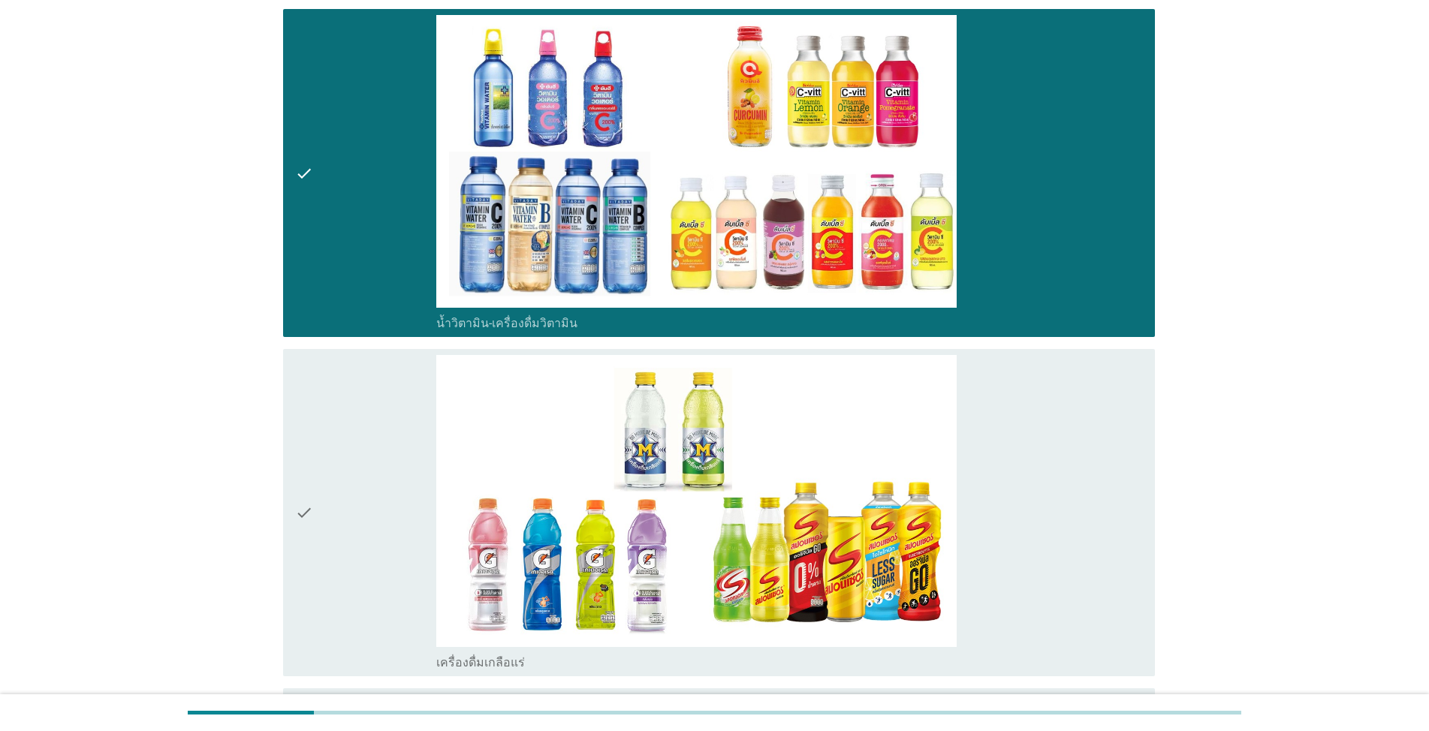
scroll to position [3003, 0]
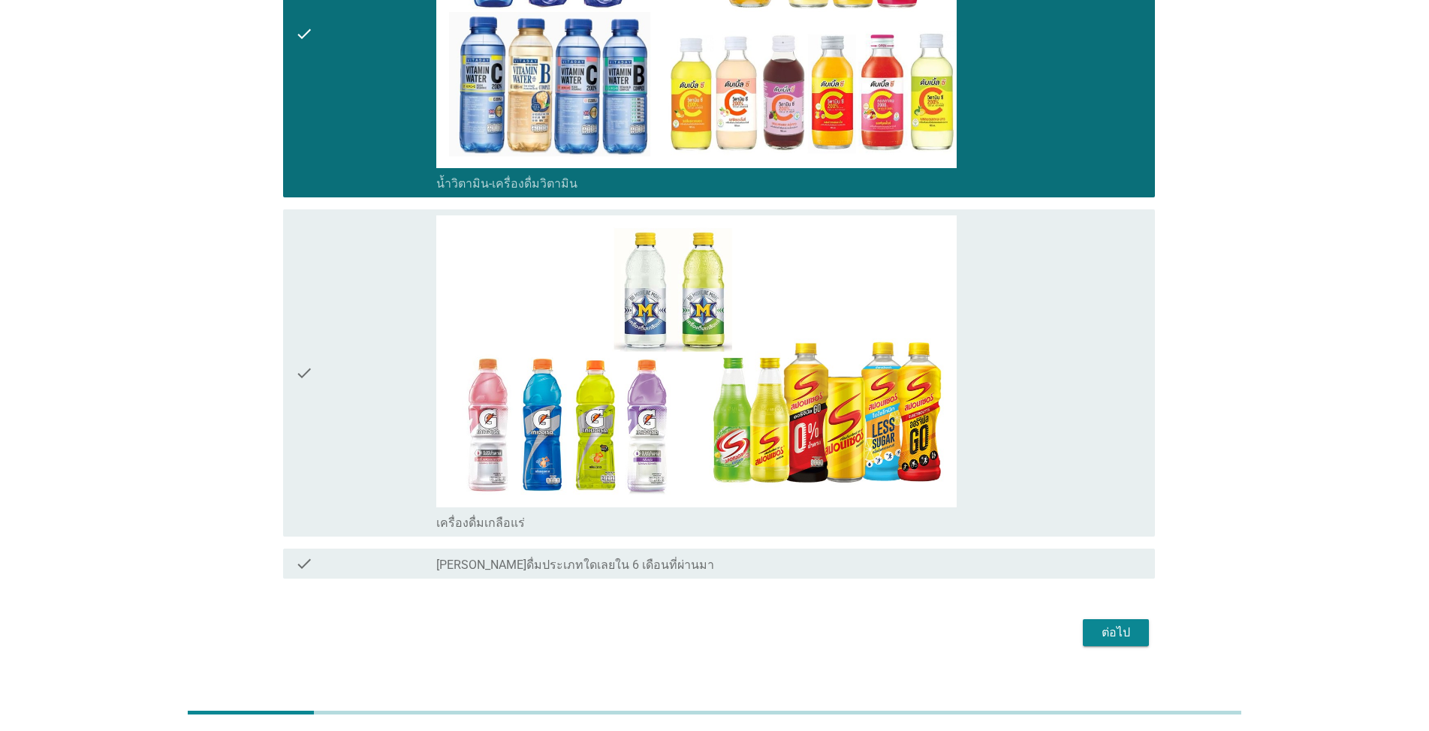
click at [306, 361] on icon "check" at bounding box center [304, 373] width 18 height 316
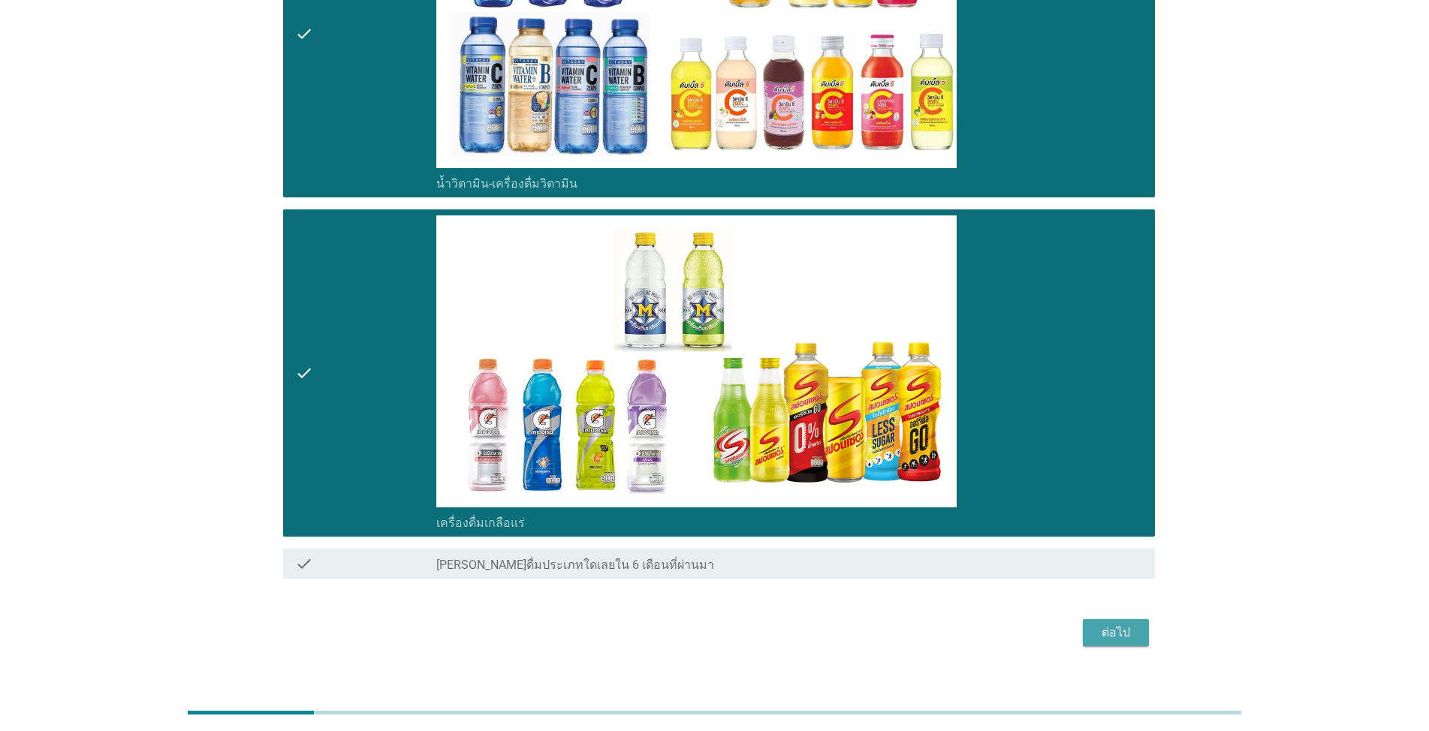
click at [737, 630] on div "ต่อไป" at bounding box center [1116, 633] width 42 height 18
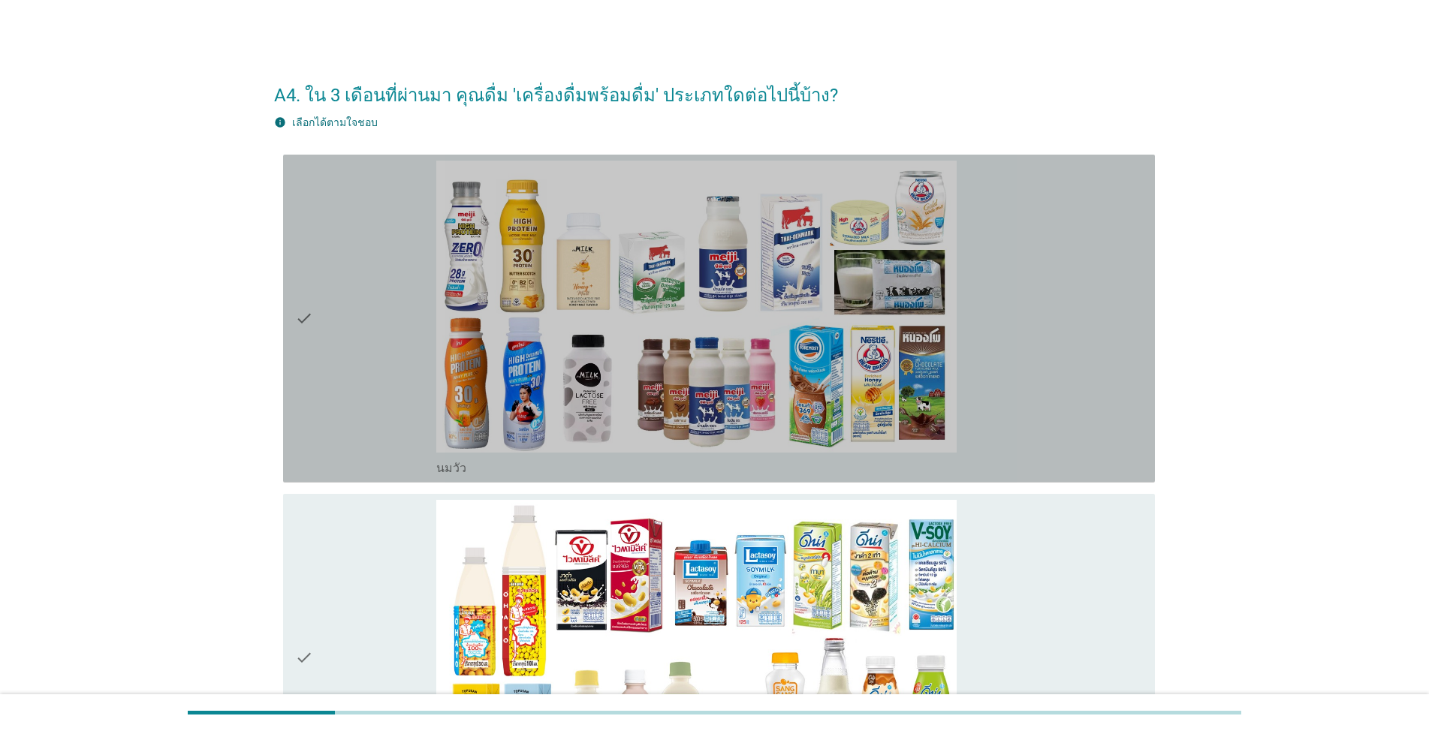
click at [301, 315] on icon "check" at bounding box center [304, 319] width 18 height 316
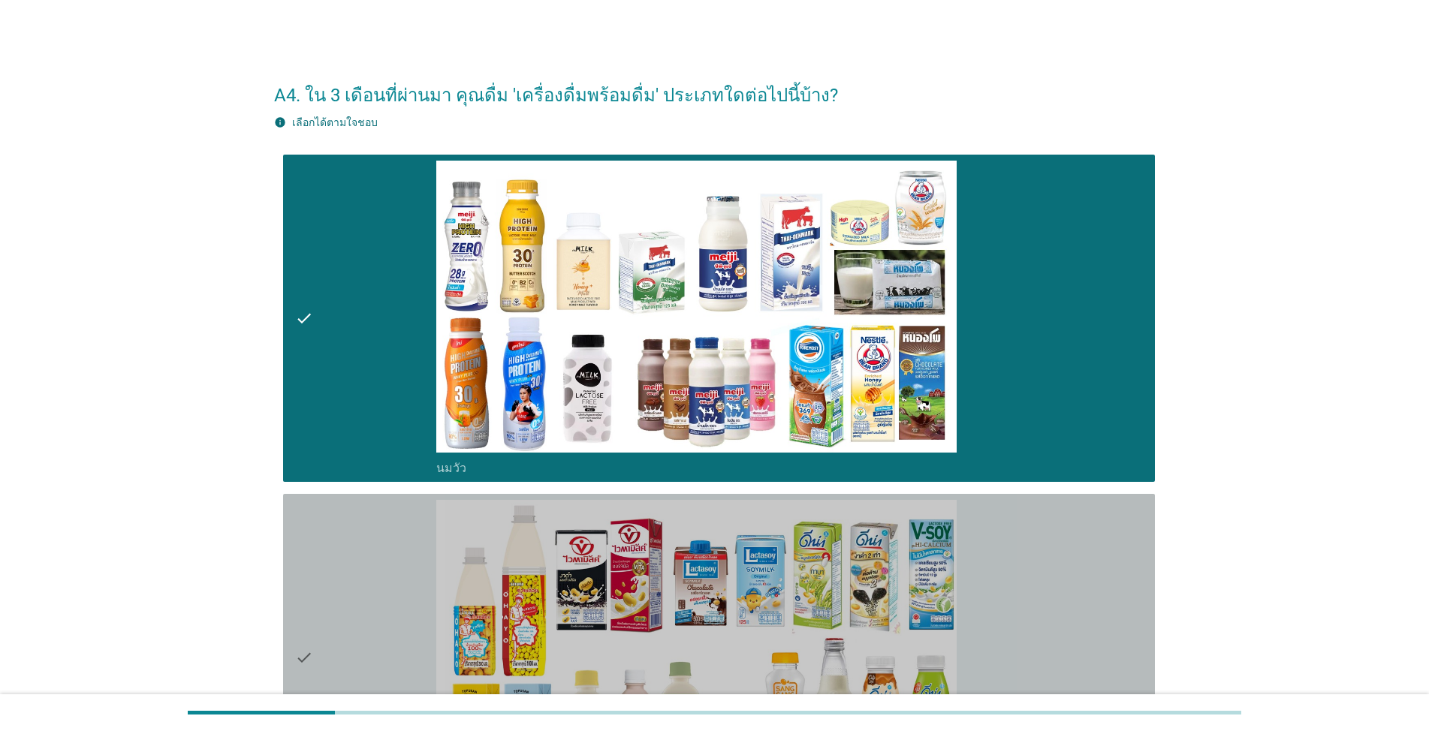
click at [299, 652] on icon "check" at bounding box center [304, 658] width 18 height 316
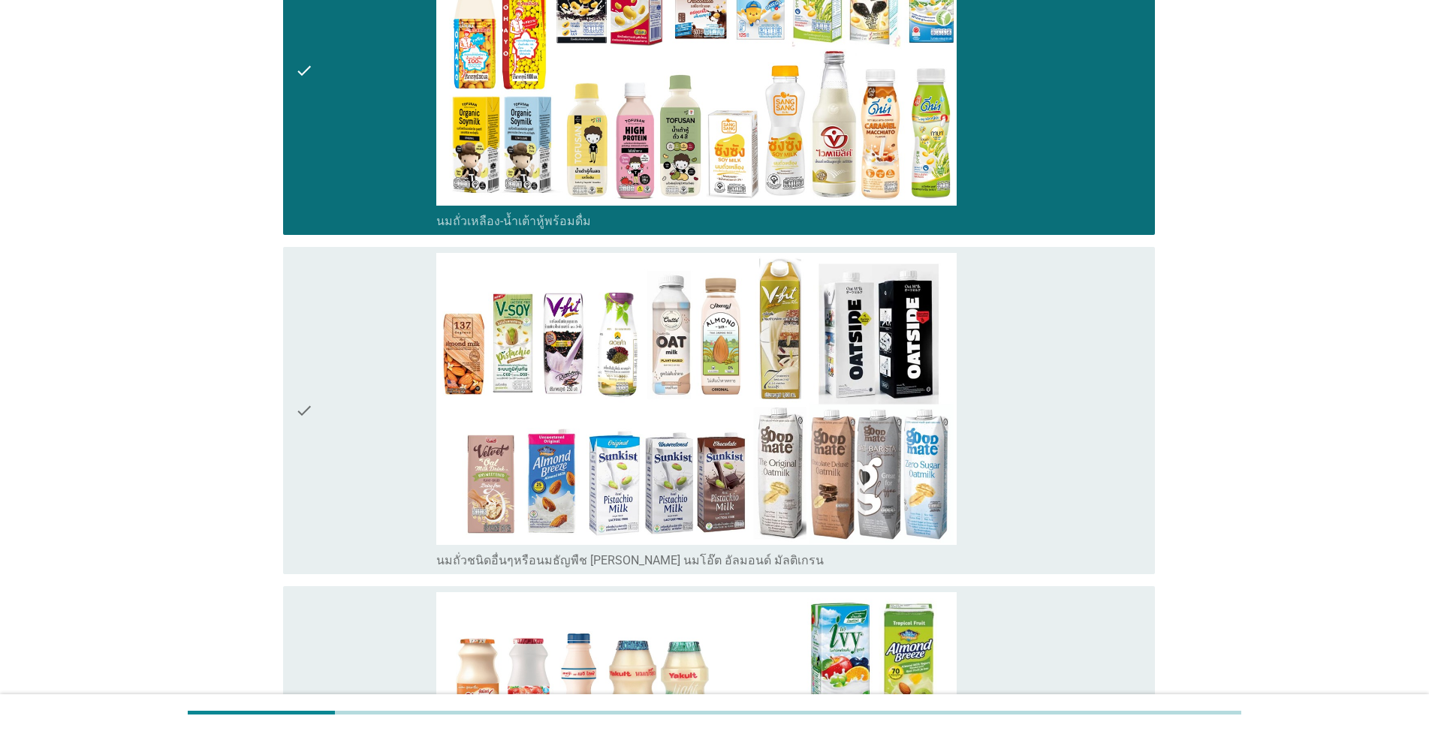
scroll to position [601, 0]
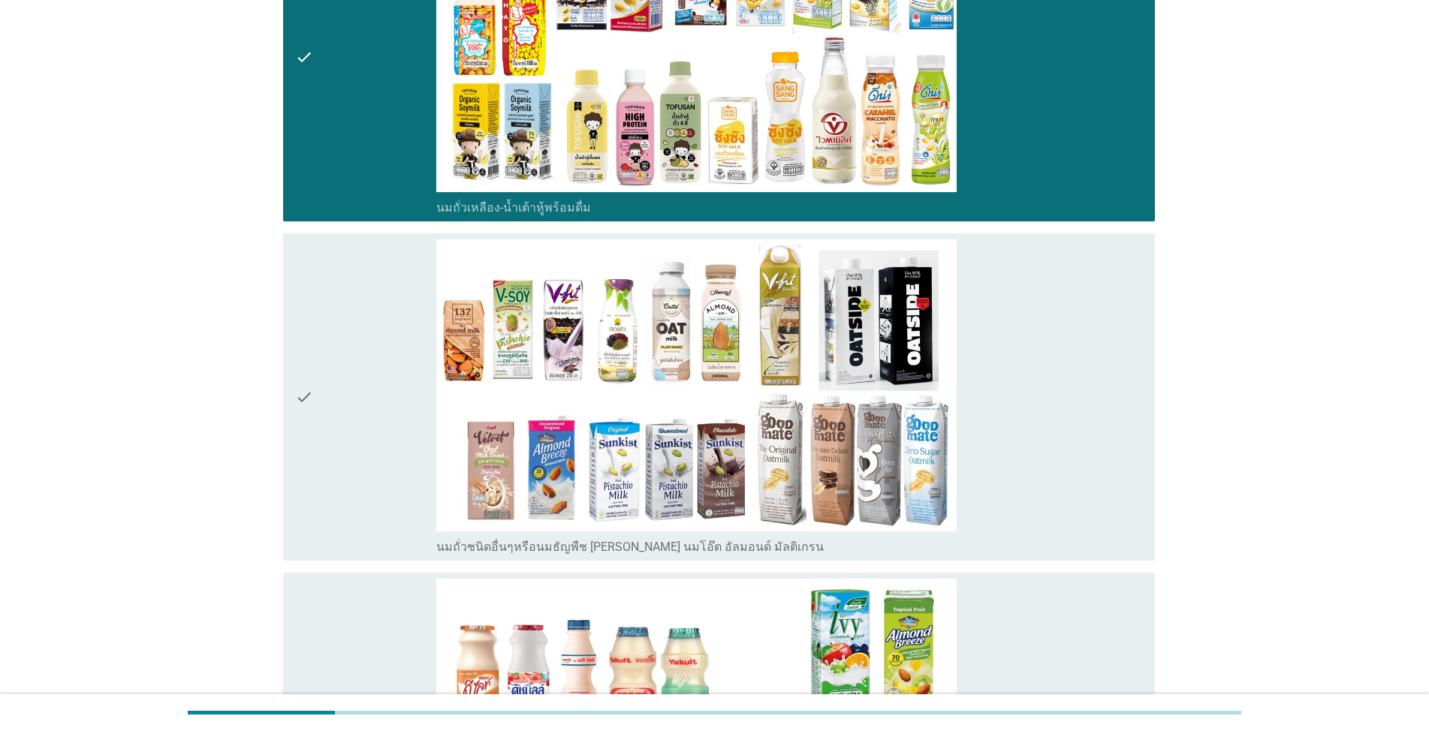
click at [300, 661] on icon "check" at bounding box center [304, 737] width 18 height 316
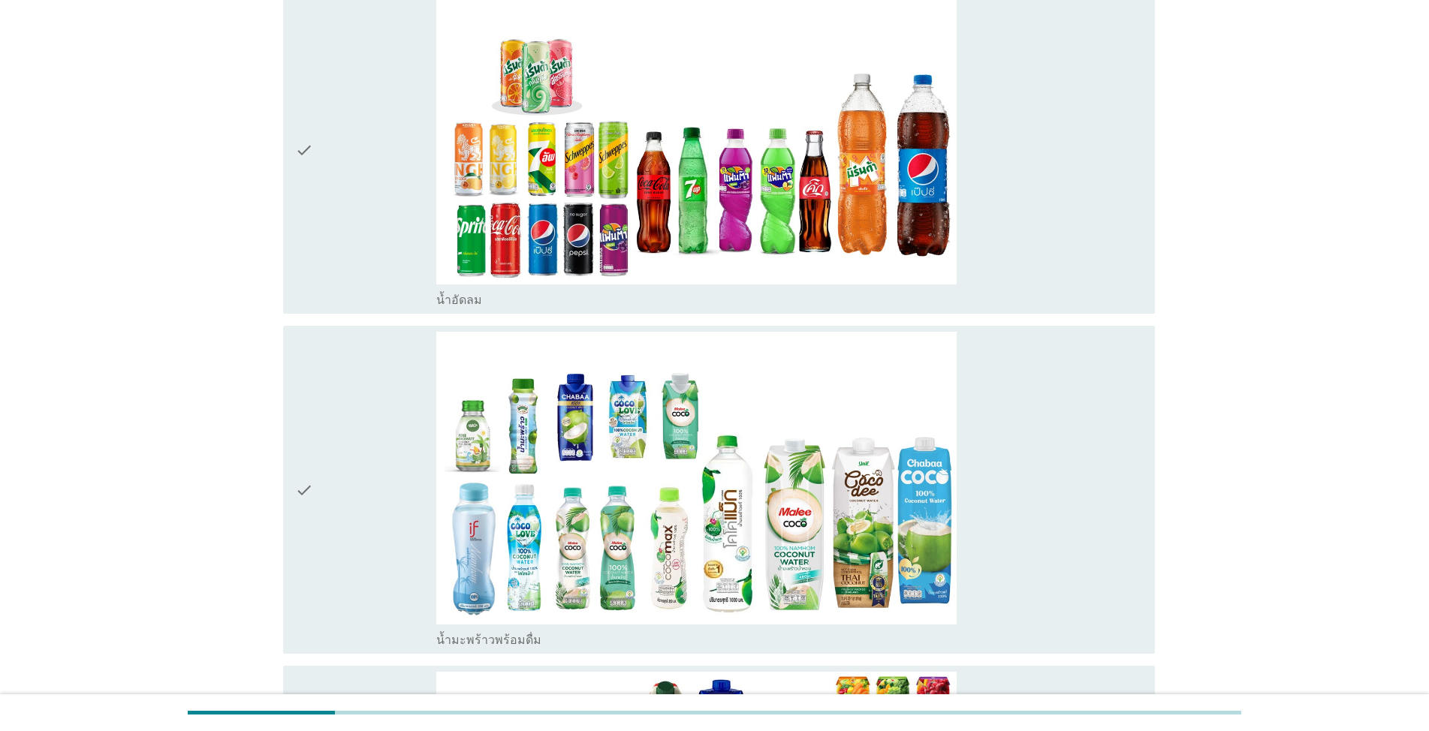
scroll to position [1652, 0]
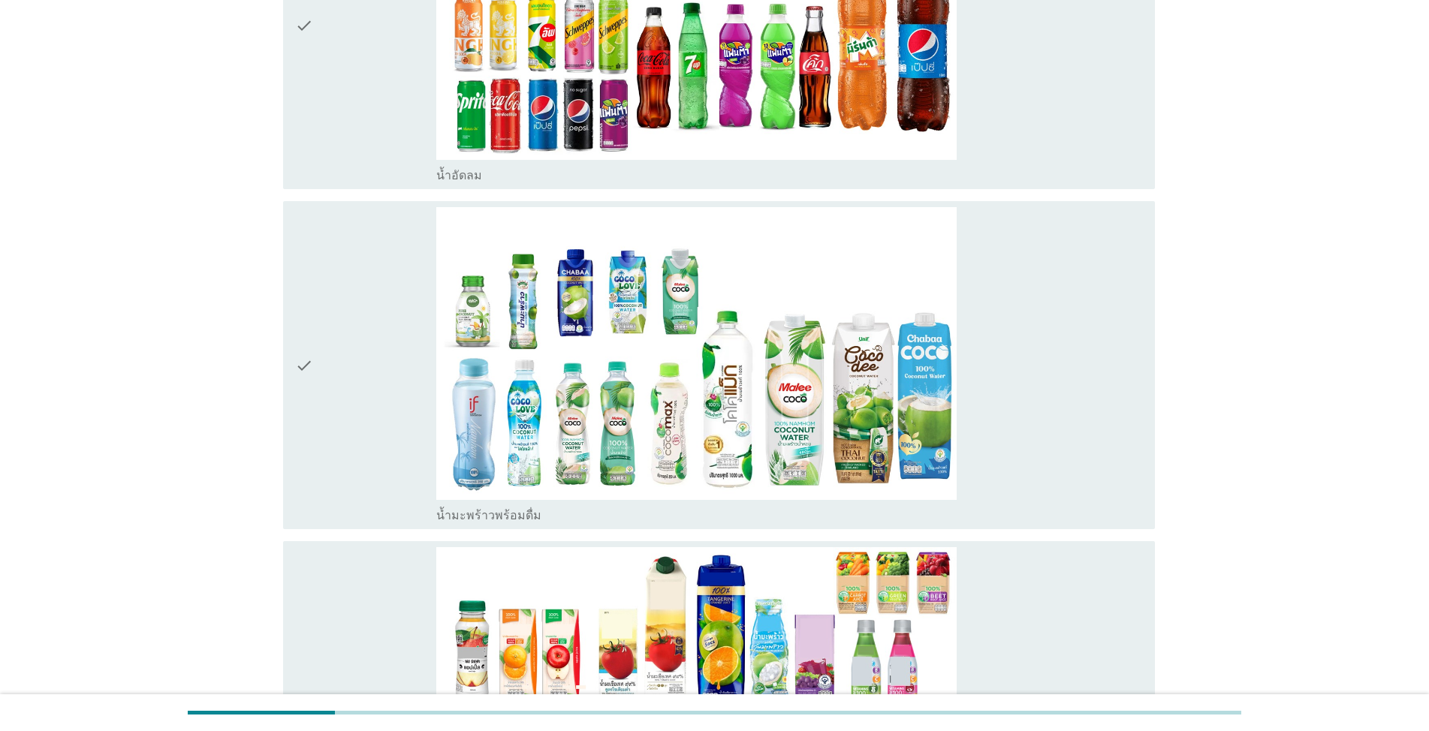
click at [294, 371] on div "check check_box น้ำมะพร้าวพร้อมดื่ม" at bounding box center [719, 365] width 872 height 328
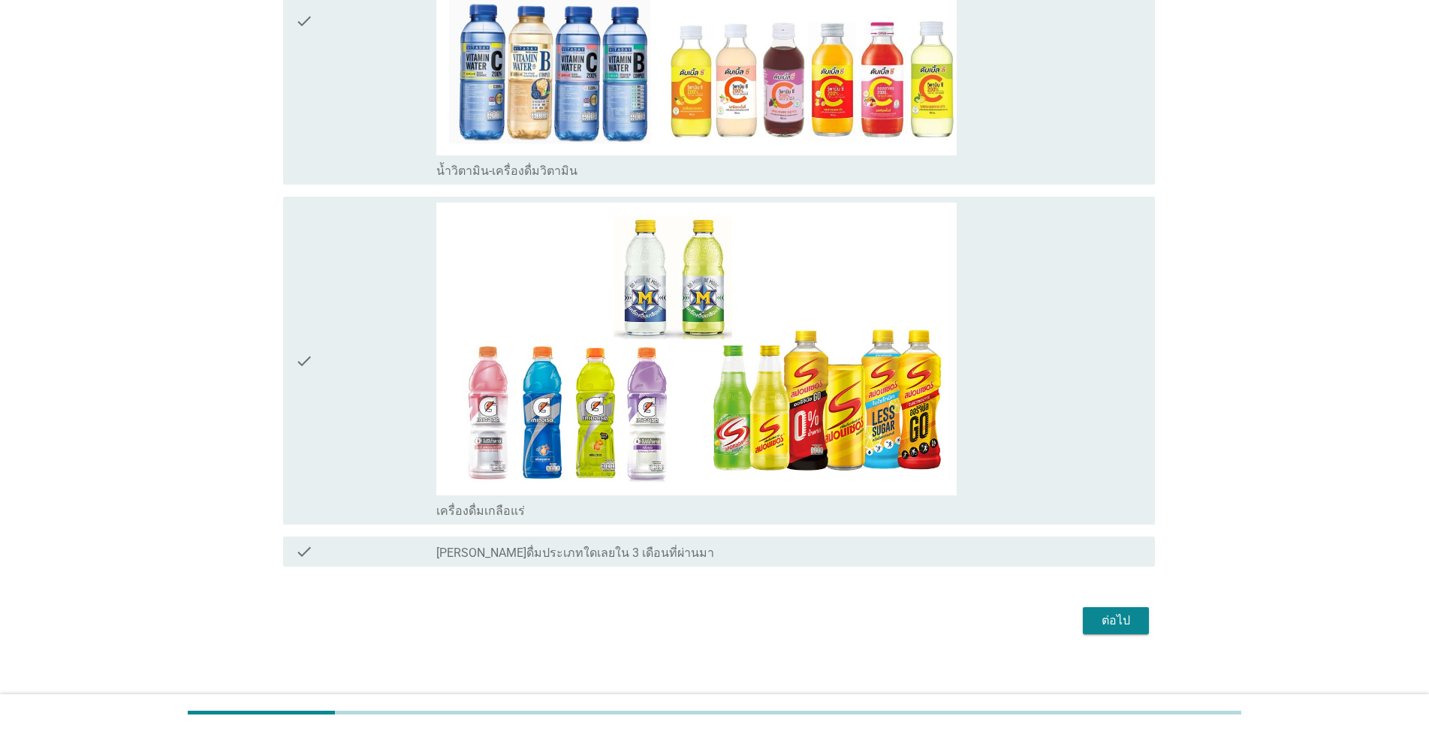
scroll to position [2686, 0]
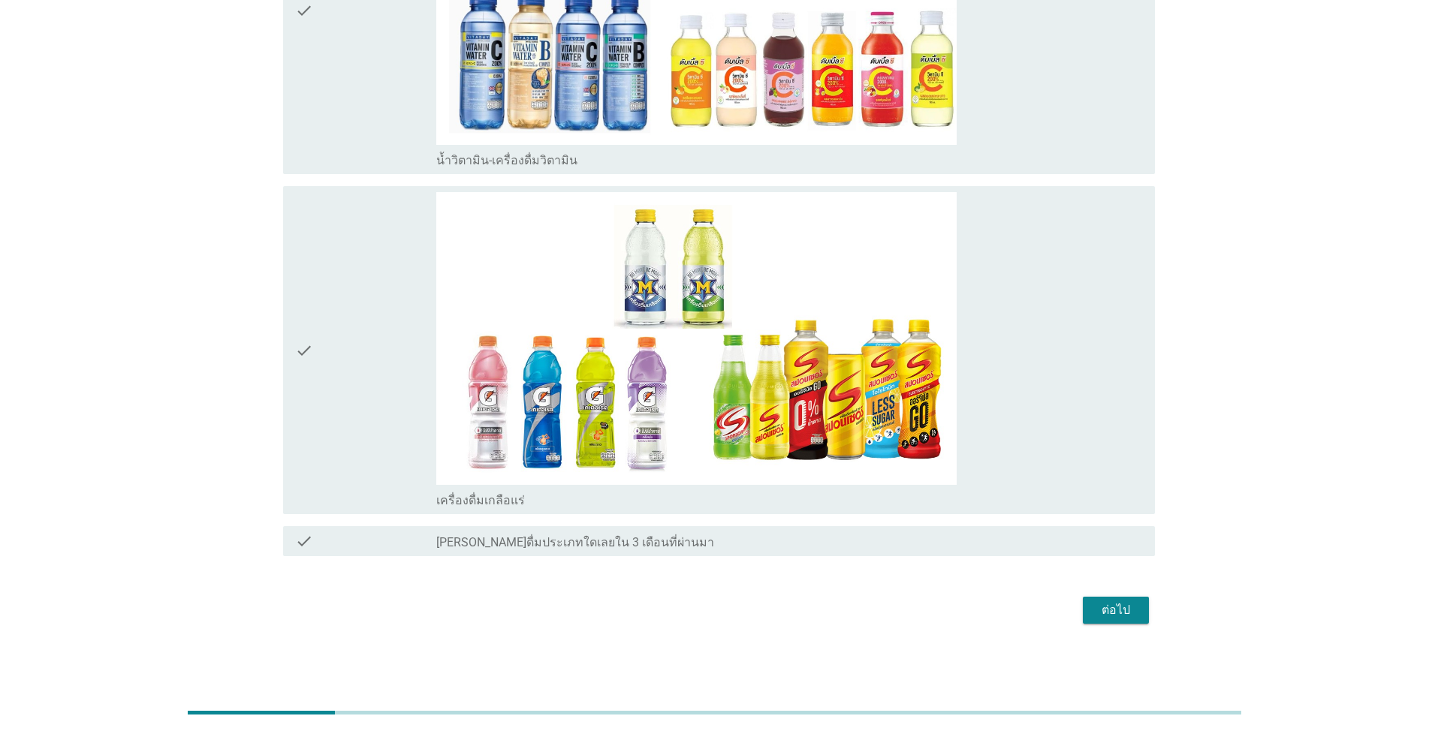
click at [311, 77] on icon "check" at bounding box center [304, 11] width 18 height 316
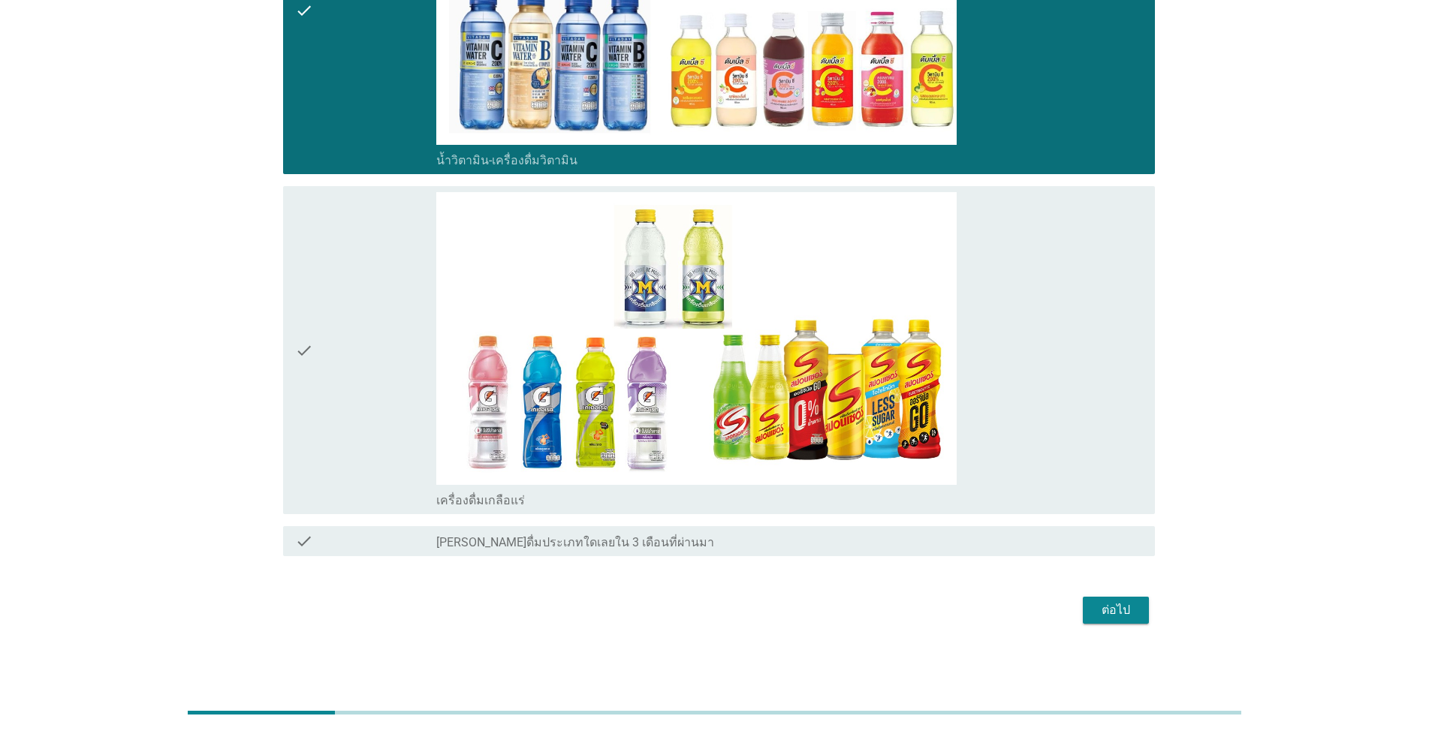
click at [737, 613] on button "ต่อไป" at bounding box center [1115, 610] width 66 height 27
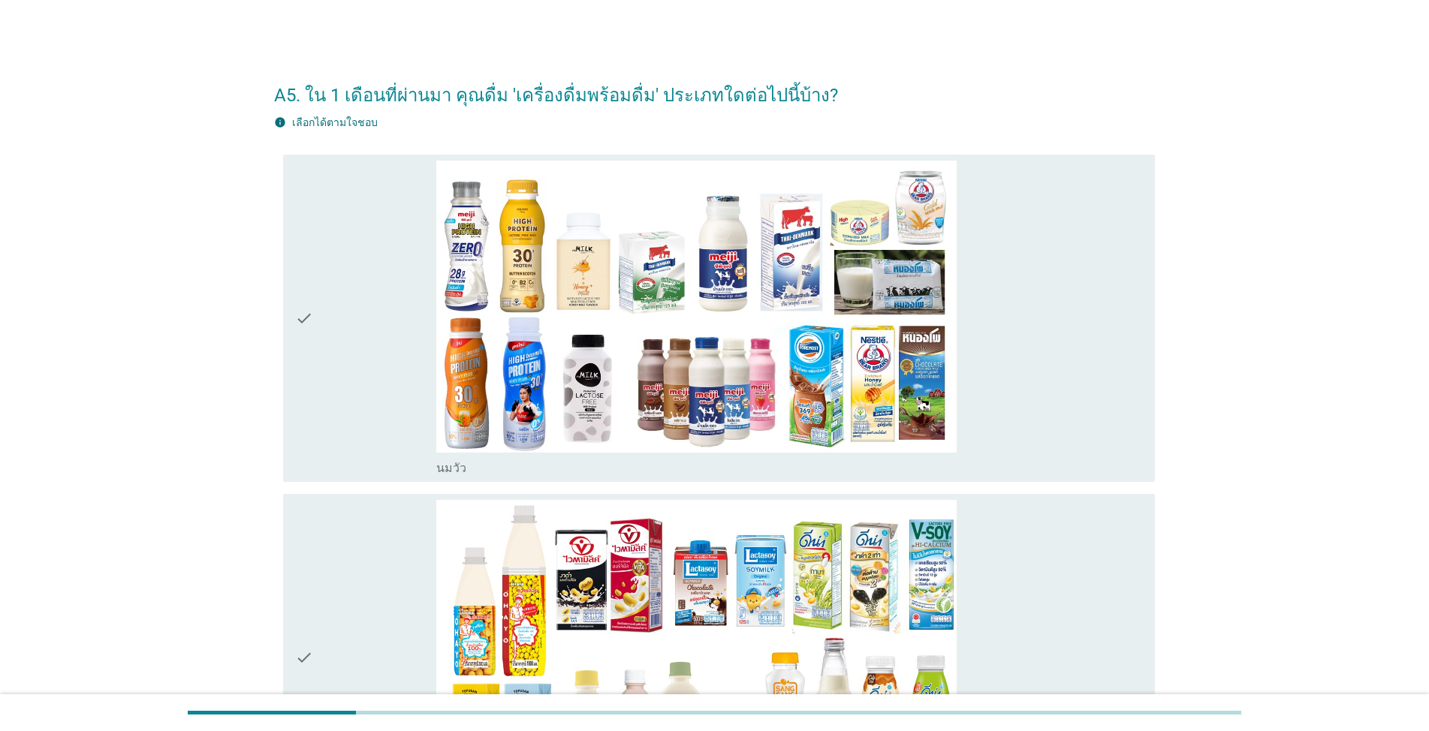
click at [303, 342] on icon "check" at bounding box center [304, 319] width 18 height 316
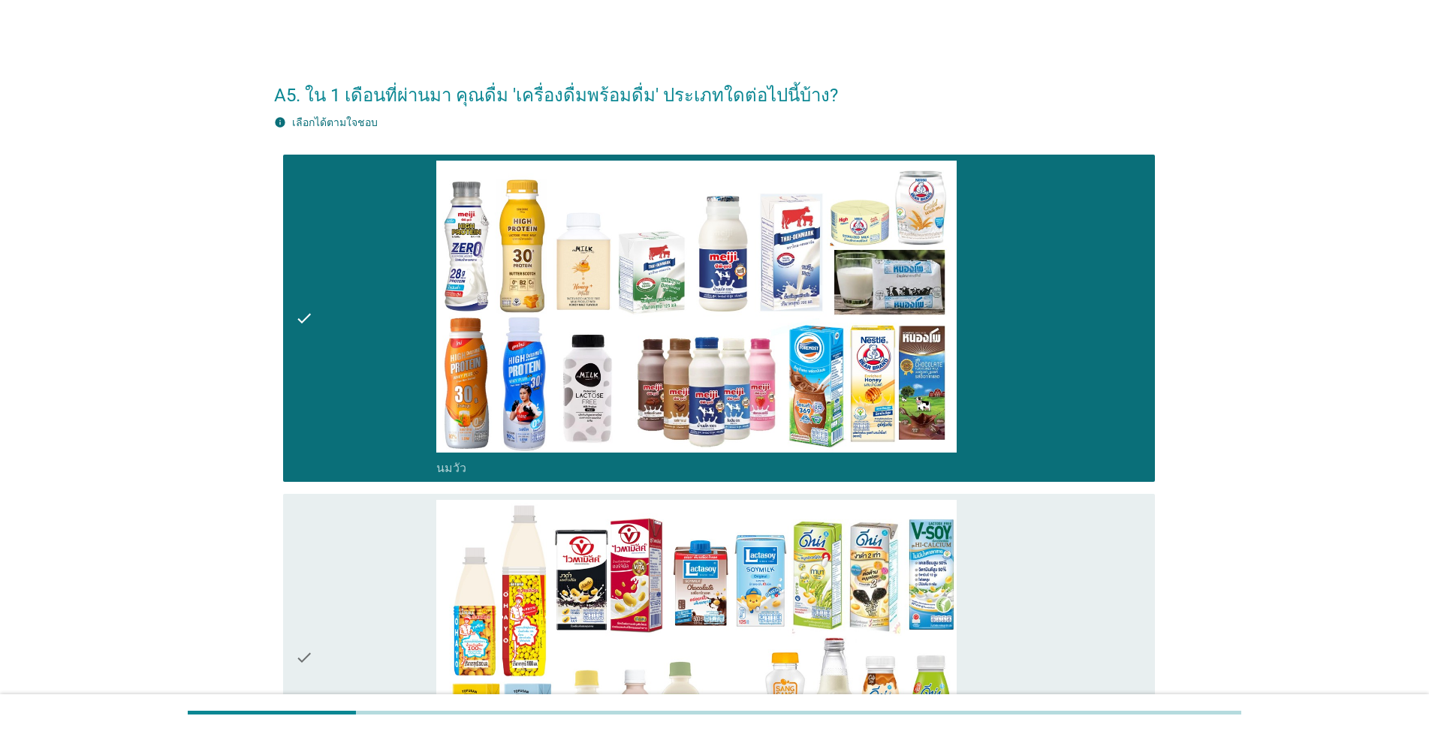
click at [316, 603] on div "check" at bounding box center [365, 658] width 141 height 316
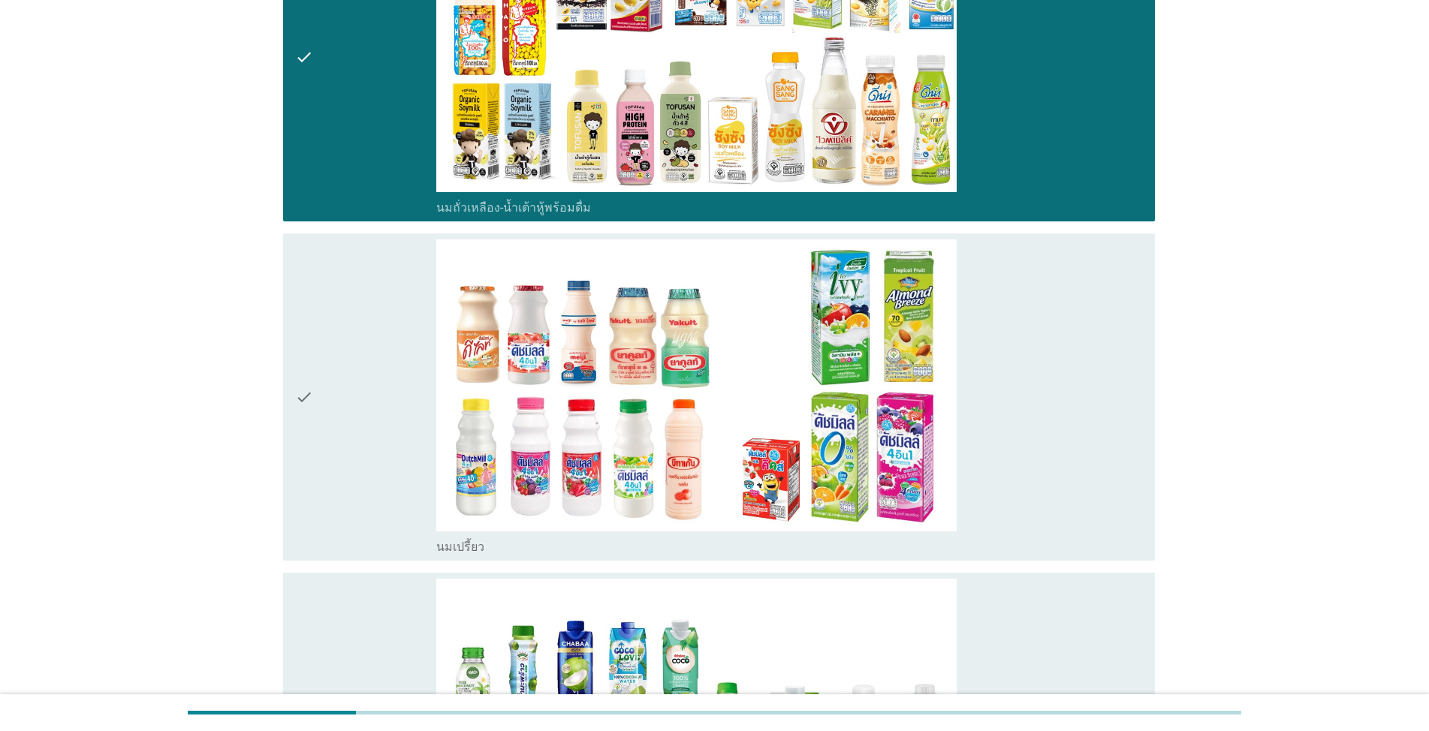
click at [303, 339] on icon "check" at bounding box center [304, 397] width 18 height 316
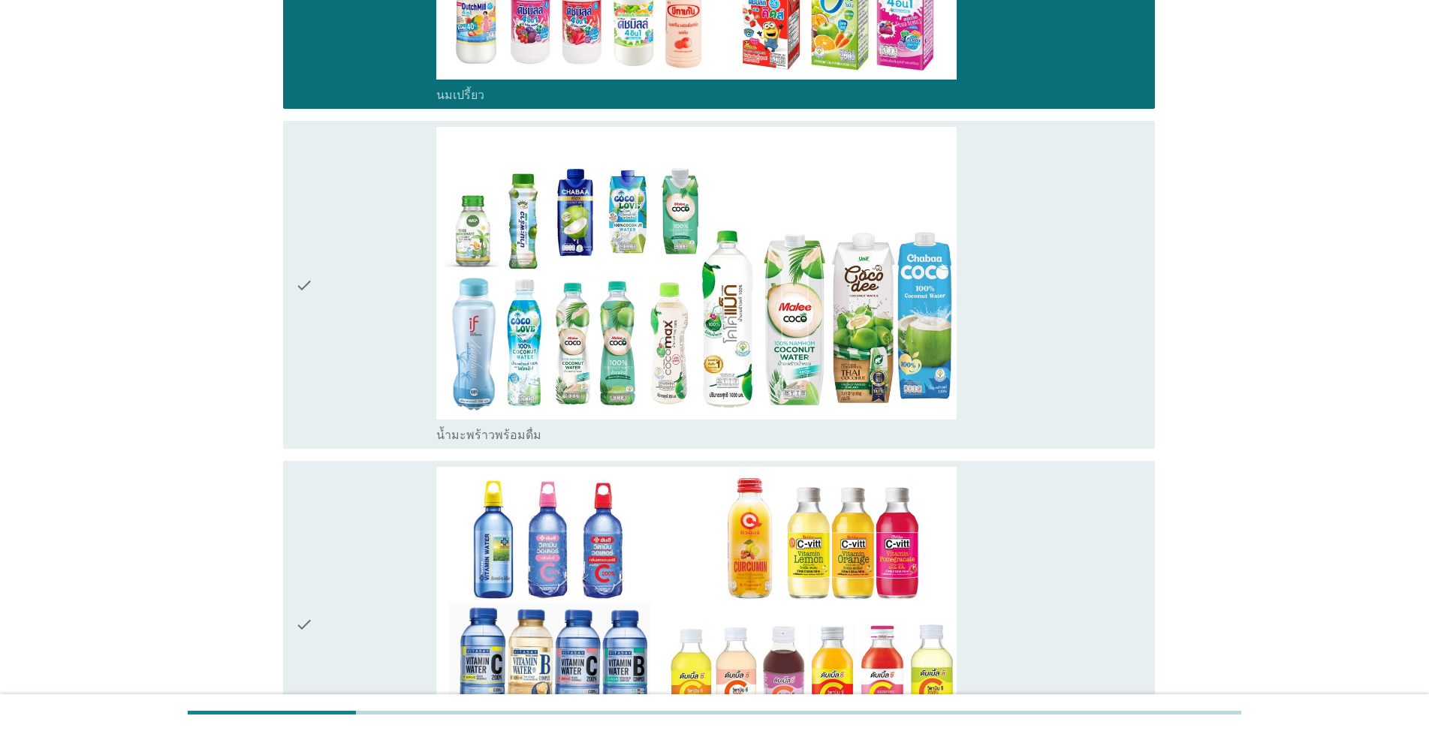
scroll to position [1126, 0]
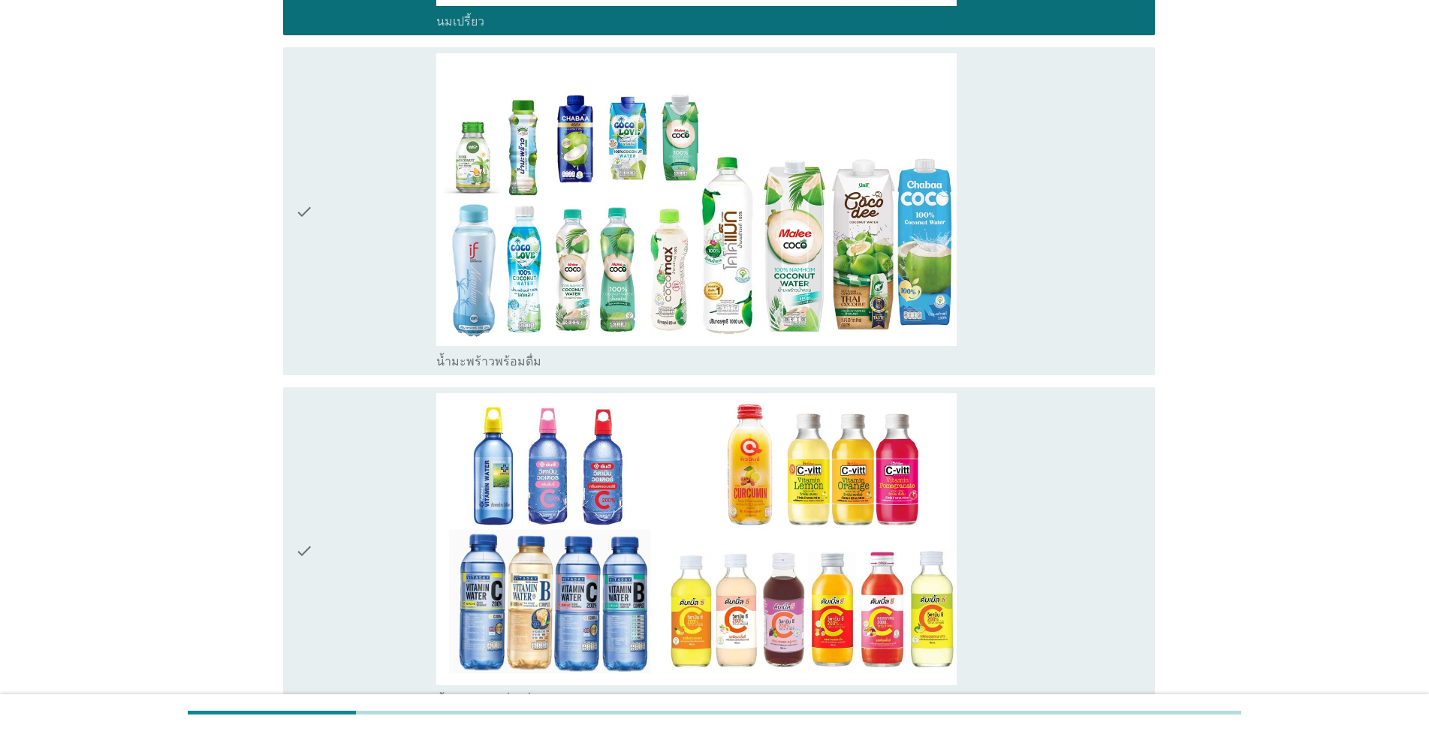
click at [308, 214] on icon "check" at bounding box center [304, 211] width 18 height 316
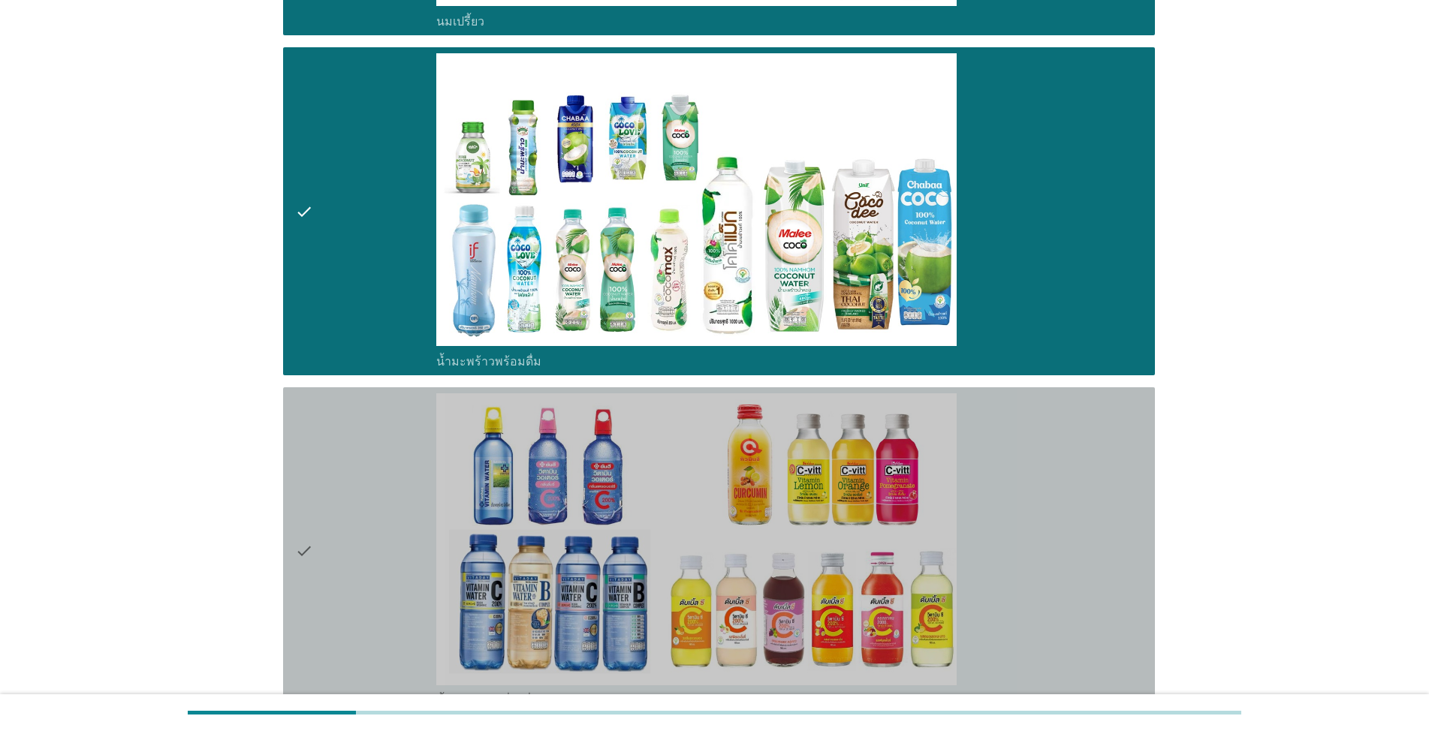
click at [307, 496] on icon "check" at bounding box center [304, 551] width 18 height 316
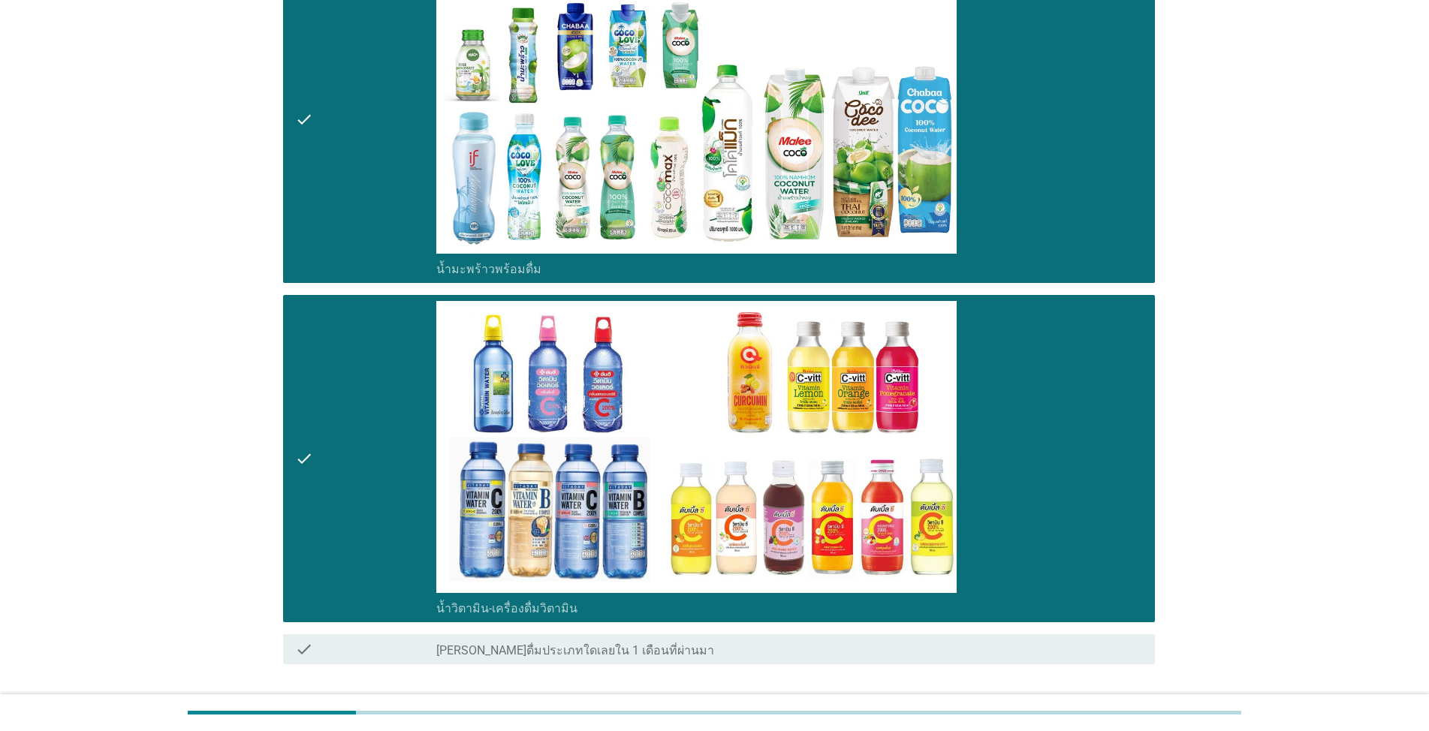
scroll to position [1327, 0]
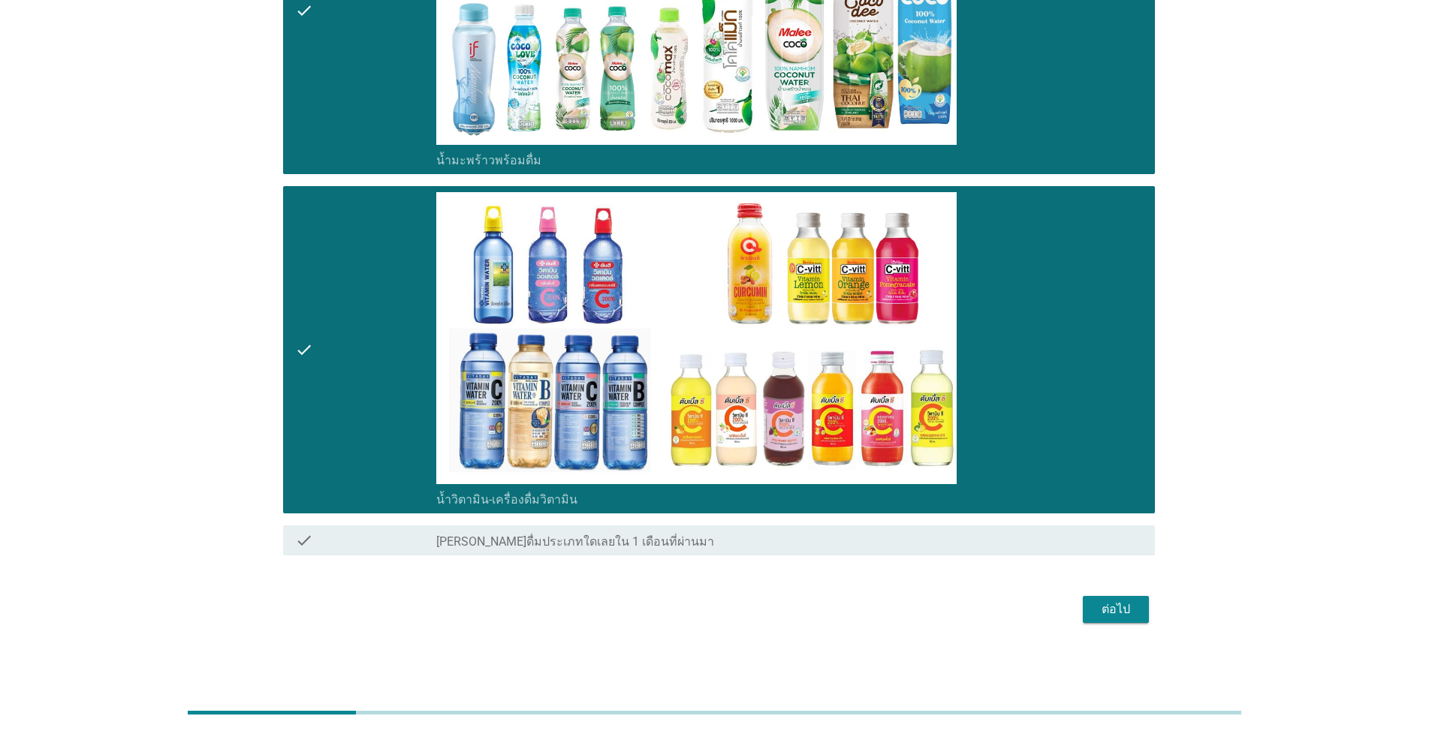
click at [737, 611] on div "ต่อไป" at bounding box center [1116, 610] width 42 height 18
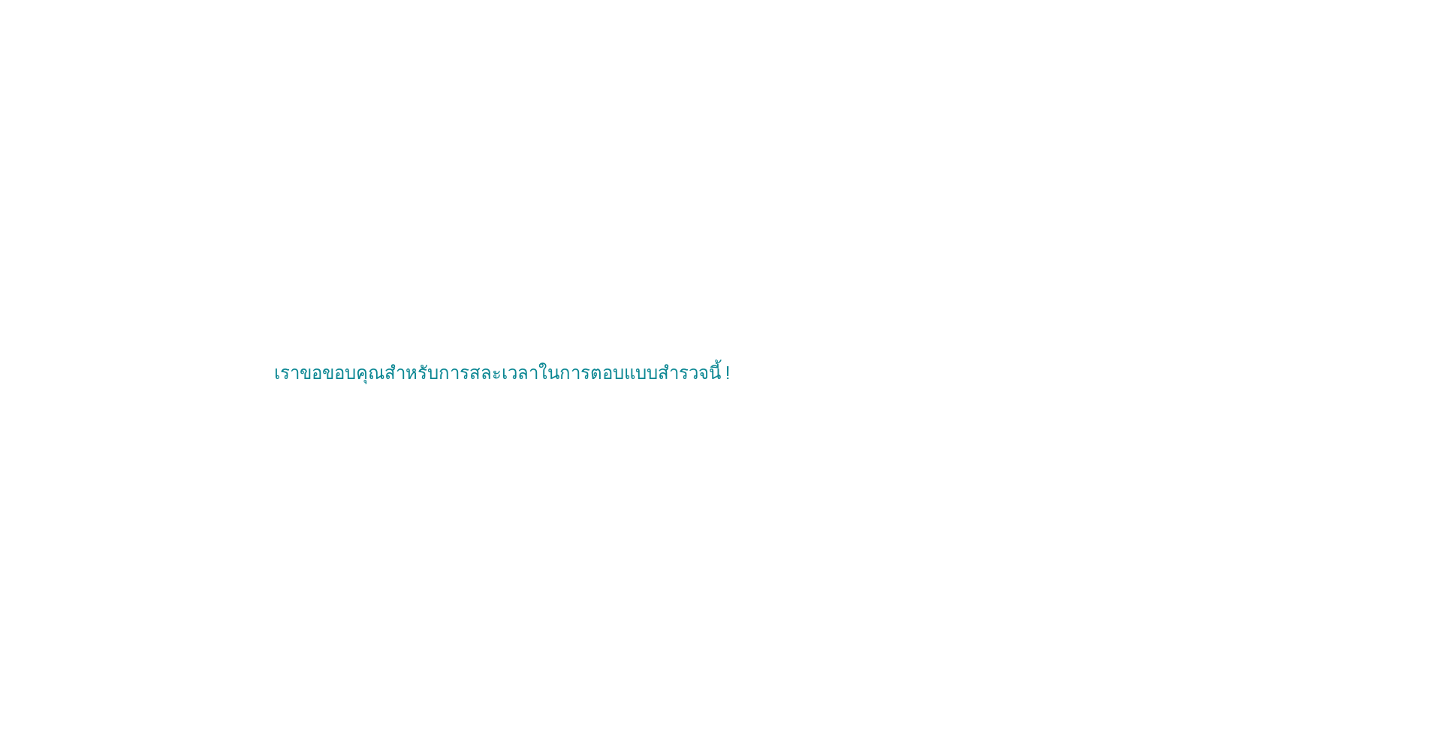
scroll to position [0, 0]
